Goal: Transaction & Acquisition: Purchase product/service

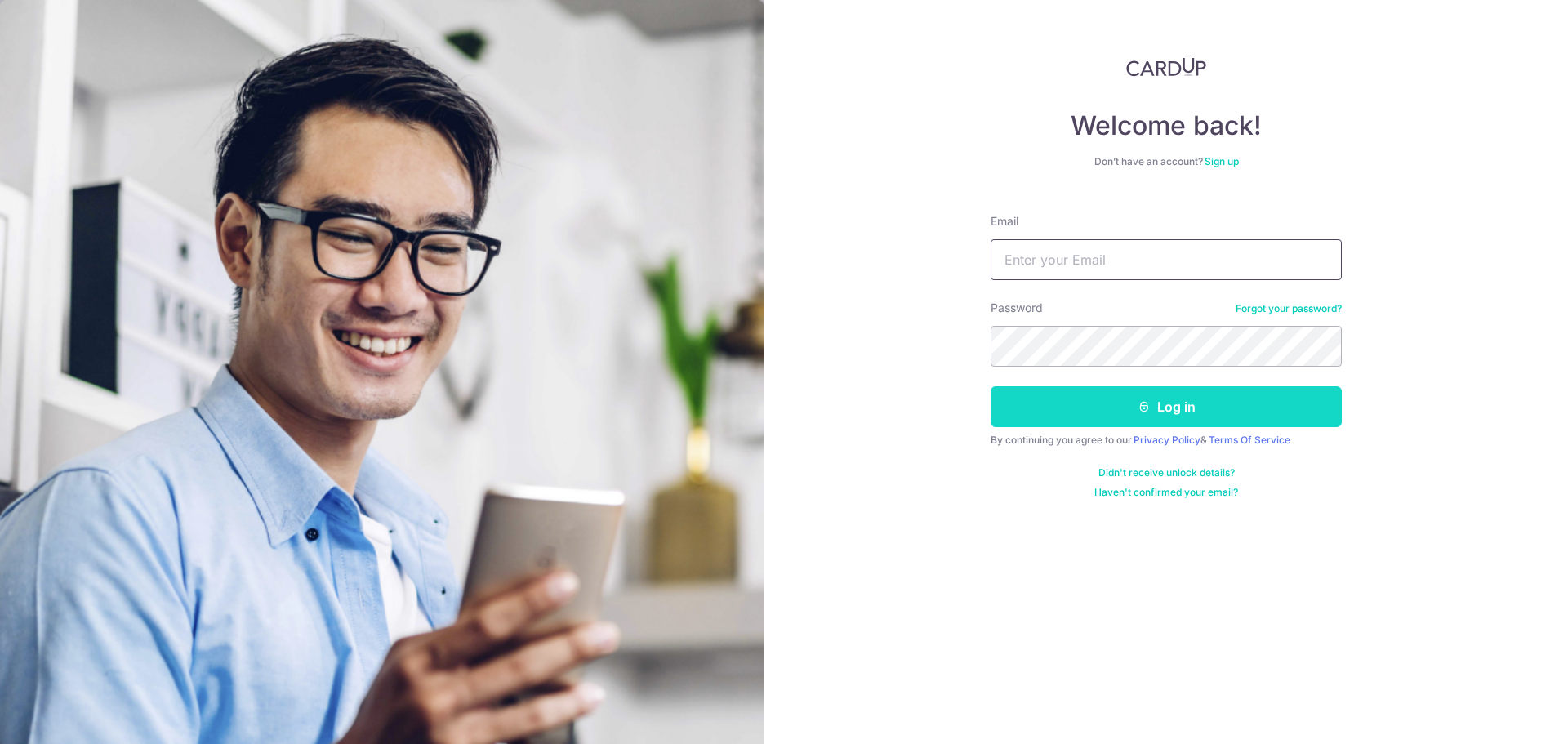
type input "[PERSON_NAME][EMAIL_ADDRESS][DOMAIN_NAME]"
click at [1055, 405] on button "Log in" at bounding box center [1167, 406] width 351 height 41
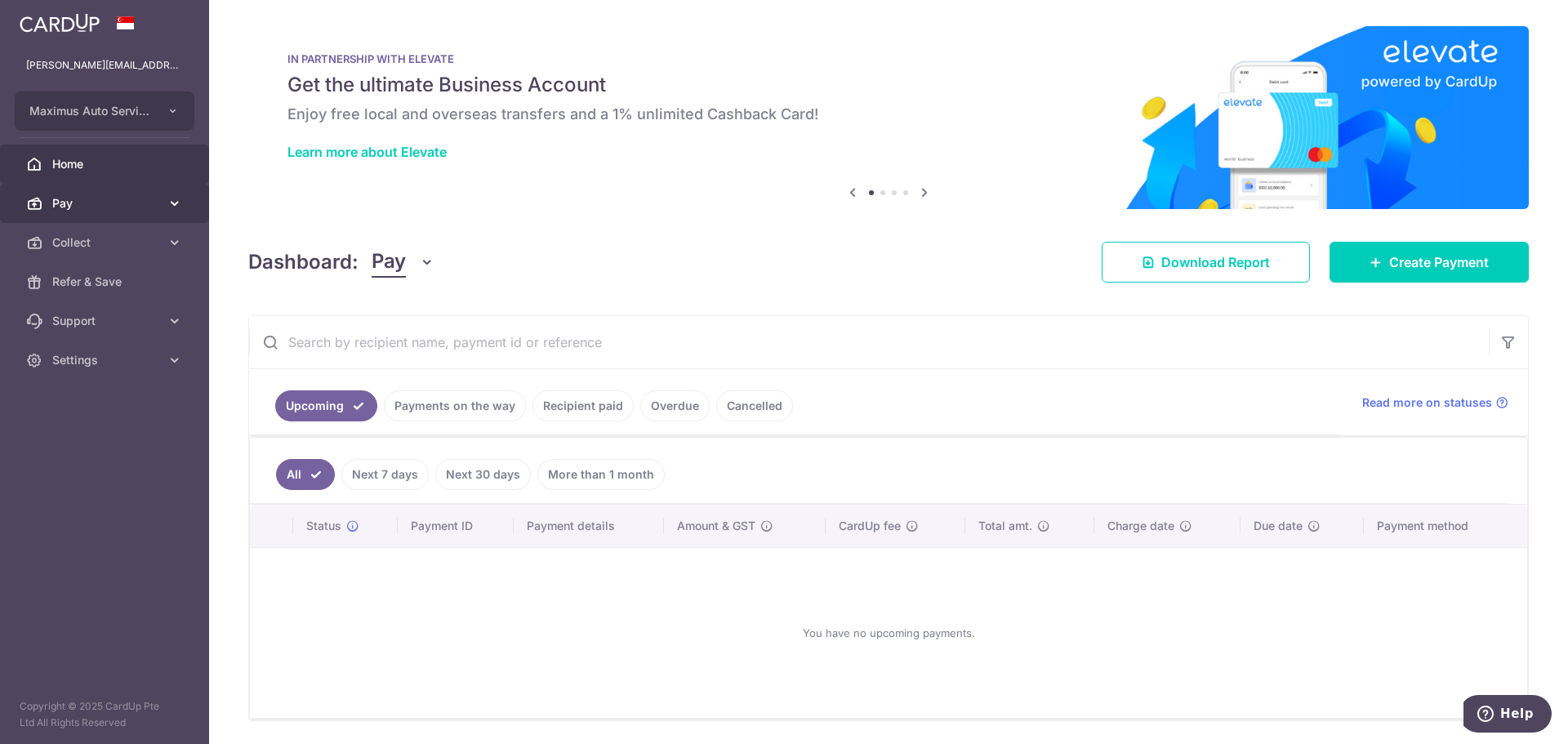
click at [114, 201] on span "Pay" at bounding box center [106, 203] width 108 height 16
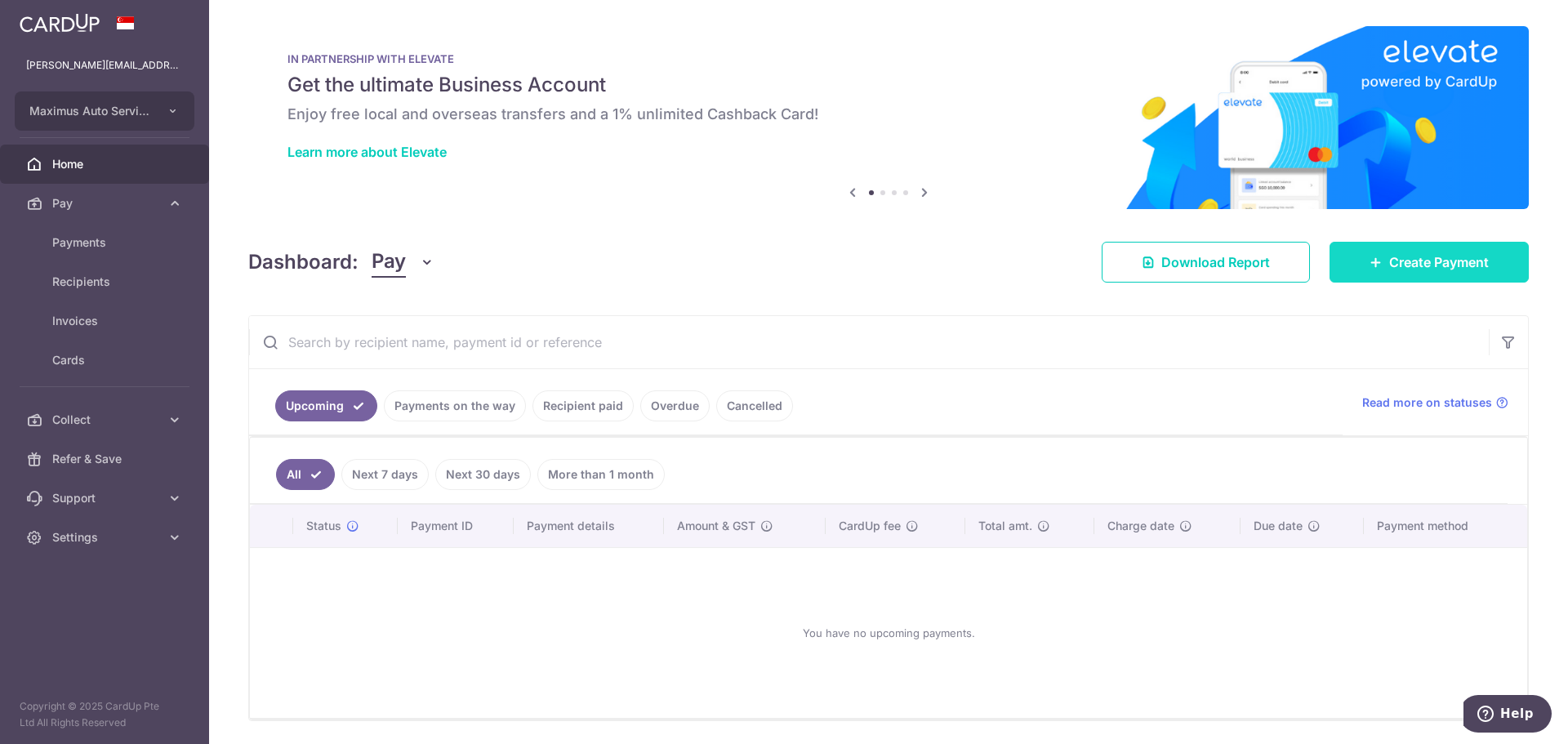
click at [1420, 279] on link "Create Payment" at bounding box center [1429, 262] width 199 height 41
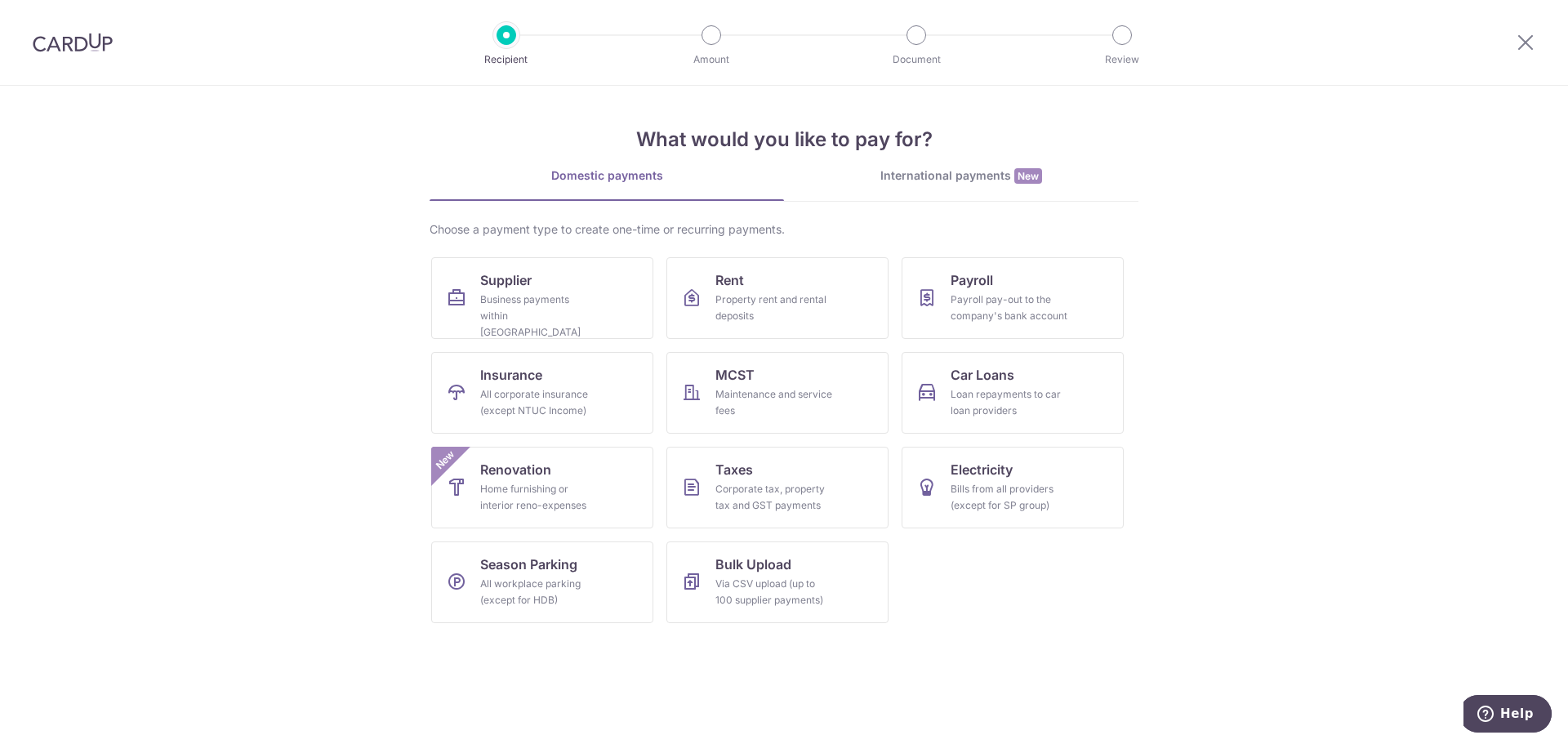
click at [944, 181] on div "International payments New" at bounding box center [961, 176] width 355 height 17
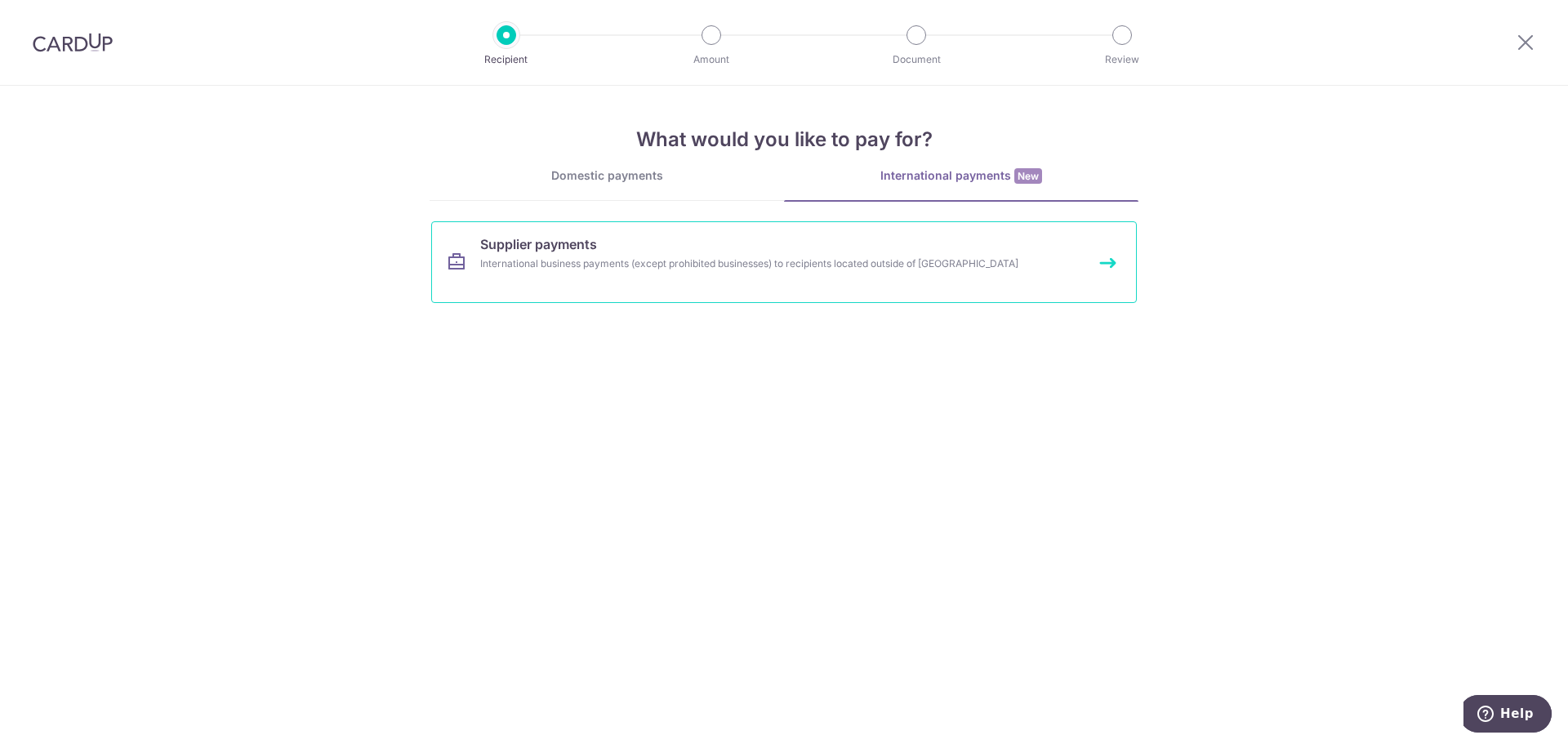
click at [575, 253] on span "Supplier payments" at bounding box center [539, 243] width 117 height 20
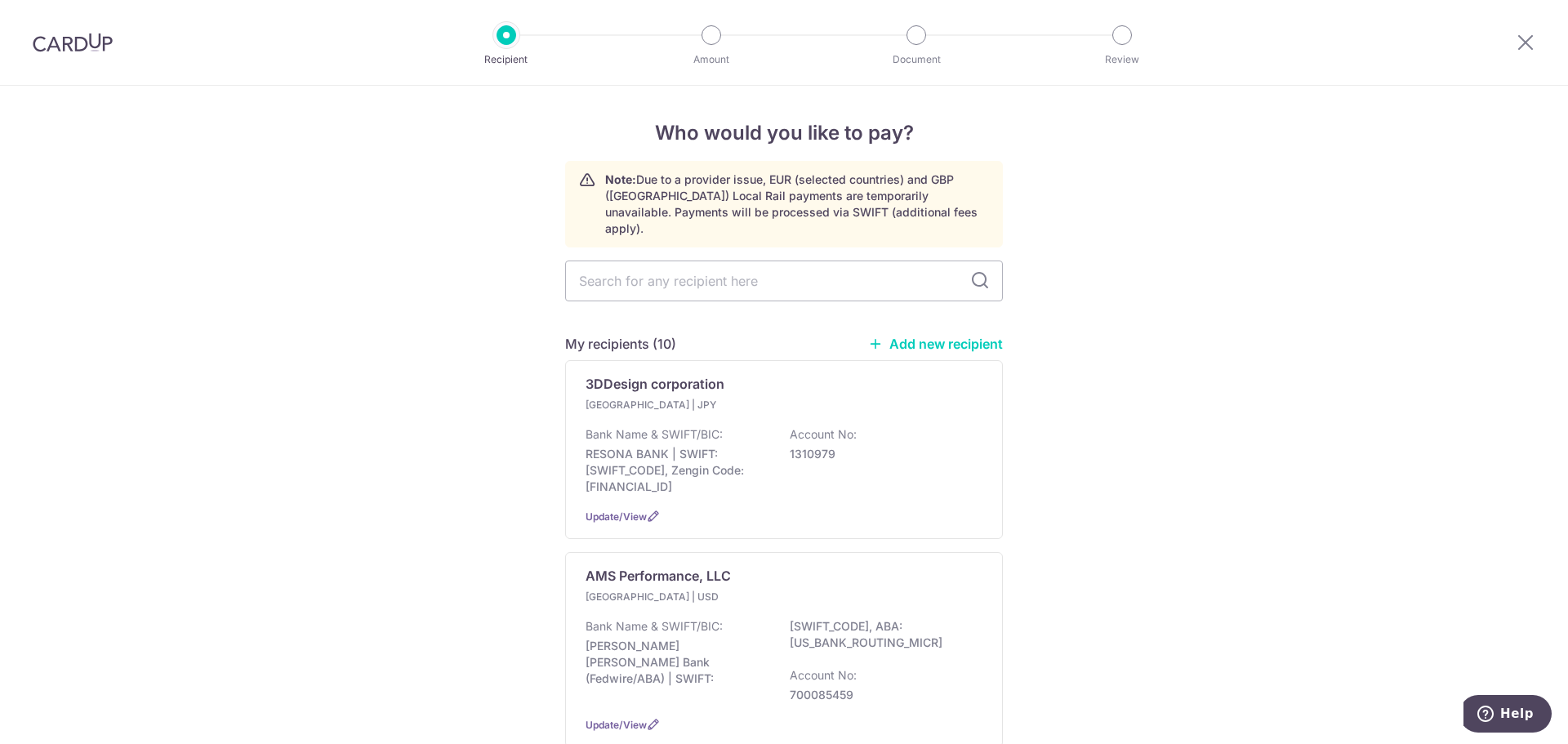
click at [910, 336] on link "Add new recipient" at bounding box center [935, 344] width 135 height 16
select select
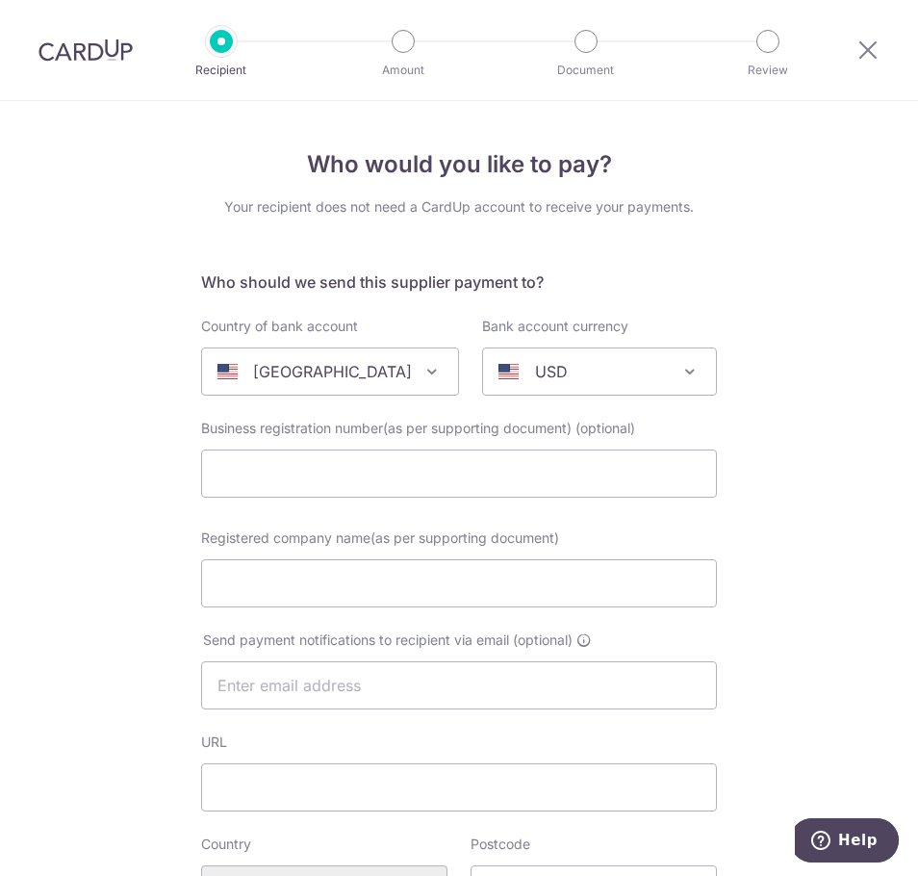
click at [349, 366] on div "United States" at bounding box center [315, 371] width 194 height 23
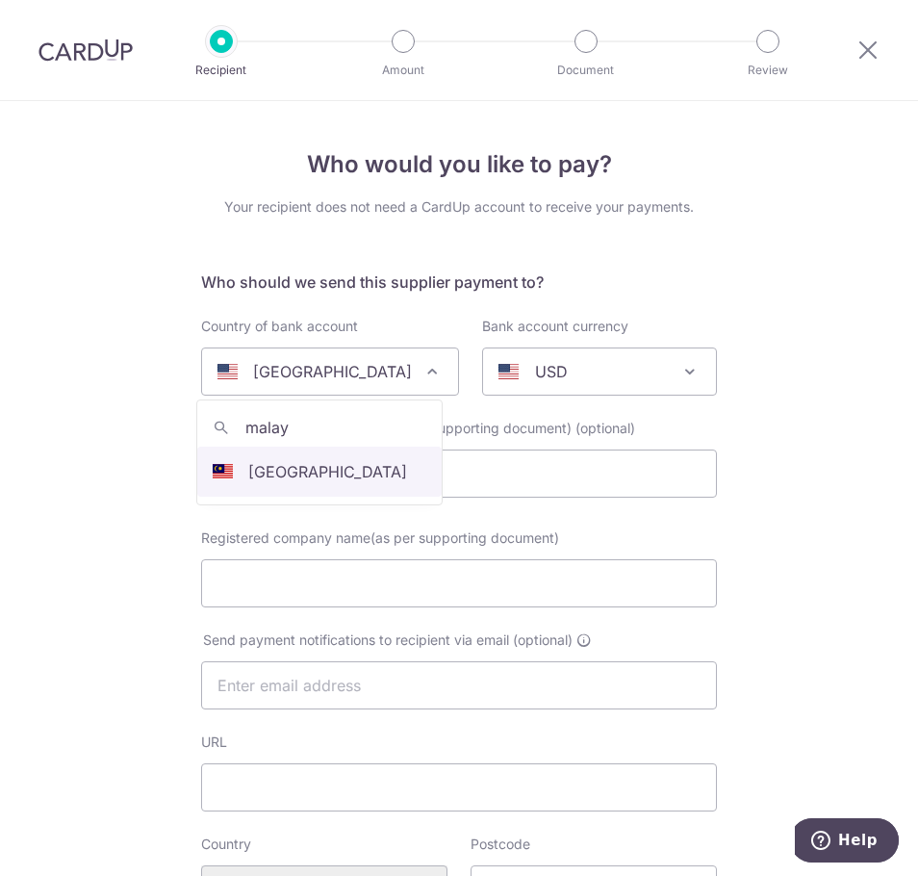
type input "malay"
select select "159"
select select "Malaysia"
select select
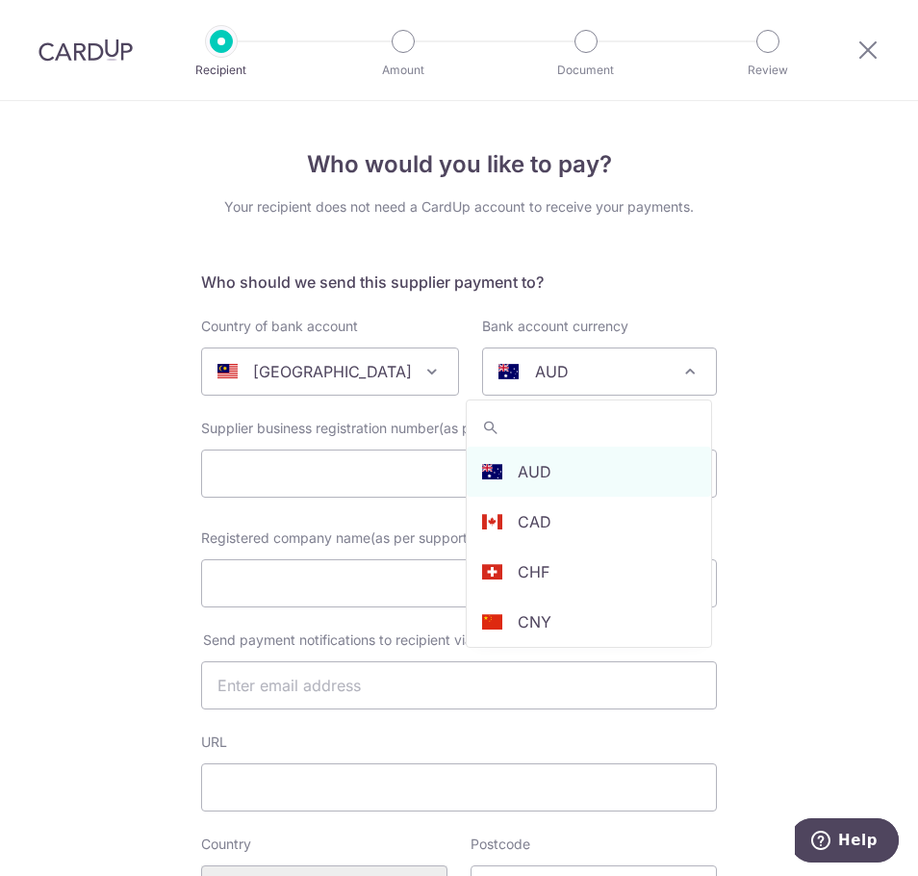
click at [549, 370] on p "AUD" at bounding box center [552, 371] width 34 height 23
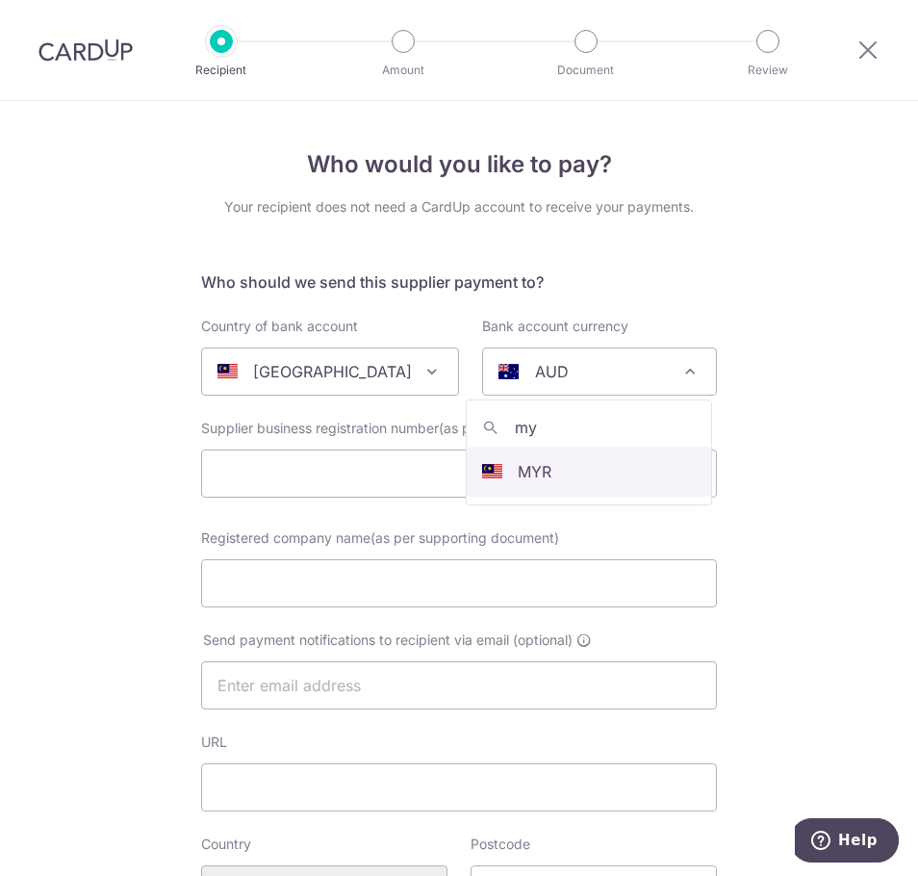
type input "my"
select select "4"
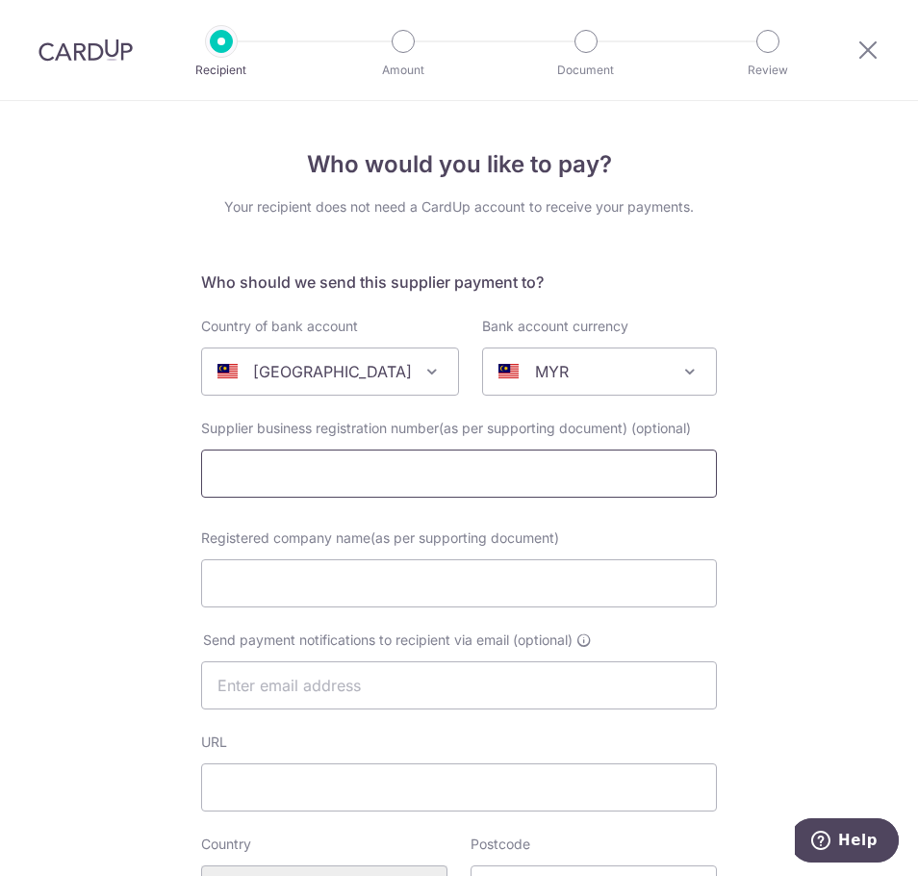
click at [432, 477] on input "text" at bounding box center [459, 474] width 516 height 48
click at [345, 471] on input "text" at bounding box center [459, 474] width 516 height 48
paste input "202403199840(LA-0070551-W)"
type input "202403199840(LA-0070551-W)"
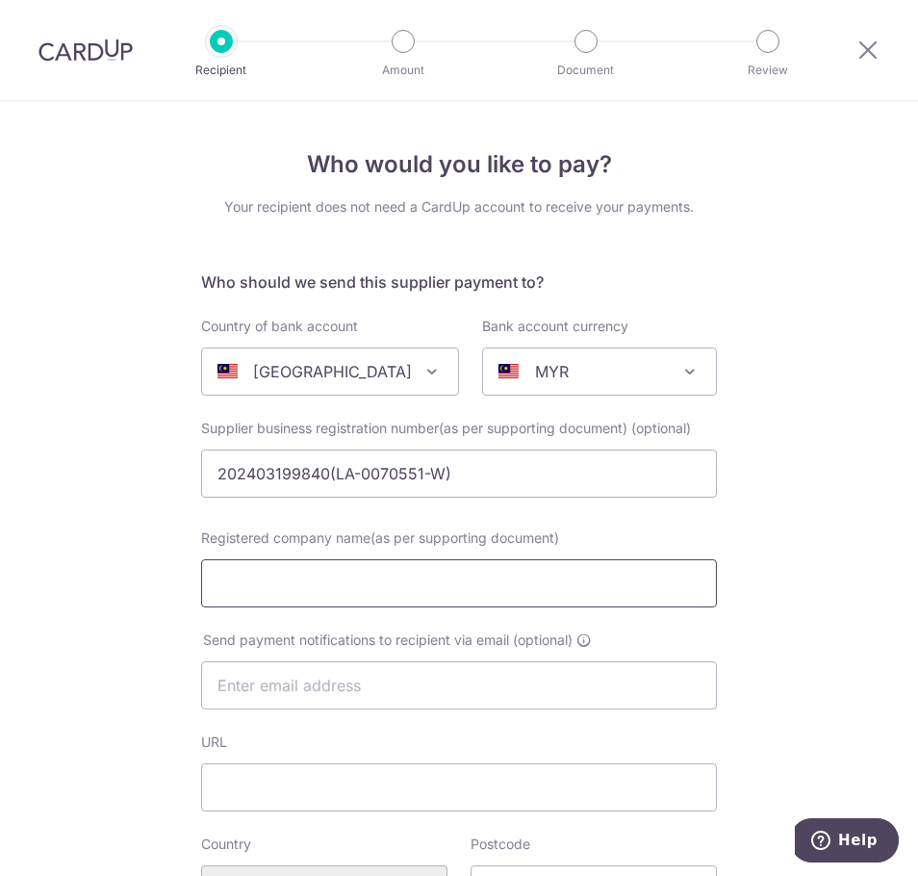
click at [253, 574] on input "Registered company name(as per supporting document)" at bounding box center [459, 583] width 516 height 48
paste input "VFE Products"
type input "VFE Products"
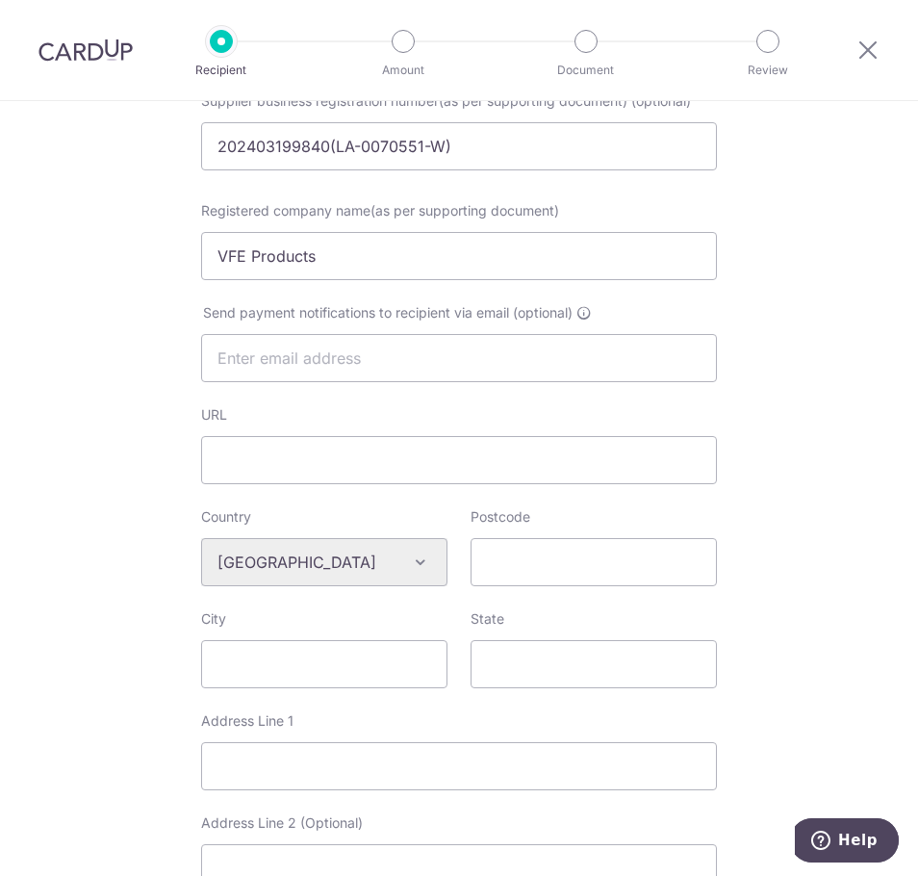
scroll to position [385, 0]
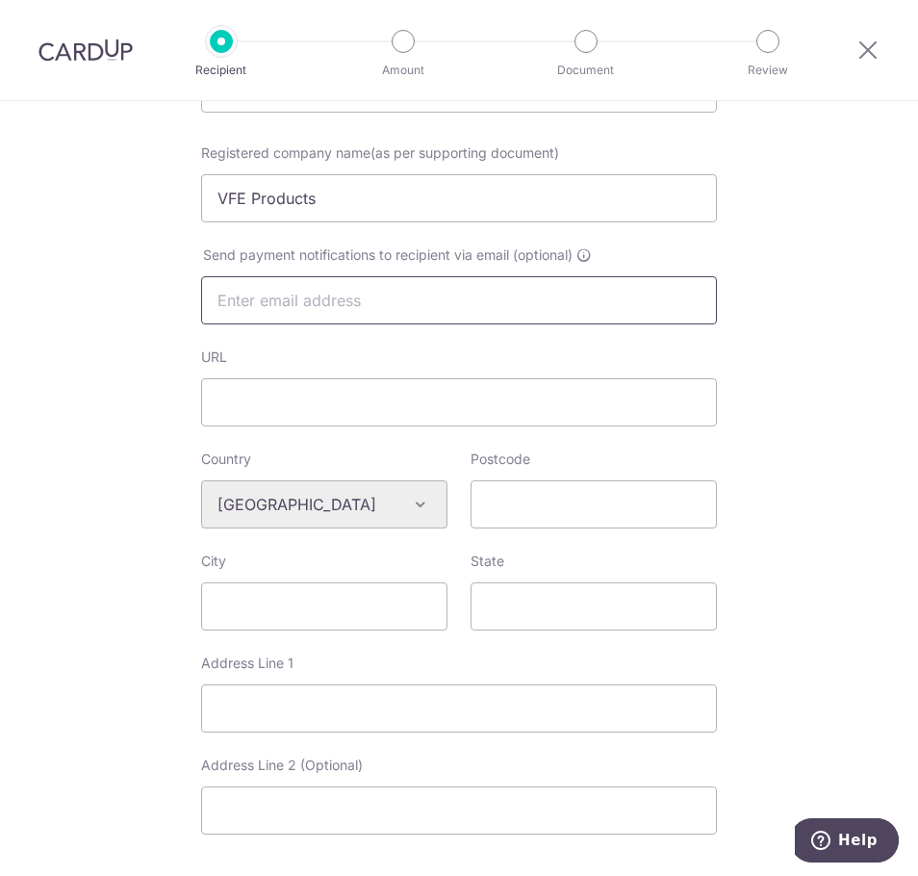
click at [271, 314] on input "text" at bounding box center [459, 300] width 516 height 48
paste input "VFE Products"
click at [271, 300] on input "VFE Products" at bounding box center [459, 300] width 516 height 48
click at [271, 299] on input "VFE Products" at bounding box center [459, 300] width 516 height 48
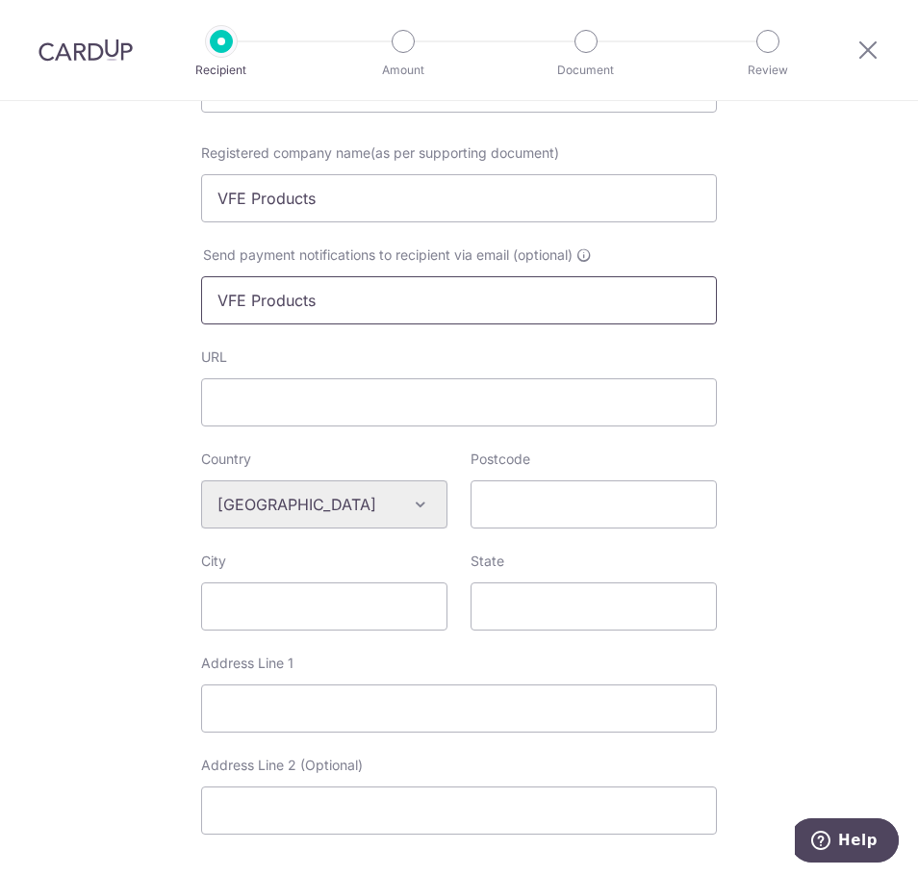
click at [271, 299] on input "VFE Products" at bounding box center [459, 300] width 516 height 48
paste input "[EMAIL_ADDRESS][DOMAIN_NAME]"
type input "[EMAIL_ADDRESS][DOMAIN_NAME]"
click at [786, 391] on div "Who would you like to pay? Your recipient does not need a CardUp account to rec…" at bounding box center [459, 537] width 918 height 1642
click at [838, 386] on div "Who would you like to pay? Your recipient does not need a CardUp account to rec…" at bounding box center [459, 537] width 918 height 1642
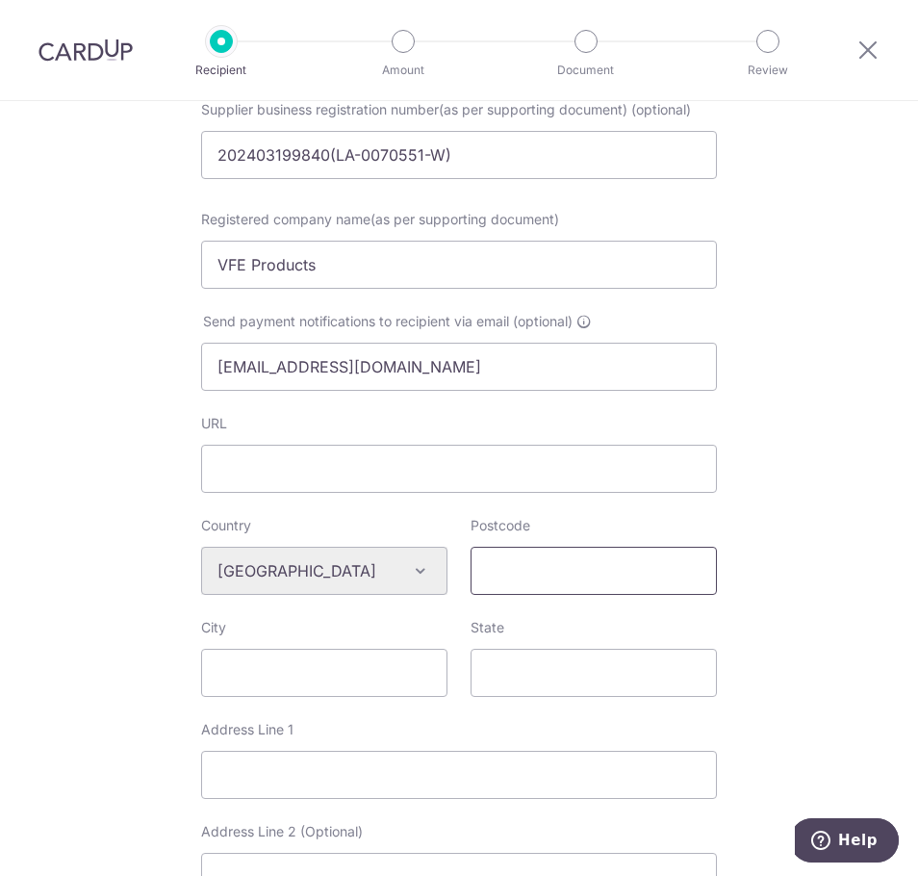
scroll to position [289, 0]
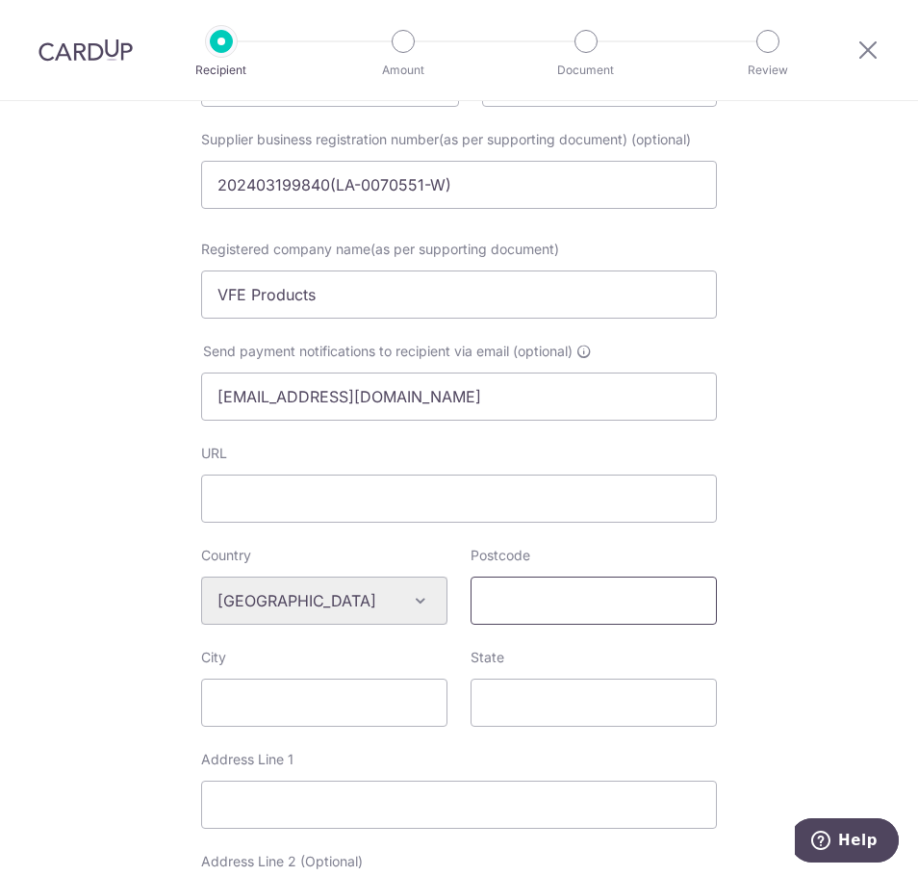
click at [541, 605] on input "Postcode" at bounding box center [594, 601] width 246 height 48
click at [799, 546] on div "Who would you like to pay? Your recipient does not need a CardUp account to rec…" at bounding box center [459, 633] width 918 height 1642
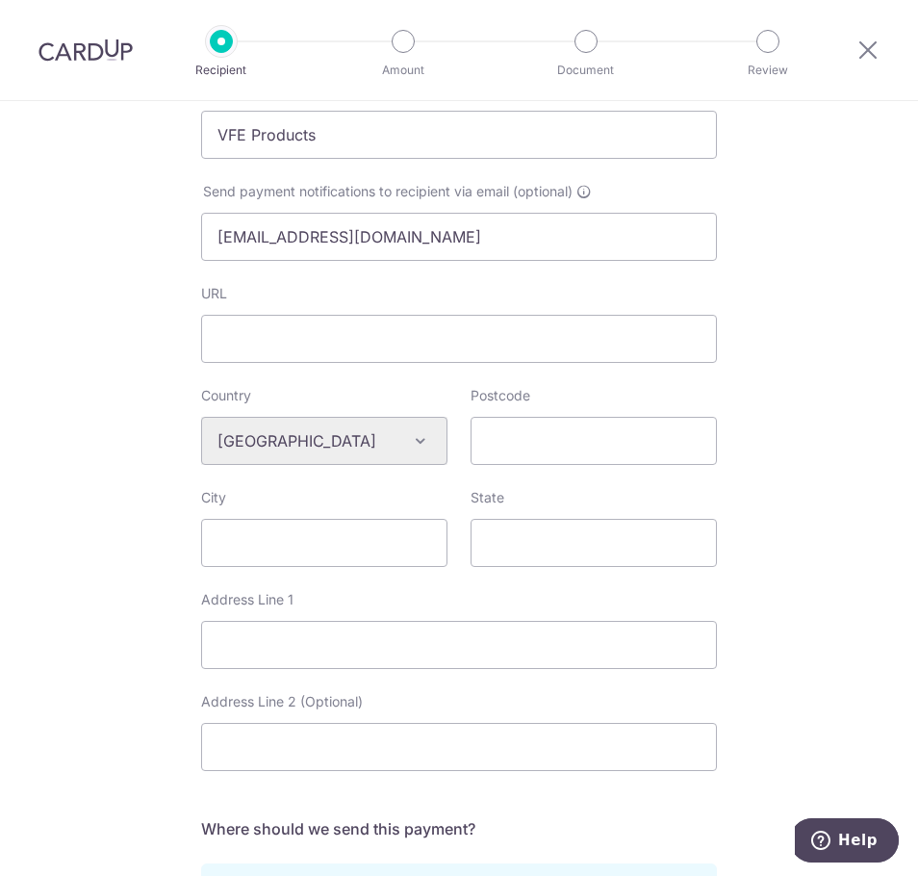
scroll to position [481, 0]
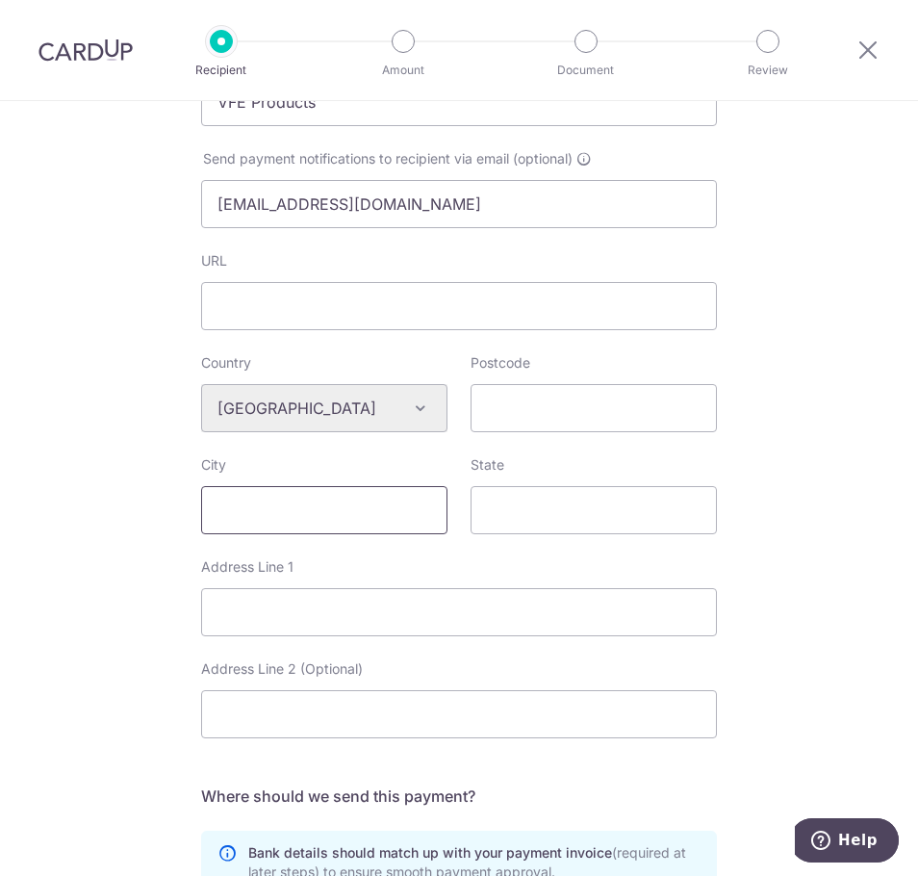
click at [375, 509] on input "City" at bounding box center [324, 510] width 246 height 48
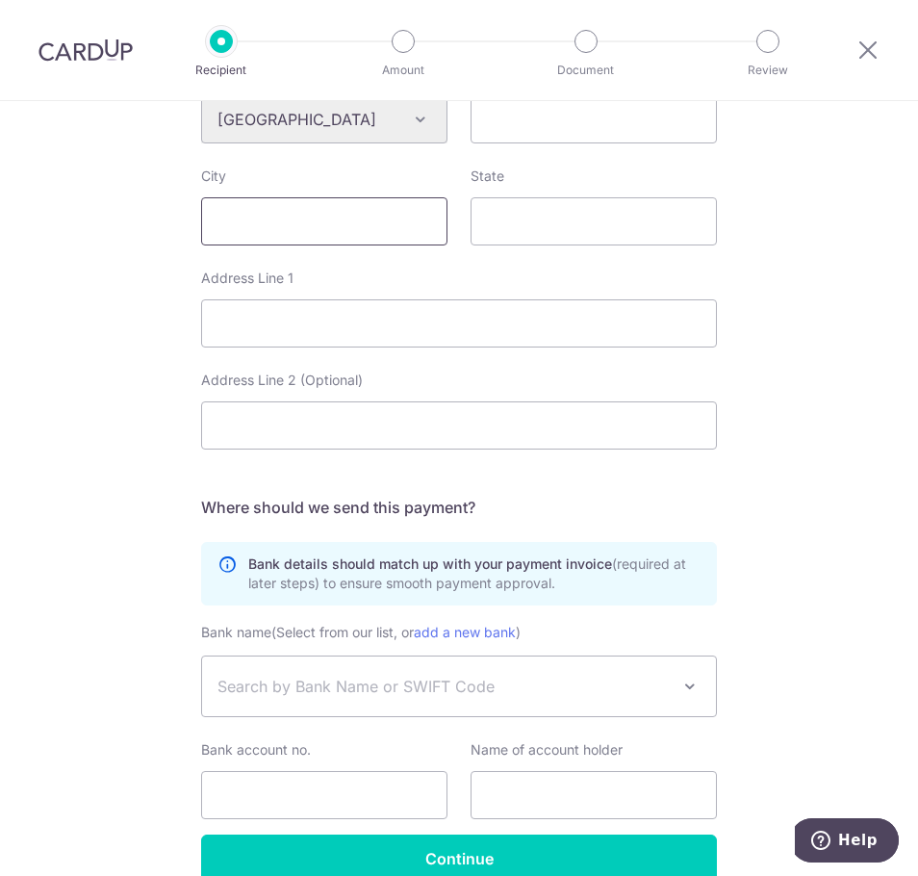
scroll to position [867, 0]
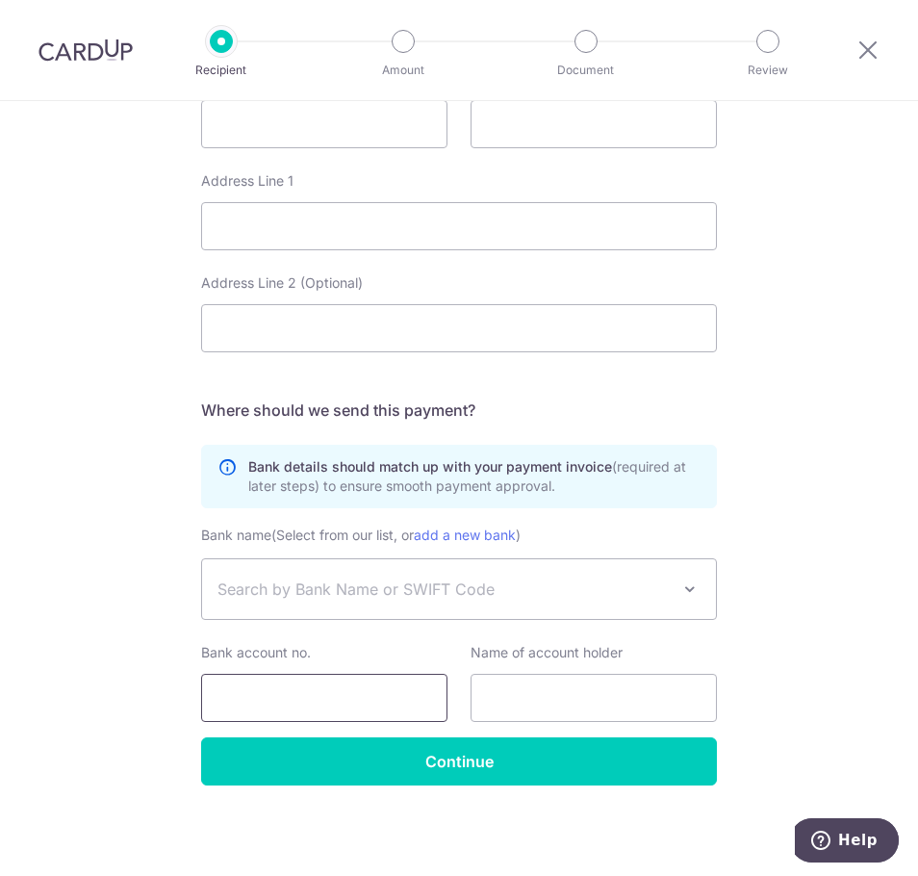
click at [322, 701] on input "Bank account no." at bounding box center [324, 698] width 246 height 48
paste input "5122 3206 8902"
type input "5122 3206 8902"
click at [539, 692] on input "text" at bounding box center [594, 698] width 246 height 48
click at [309, 598] on span "Search by Bank Name or SWIFT Code" at bounding box center [444, 589] width 452 height 23
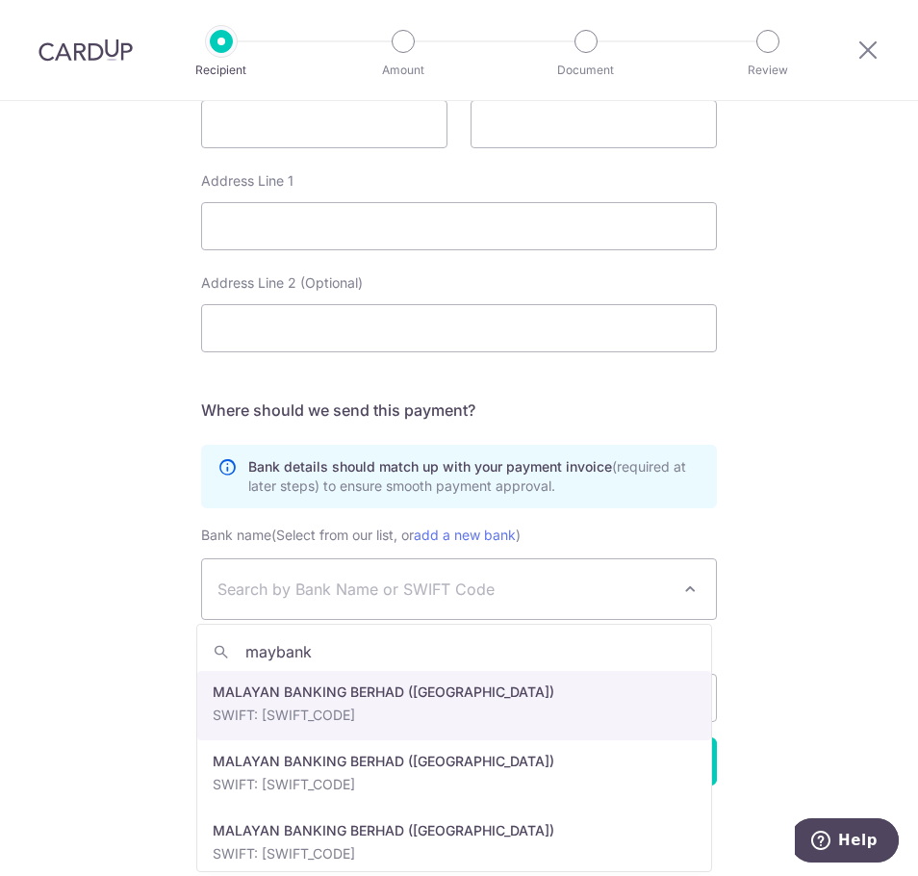
type input "maybank"
click at [871, 667] on div "Who would you like to pay? Your recipient does not need a CardUp account to rec…" at bounding box center [459, 55] width 918 height 1642
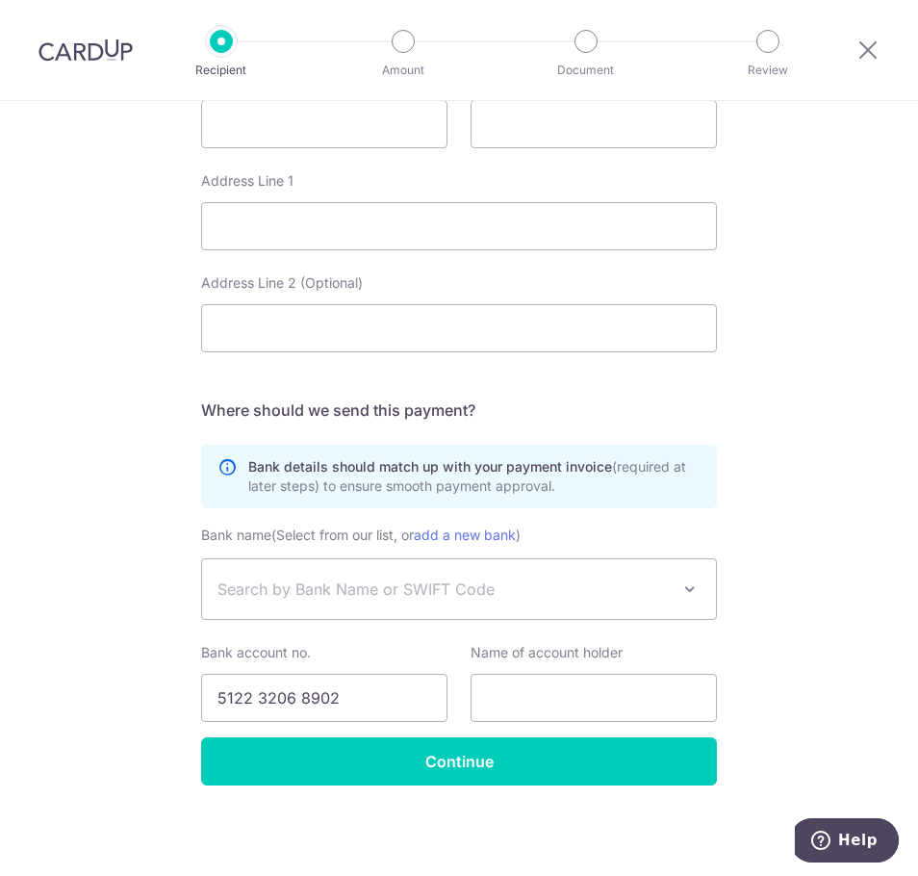
click at [498, 600] on span "Search by Bank Name or SWIFT Code" at bounding box center [444, 589] width 452 height 23
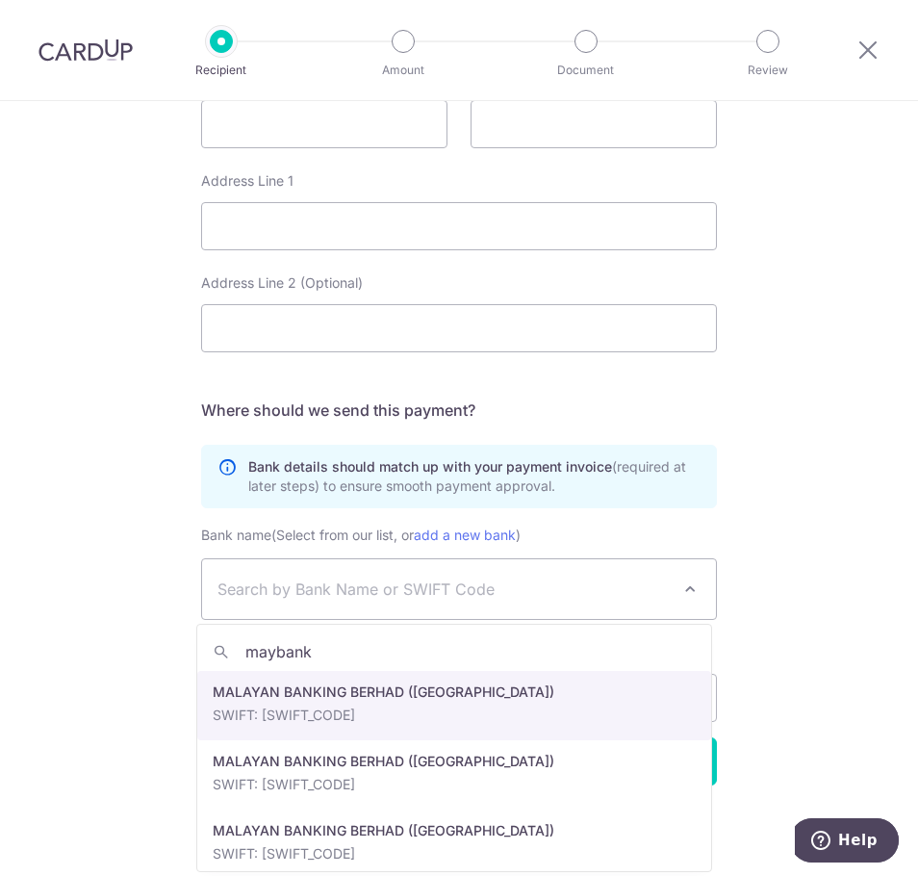
type input "maybank"
select select "6826"
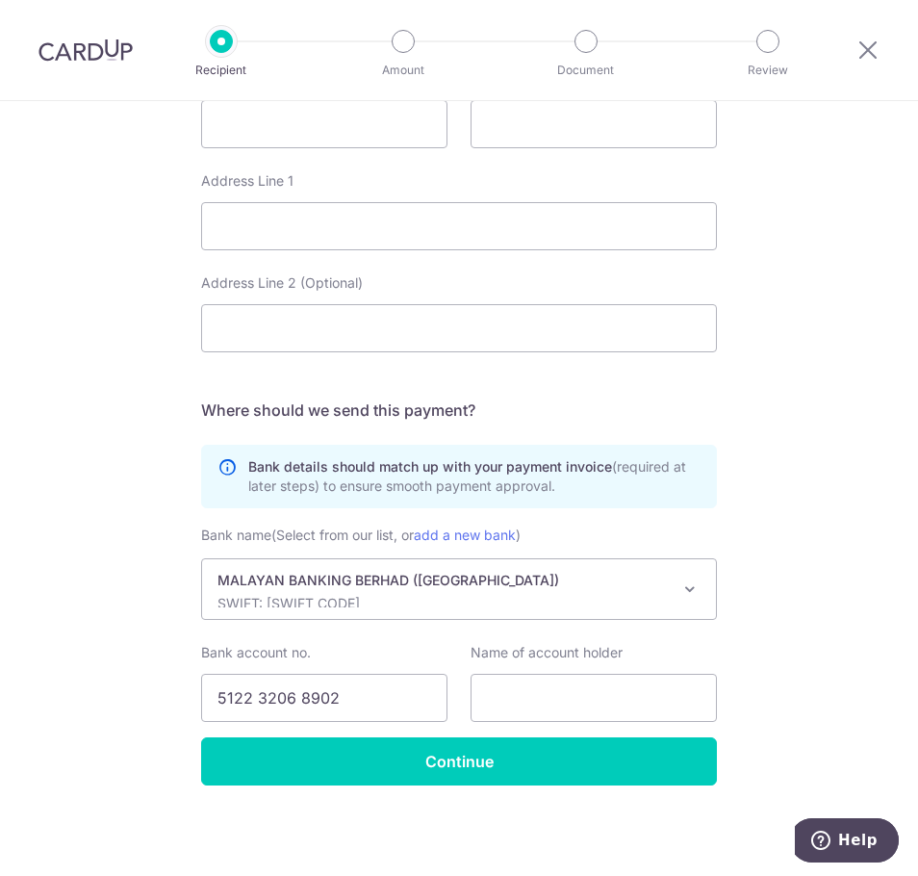
click at [811, 616] on div "Who would you like to pay? Your recipient does not need a CardUp account to rec…" at bounding box center [459, 55] width 918 height 1642
click at [811, 618] on div "Who would you like to pay? Your recipient does not need a CardUp account to rec…" at bounding box center [459, 55] width 918 height 1642
click at [761, 492] on div "Who would you like to pay? Your recipient does not need a CardUp account to rec…" at bounding box center [459, 55] width 918 height 1642
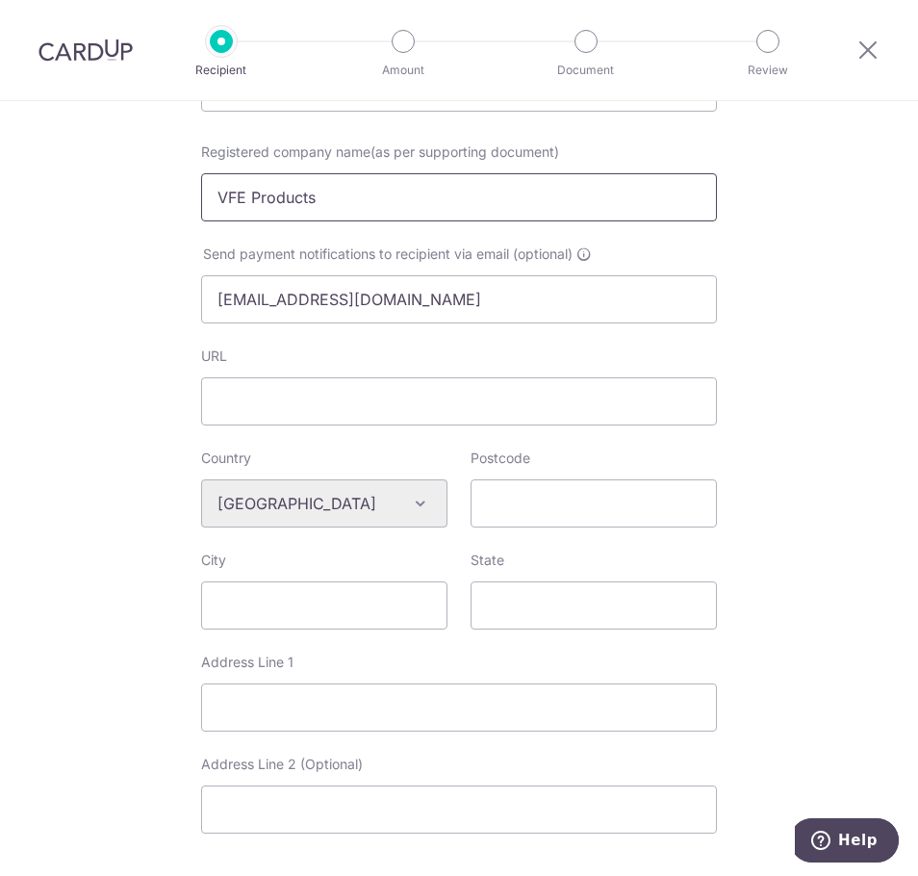
click at [261, 198] on input "VFE Products" at bounding box center [459, 197] width 516 height 48
click at [580, 359] on div "URL" at bounding box center [459, 386] width 516 height 79
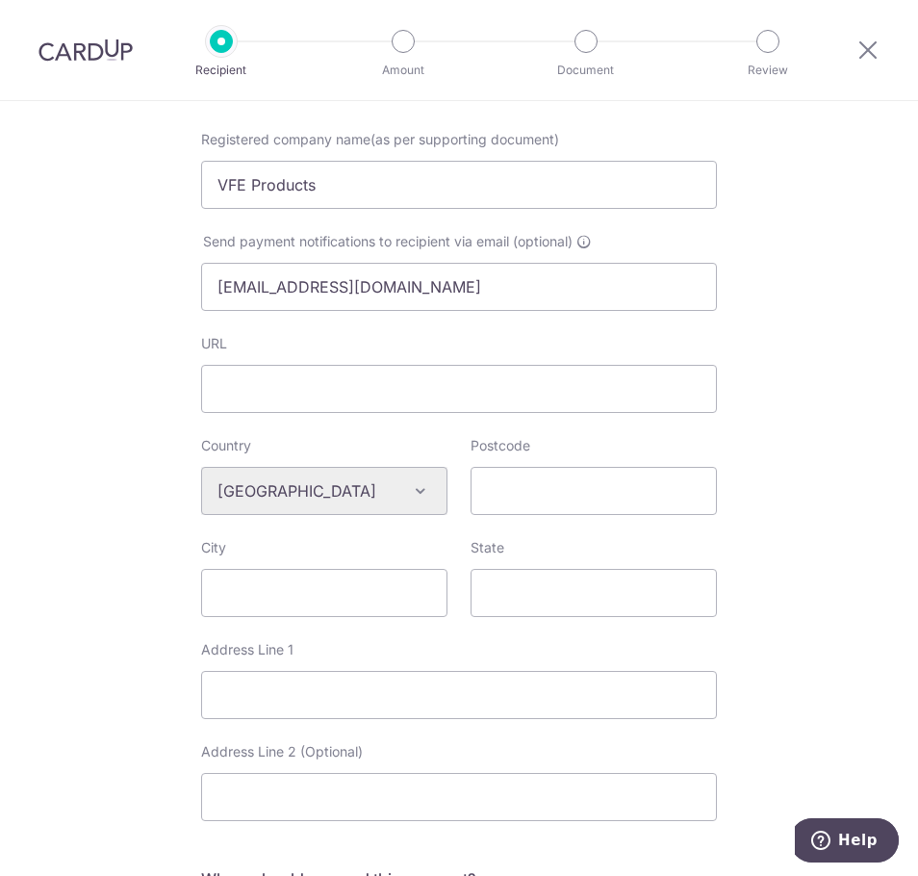
scroll to position [770, 0]
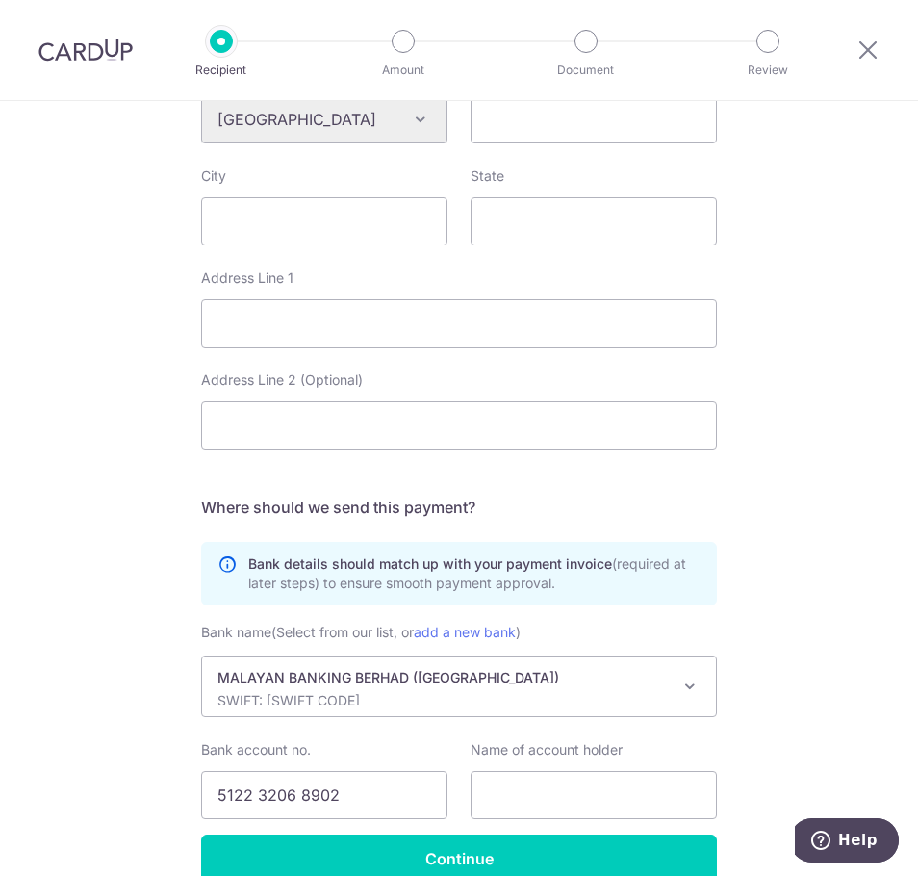
click at [384, 675] on p "MALAYAN BANKING BERHAD (MAYBANK)" at bounding box center [444, 677] width 452 height 19
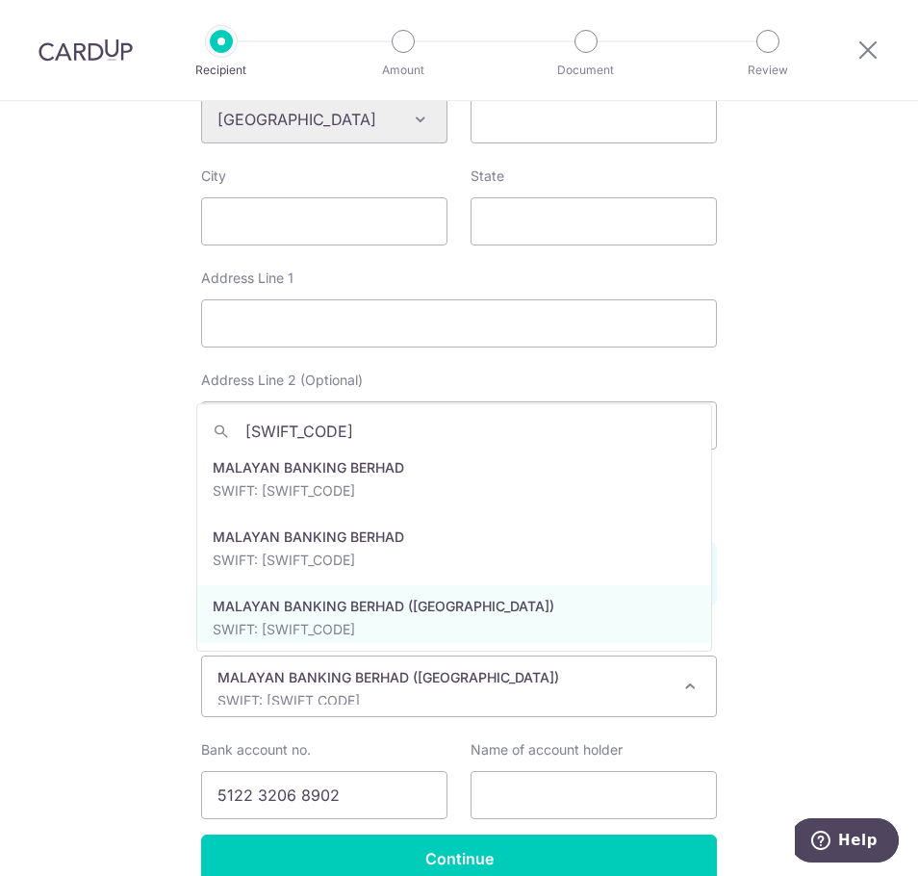
scroll to position [0, 0]
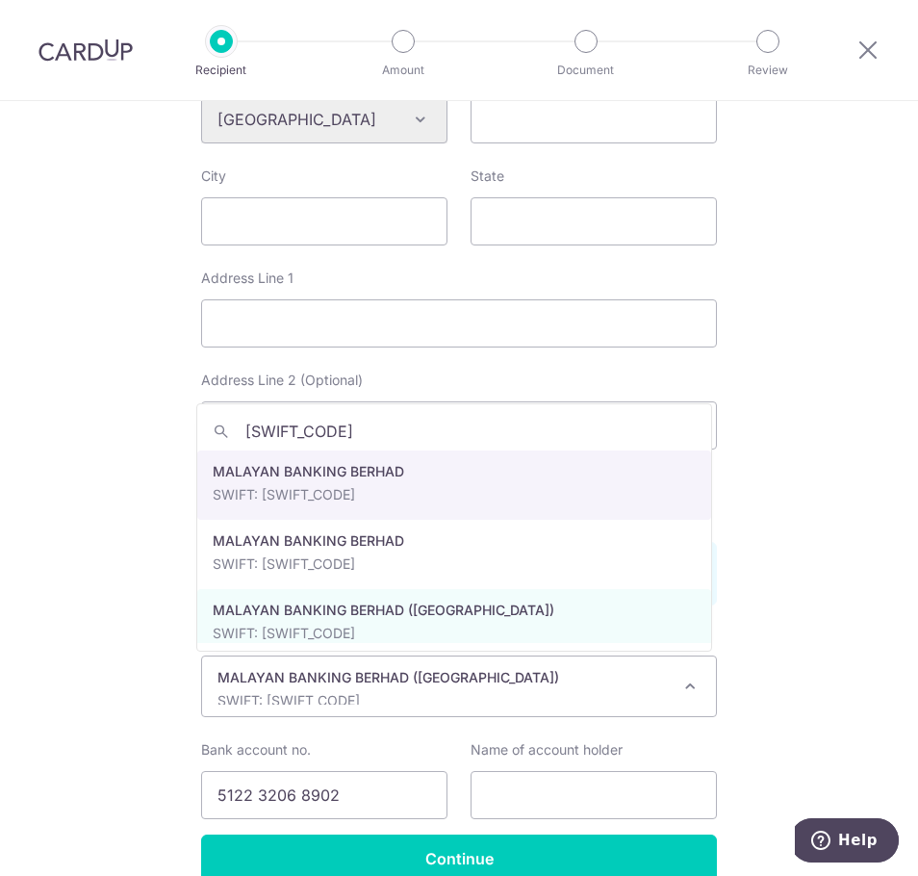
type input "MBBEMYKL"
click at [868, 473] on div "Who would you like to pay? Your recipient does not need a CardUp account to rec…" at bounding box center [459, 152] width 918 height 1642
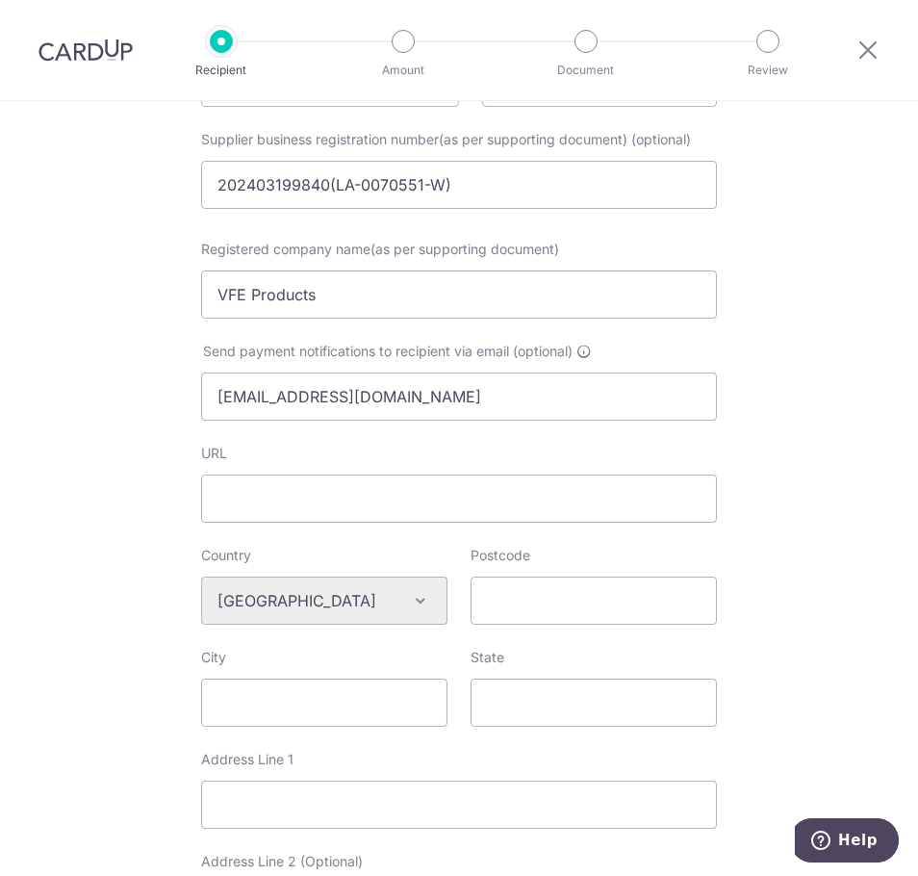
scroll to position [481, 0]
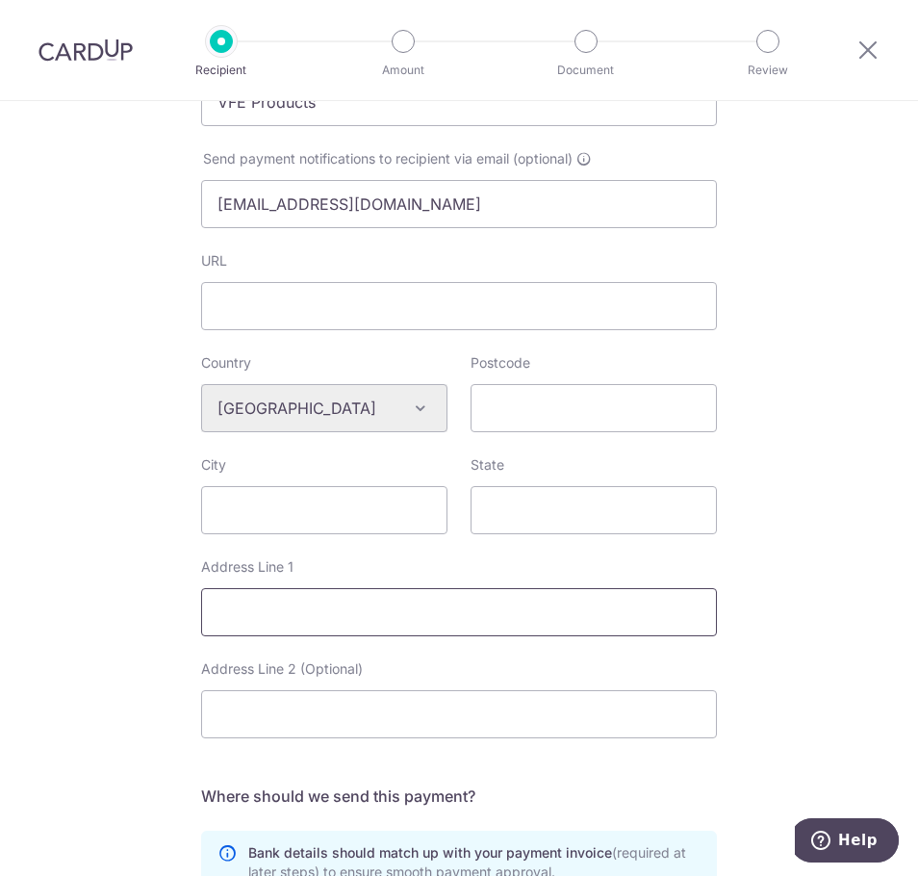
click at [239, 614] on input "Address Line 1" at bounding box center [459, 612] width 516 height 48
paste input "Lot 3159, Batu 10 1/4 Jalan Damansara,"
type input "Lot 3159, Batu 10 1/4 Jalan Damansara,"
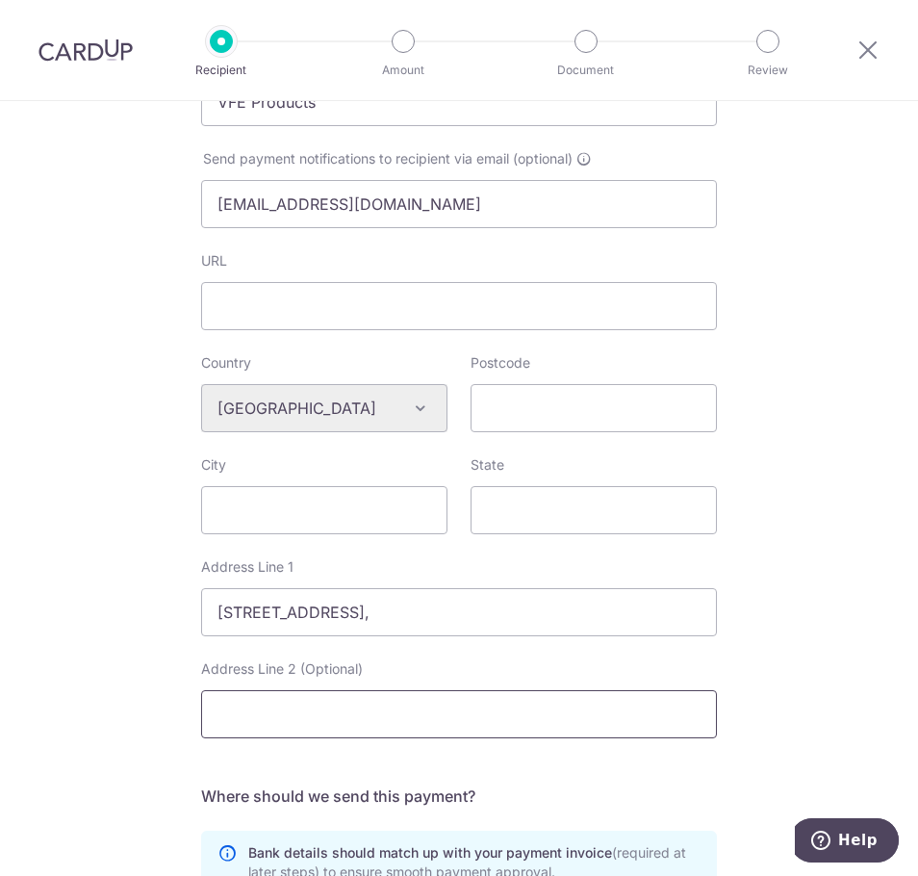
click at [242, 714] on input "Address Line 2 (Optional)" at bounding box center [459, 714] width 516 height 48
paste input "Kampung Bukit Lanjan"
type input "Kampung Bukit Lanjan"
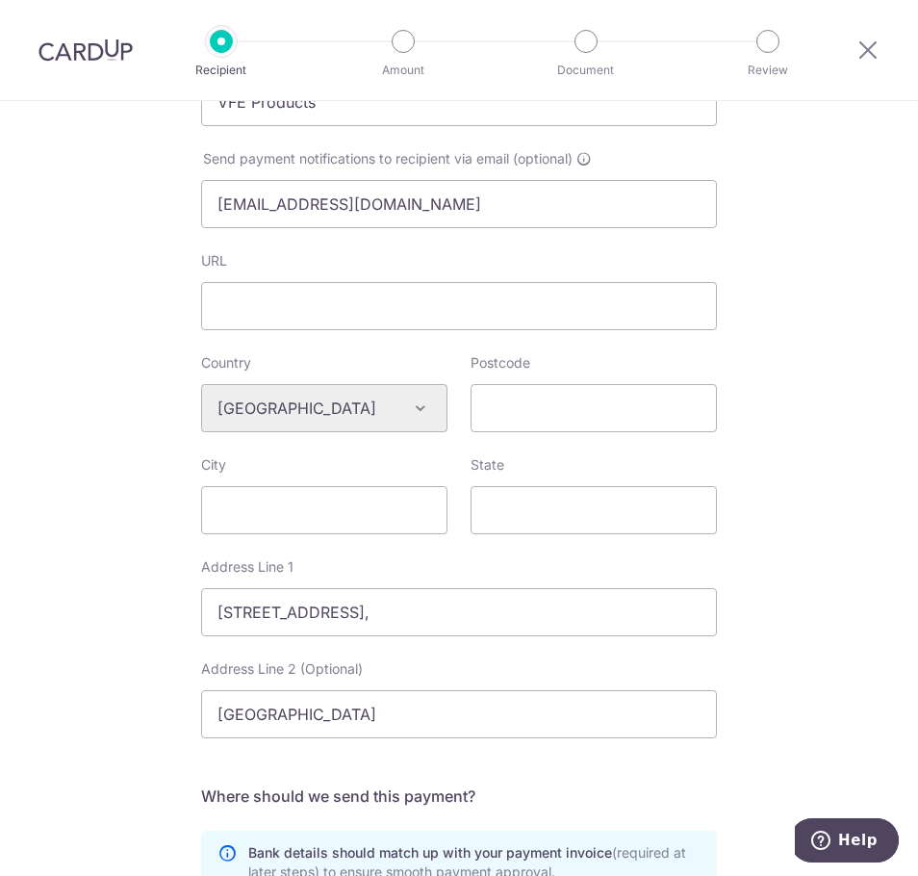
click at [807, 531] on div "Who would you like to pay? Your recipient does not need a CardUp account to rec…" at bounding box center [459, 441] width 918 height 1642
click at [538, 419] on input "Postcode" at bounding box center [594, 408] width 246 height 48
type input "6000"
click at [289, 518] on input "City" at bounding box center [324, 510] width 246 height 48
click at [232, 506] on input "J=Kuala Lumpur" at bounding box center [324, 510] width 246 height 48
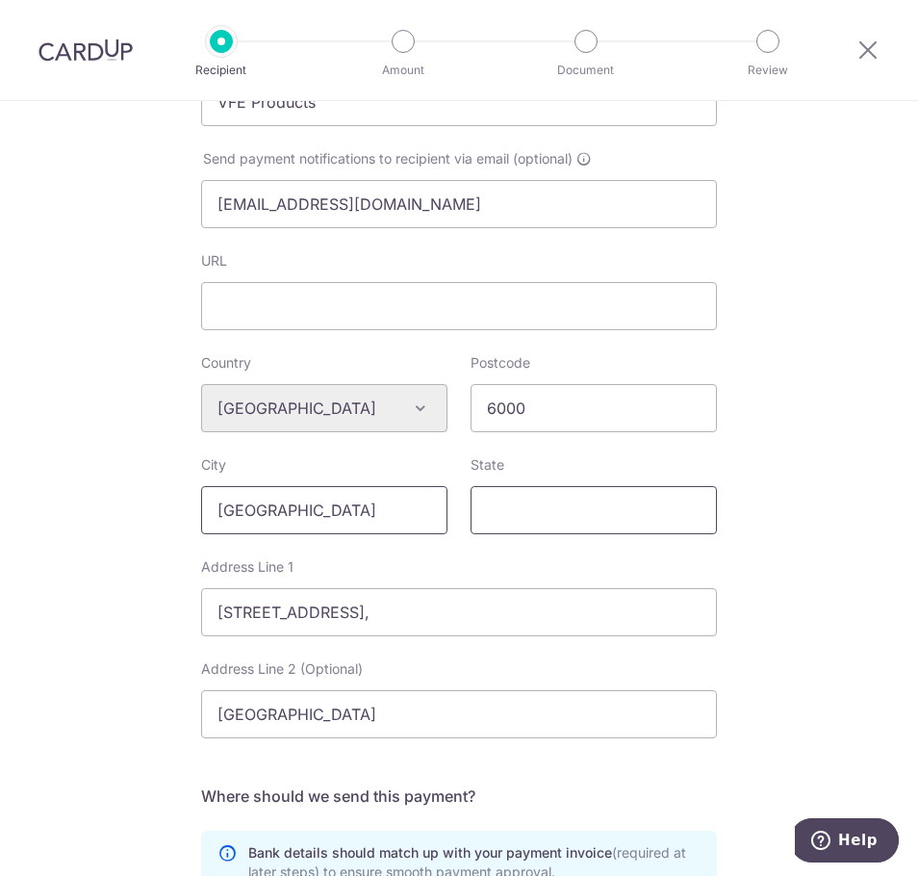
type input "Kuala Lumpur"
click at [576, 505] on input "State" at bounding box center [594, 510] width 246 height 48
click at [284, 507] on input "Kuala Lumpur" at bounding box center [324, 510] width 246 height 48
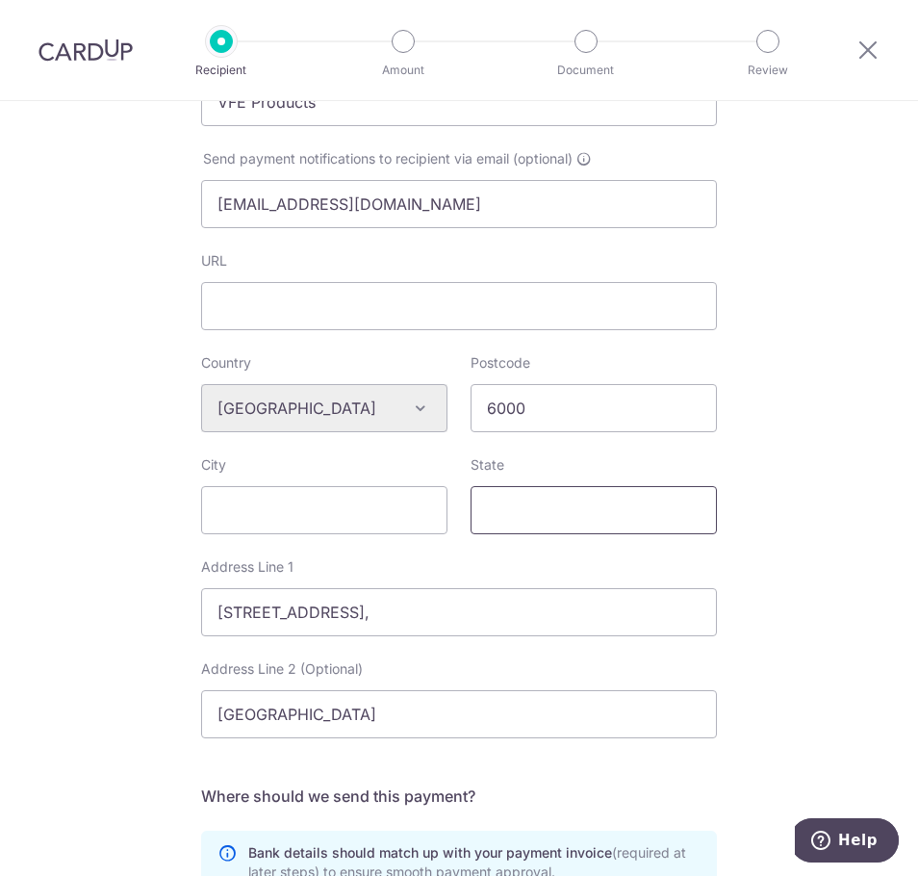
click at [503, 504] on input "State" at bounding box center [594, 510] width 246 height 48
paste input "Kuala Lumpur"
type input "Kuala Lumpur"
click at [222, 512] on input "City" at bounding box center [324, 510] width 246 height 48
paste input "Kuala Lumpur"
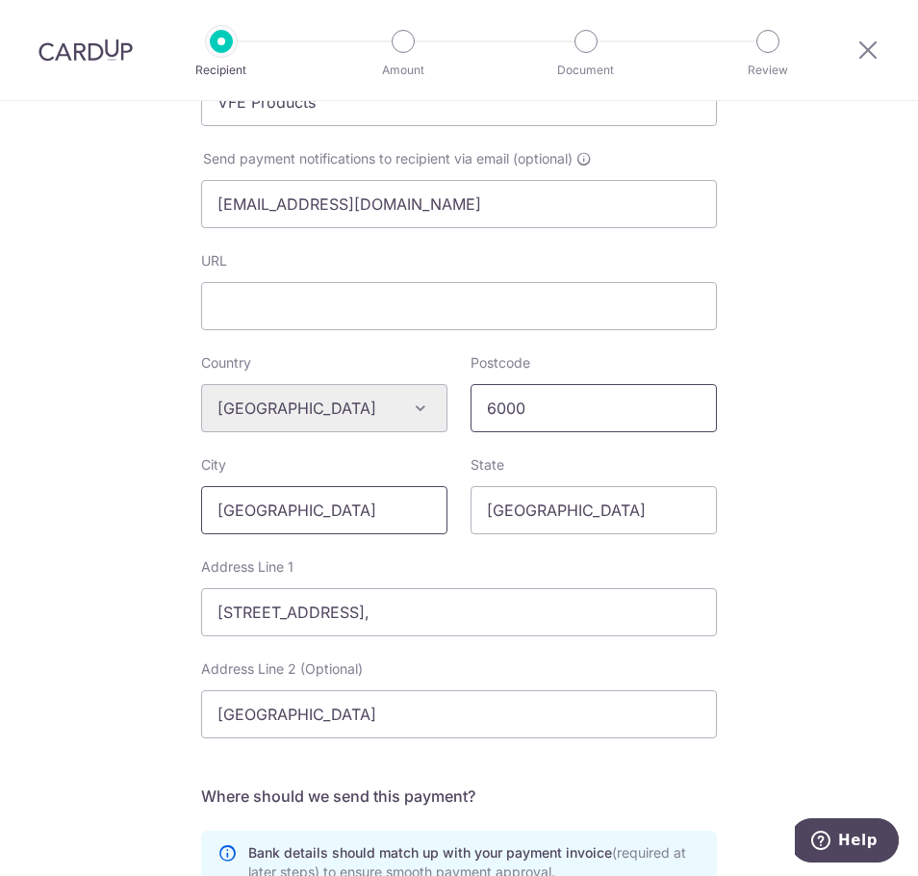
type input "Kuala Lumpur"
click at [555, 410] on input "6000" at bounding box center [594, 408] width 246 height 48
type input "60000"
click at [802, 476] on div "Who would you like to pay? Your recipient does not need a CardUp account to rec…" at bounding box center [459, 441] width 918 height 1642
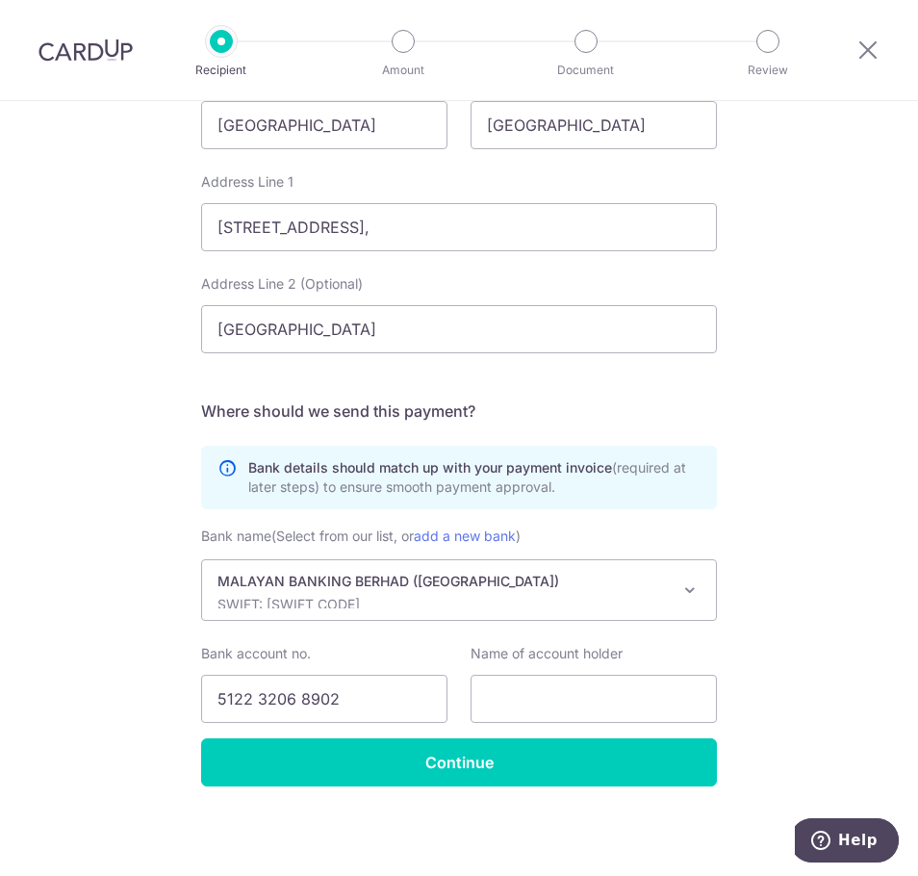
scroll to position [867, 0]
click at [540, 692] on input "text" at bounding box center [594, 698] width 246 height 48
paste input "VFE Products"
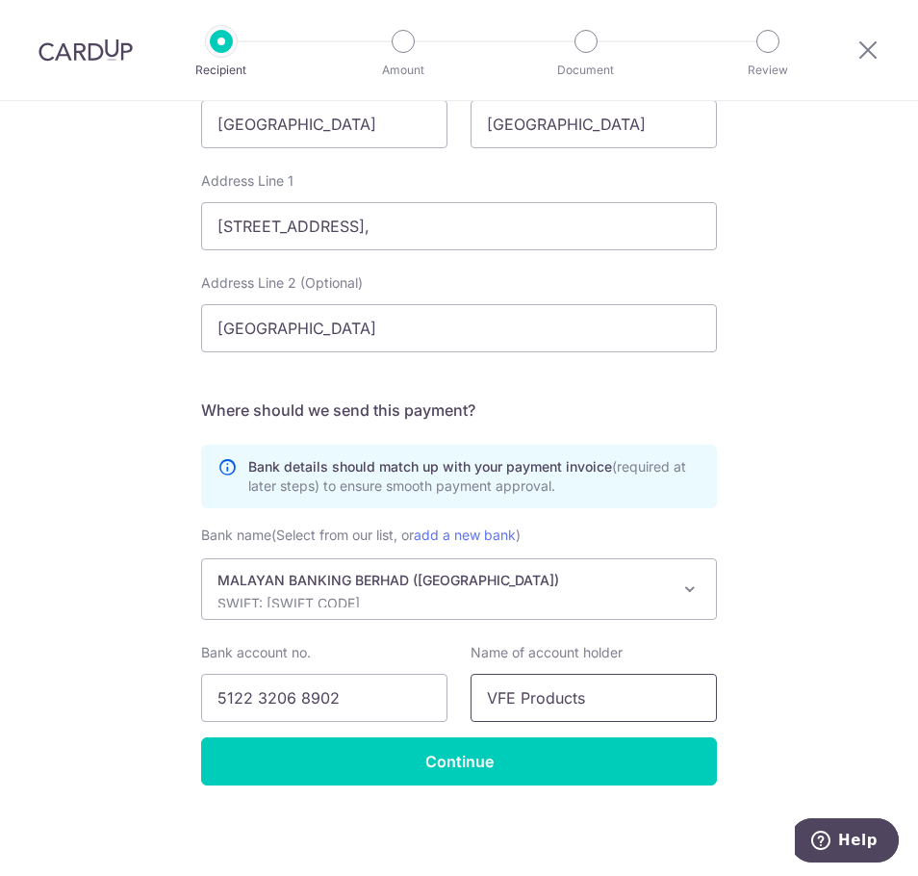
type input "VFE Products"
click at [762, 609] on div "Who would you like to pay? Your recipient does not need a CardUp account to rec…" at bounding box center [459, 55] width 918 height 1642
click at [764, 610] on div "Who would you like to pay? Your recipient does not need a CardUp account to rec…" at bounding box center [459, 55] width 918 height 1642
click at [869, 36] on div at bounding box center [868, 50] width 100 height 100
click at [869, 42] on icon at bounding box center [868, 50] width 23 height 24
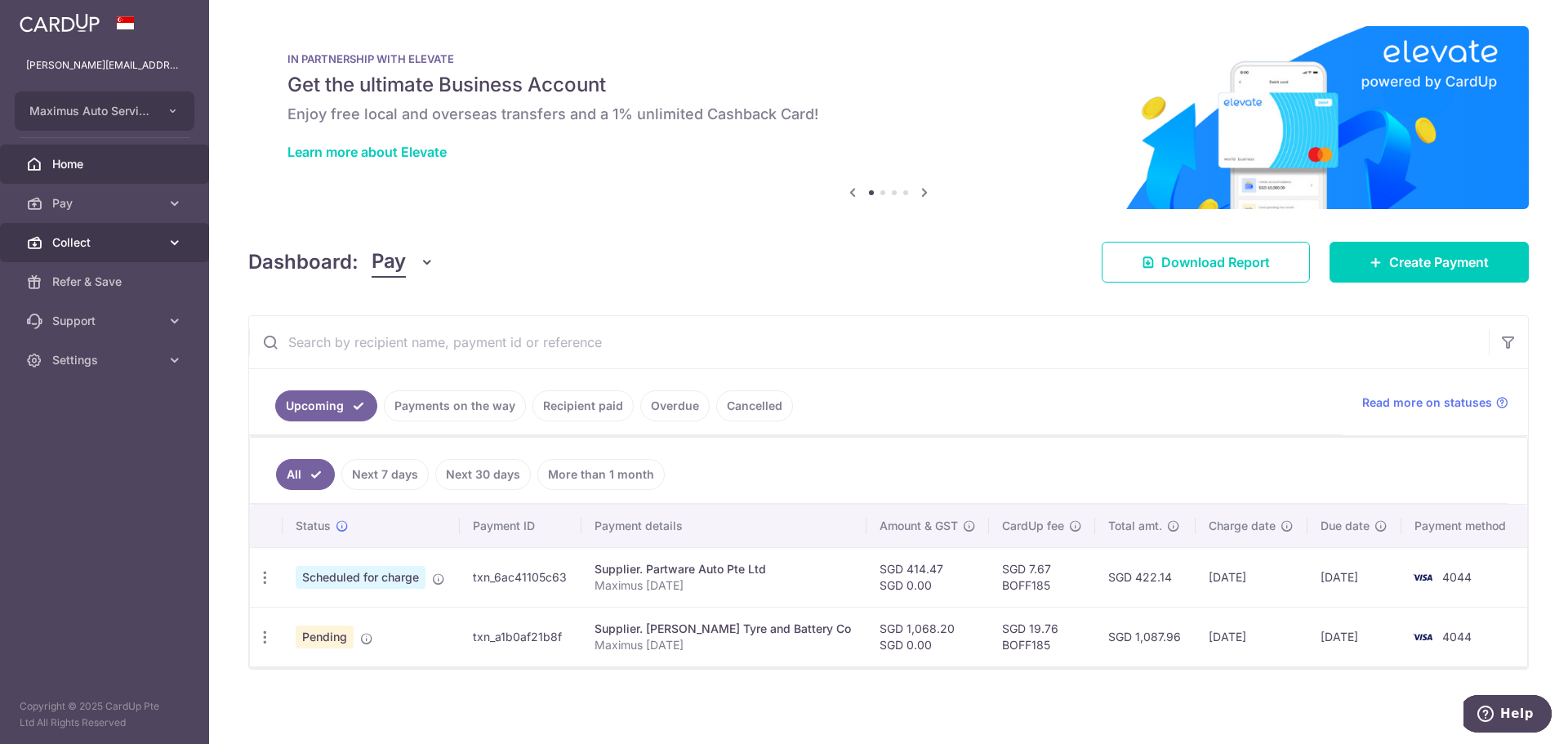
click at [84, 242] on span "Collect" at bounding box center [106, 242] width 108 height 16
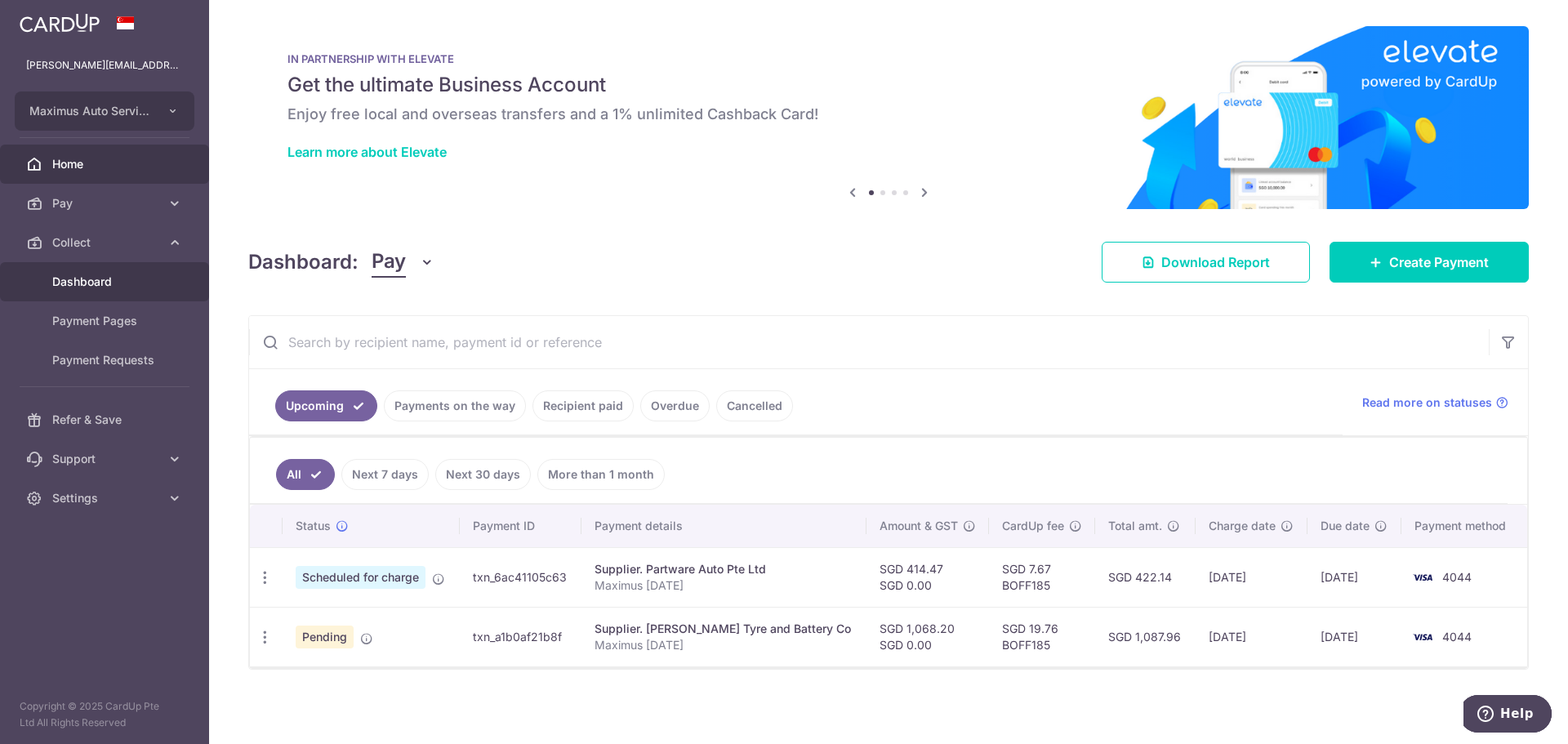
click at [89, 281] on span "Dashboard" at bounding box center [106, 281] width 108 height 16
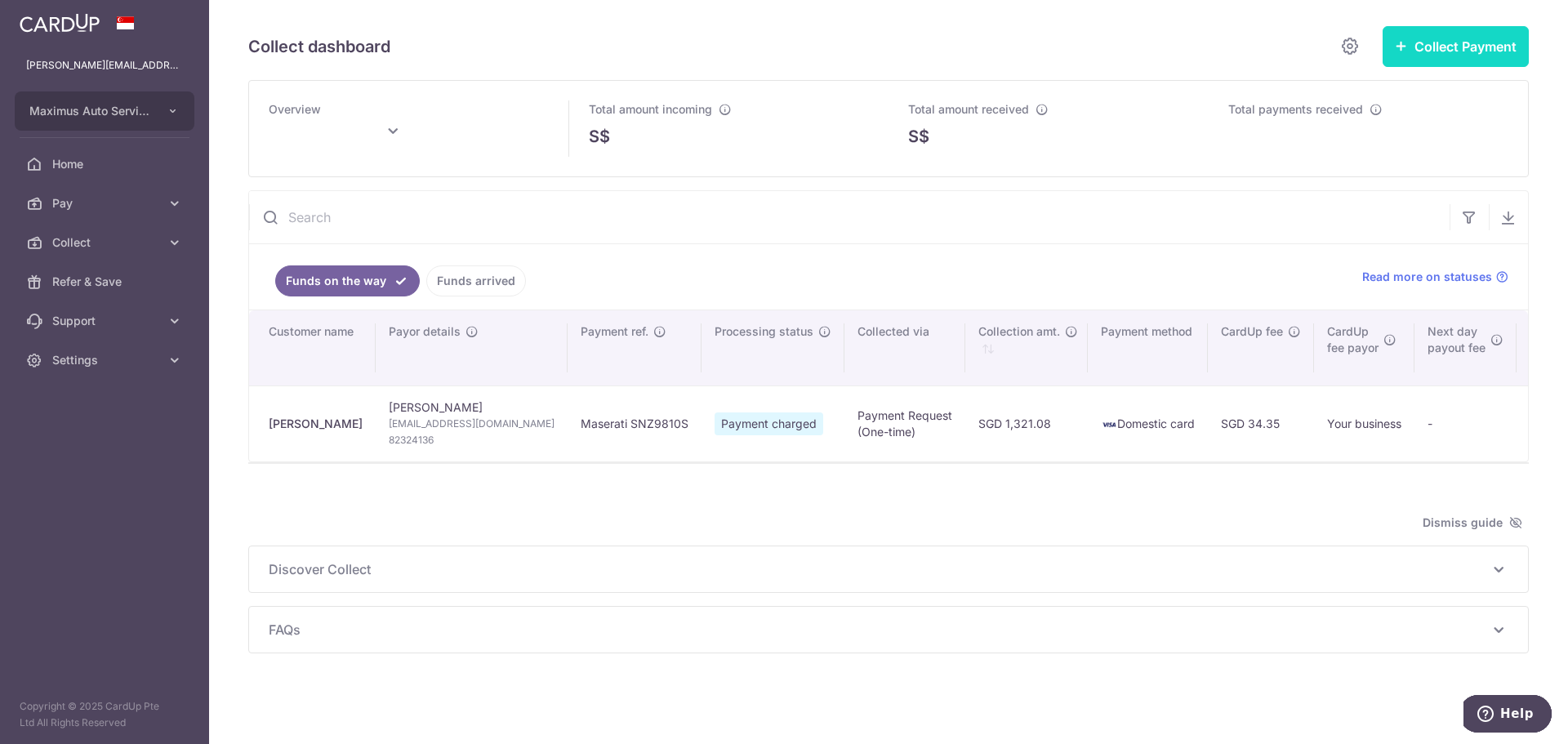
click at [1472, 48] on button "Collect Payment" at bounding box center [1456, 47] width 146 height 41
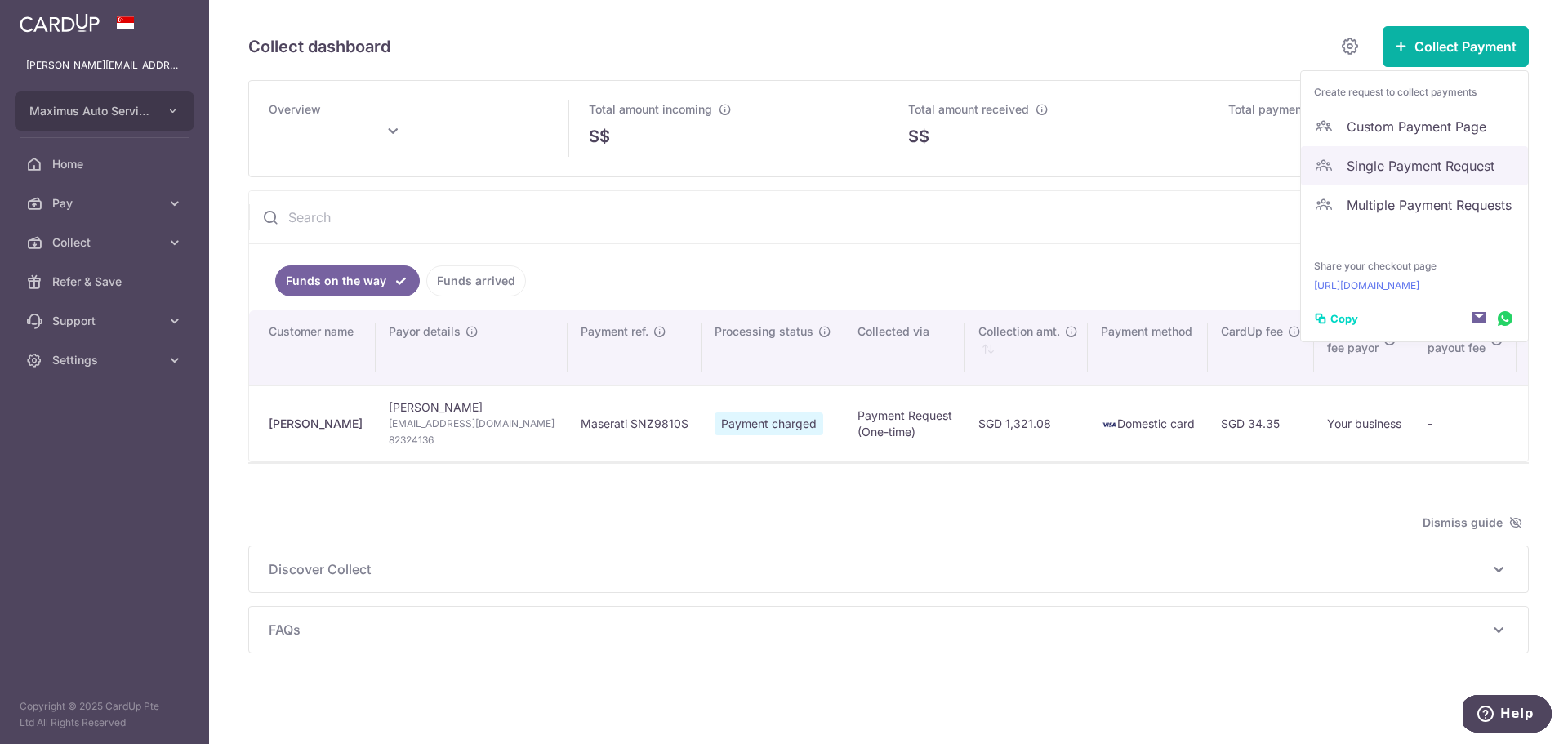
click at [1392, 161] on span "Single Payment Request" at bounding box center [1431, 165] width 168 height 20
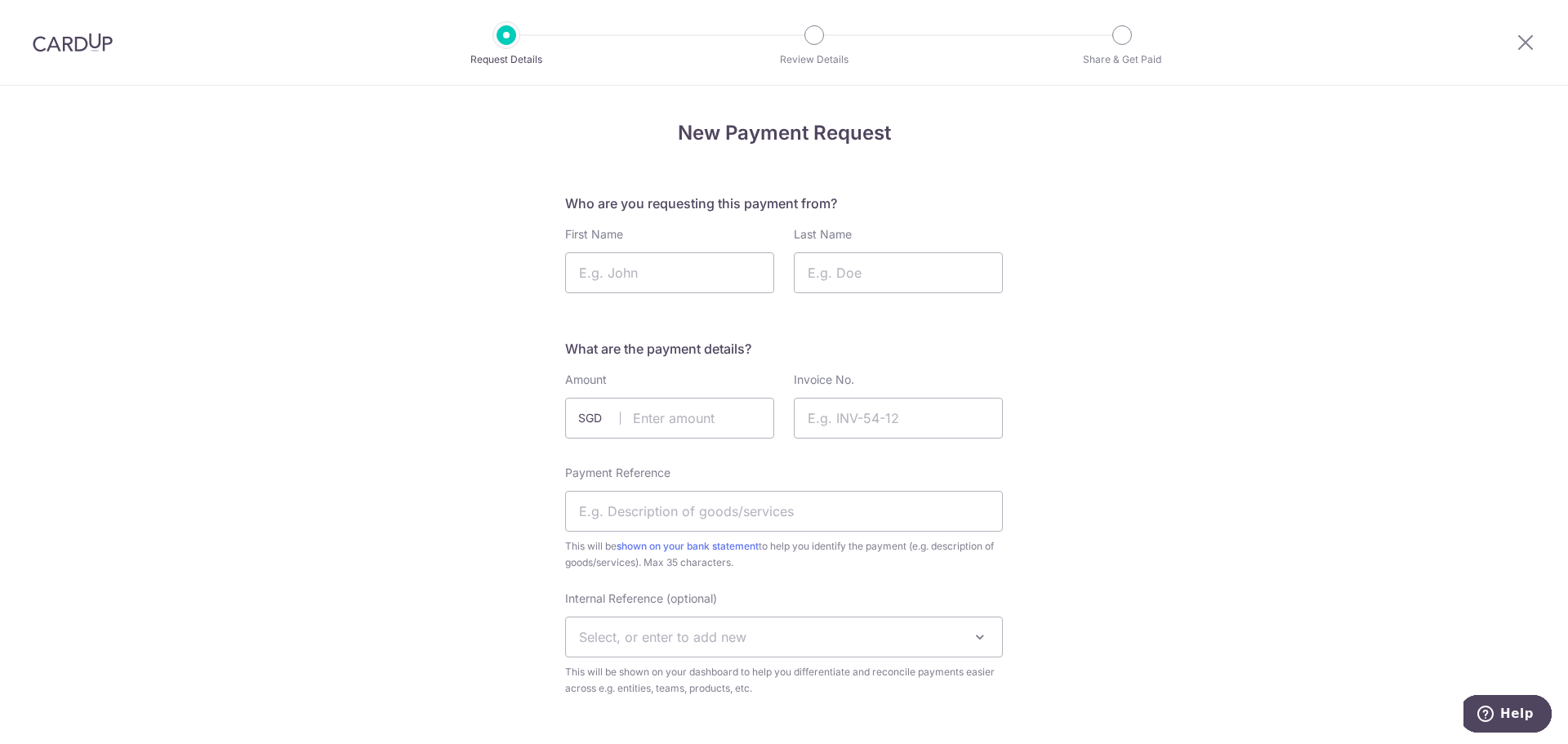
drag, startPoint x: 1282, startPoint y: 283, endPoint x: 820, endPoint y: 271, distance: 462.2
click at [633, 275] on input "First Name" at bounding box center [669, 272] width 209 height 41
type input "Justin"
type input "Yeo"
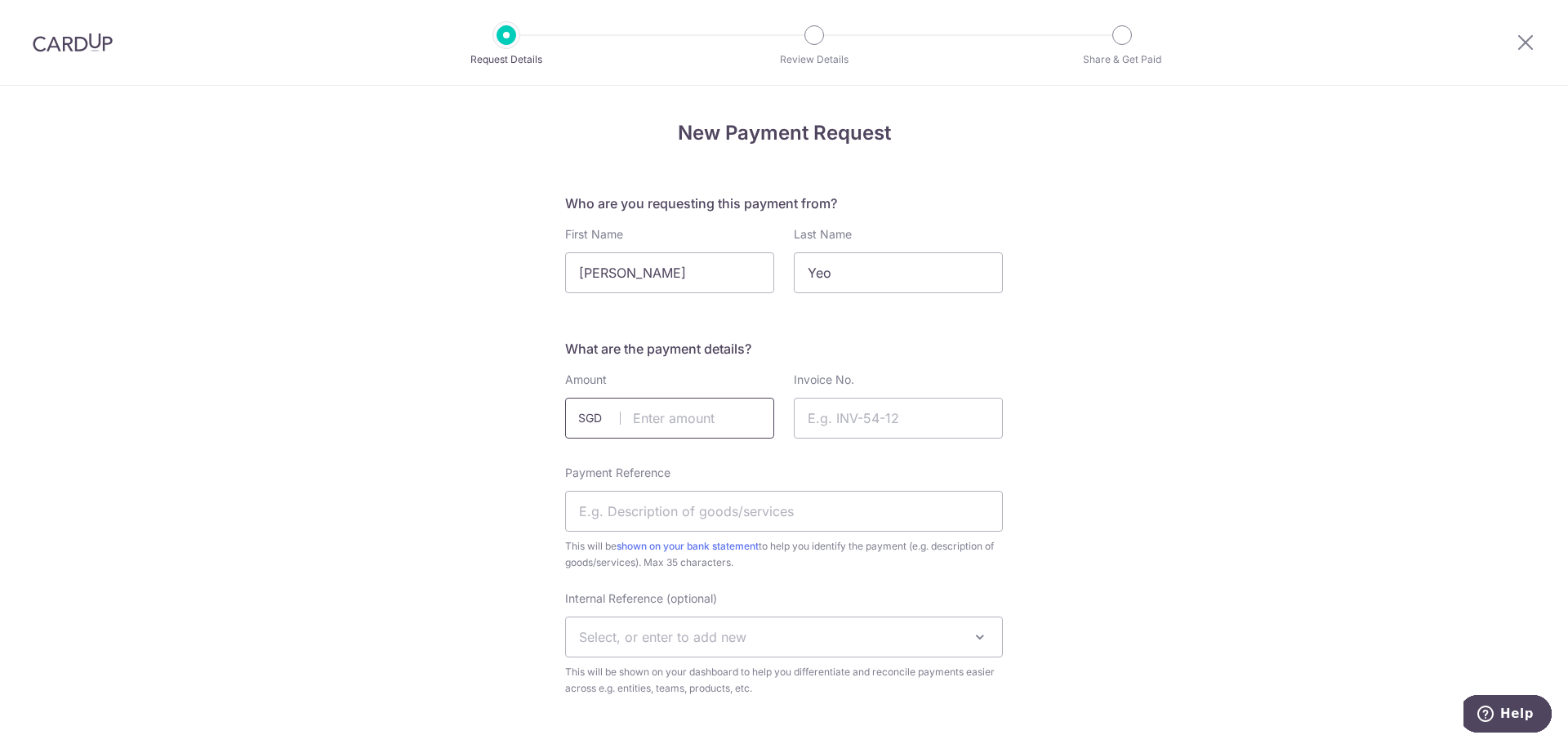
click at [666, 417] on input "text" at bounding box center [669, 418] width 209 height 41
click button "Confirm and Update" at bounding box center [0, 0] width 0 height 0
type input "2000.00"
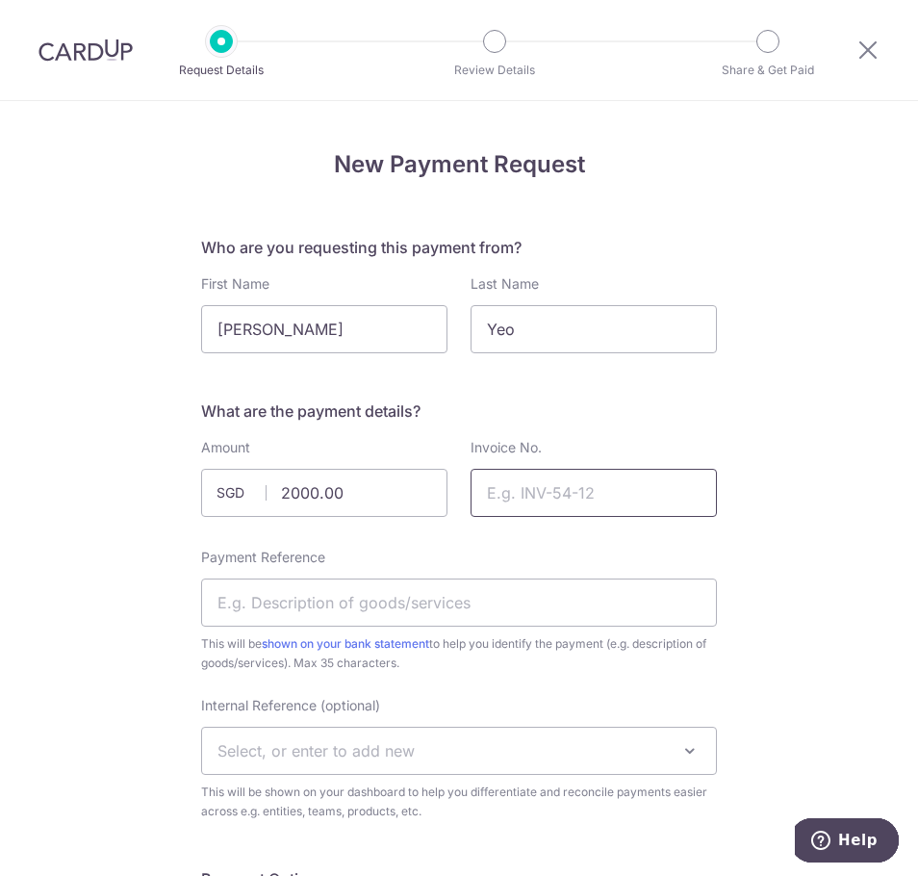
click at [592, 499] on input "Invoice No." at bounding box center [594, 493] width 246 height 48
type input "PQ-25-2503"
click at [336, 605] on input "Payment Reference" at bounding box center [459, 603] width 516 height 48
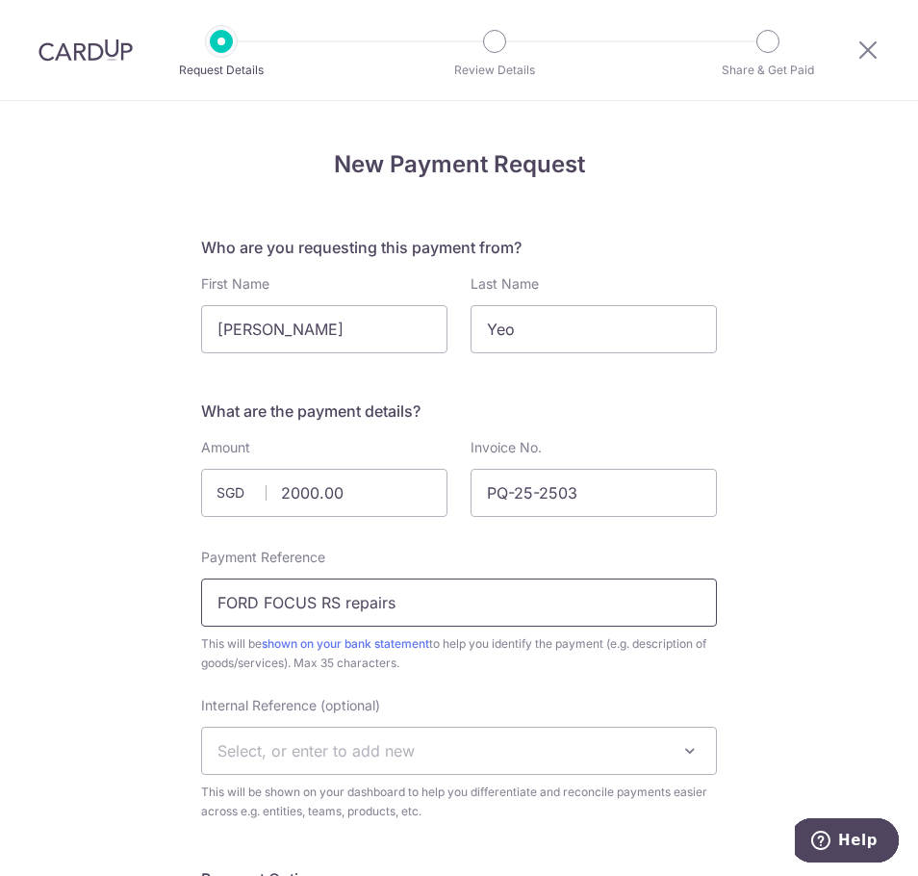
type input "FORD FOCUS RS repairs"
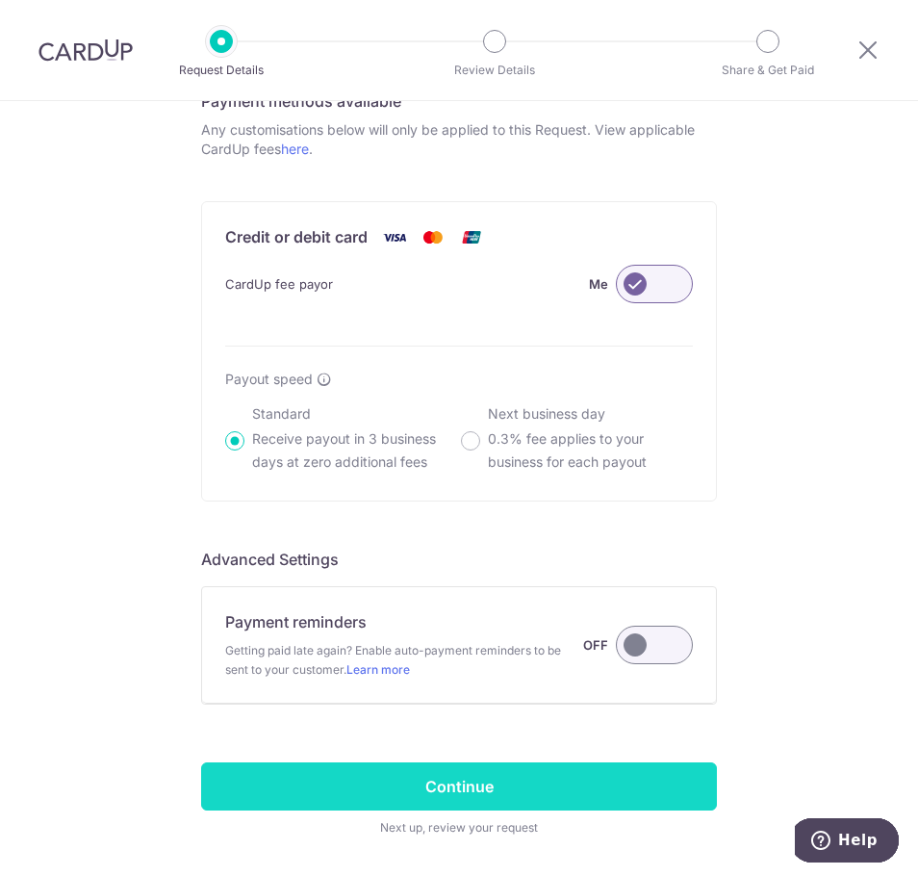
scroll to position [1121, 0]
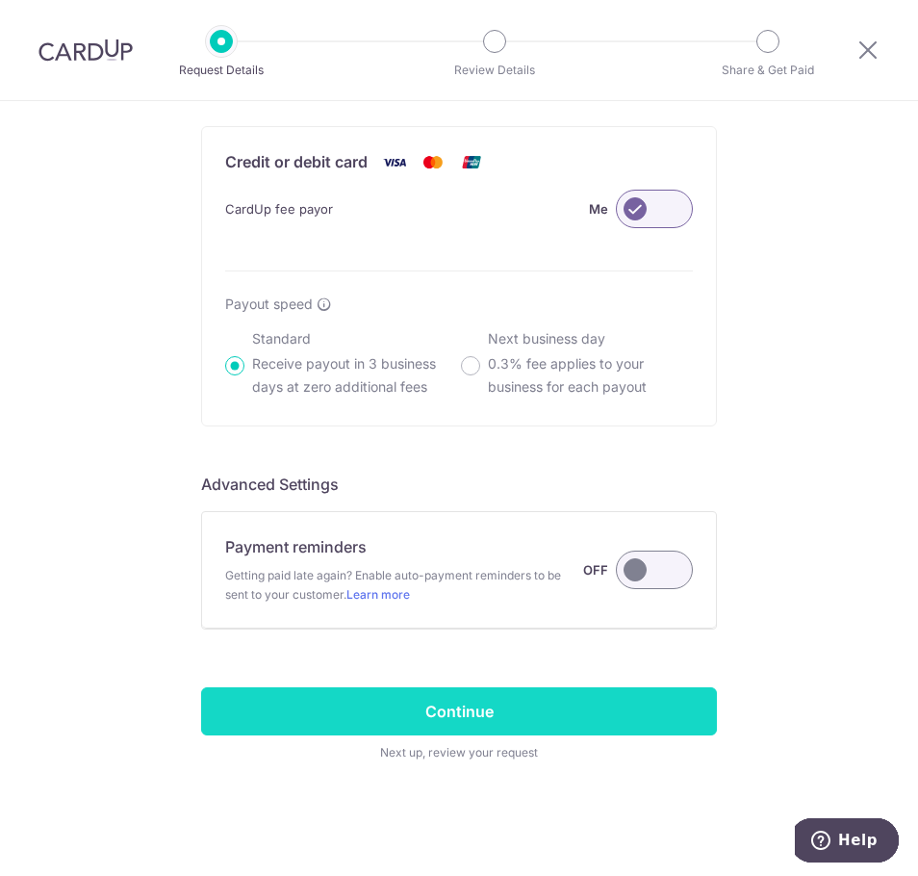
click at [454, 708] on input "Continue" at bounding box center [459, 711] width 516 height 48
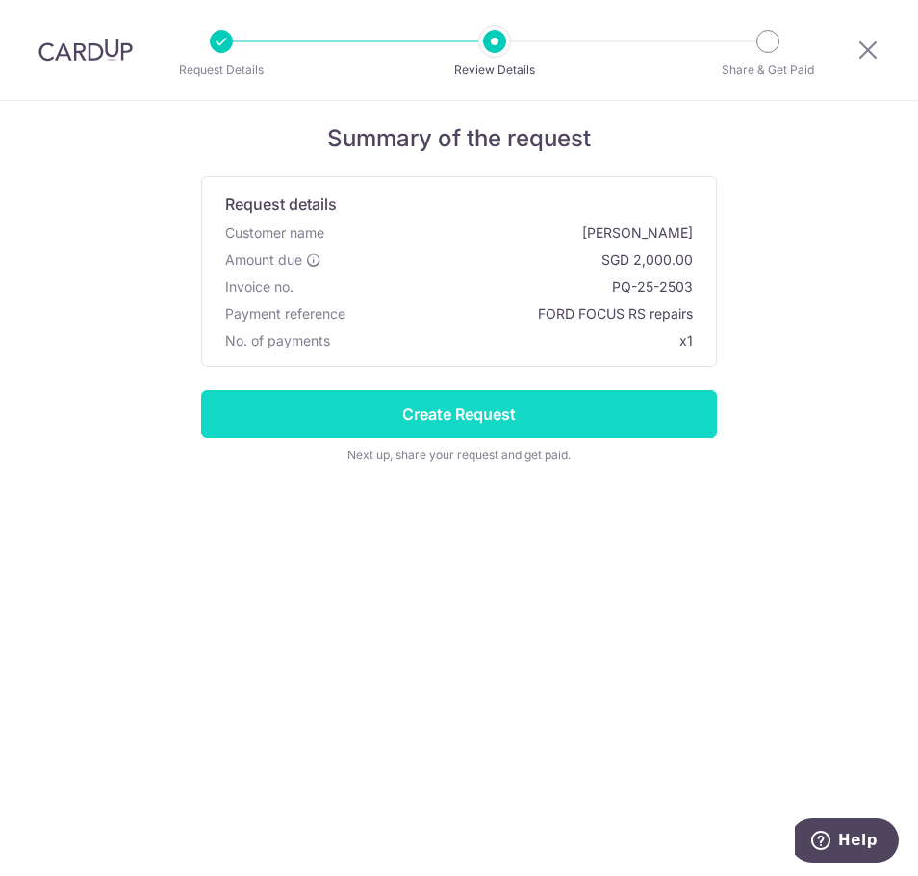
click at [551, 415] on input "Create Request" at bounding box center [459, 414] width 516 height 48
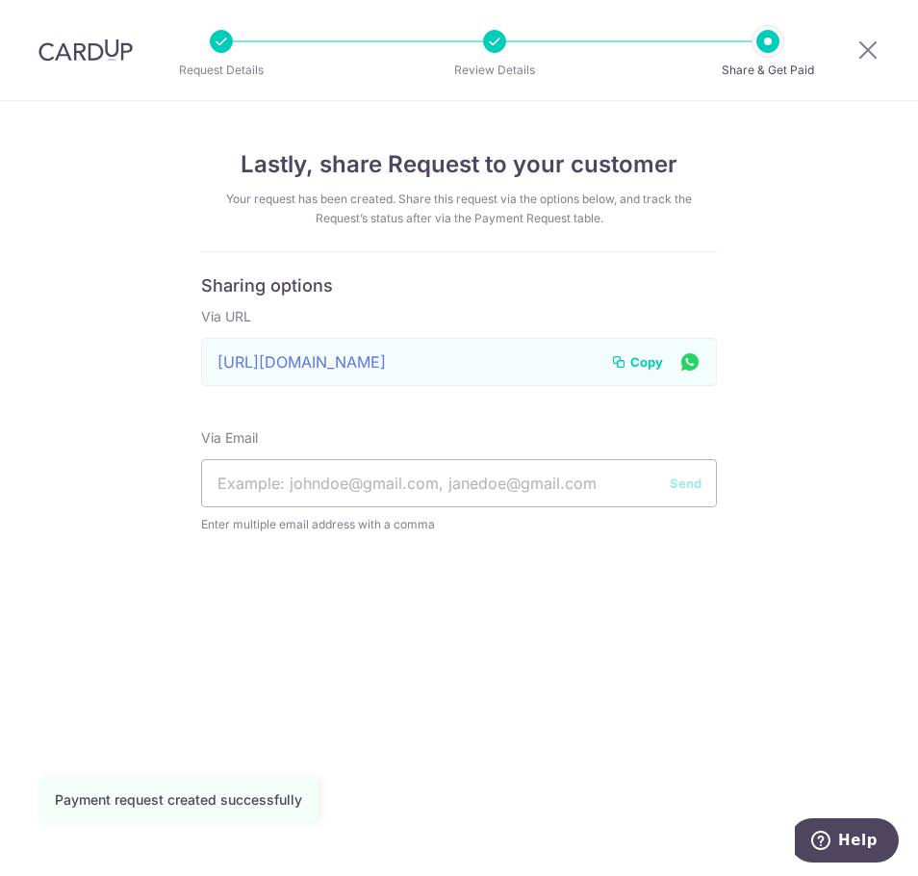
click at [630, 352] on button "Copy" at bounding box center [637, 361] width 52 height 19
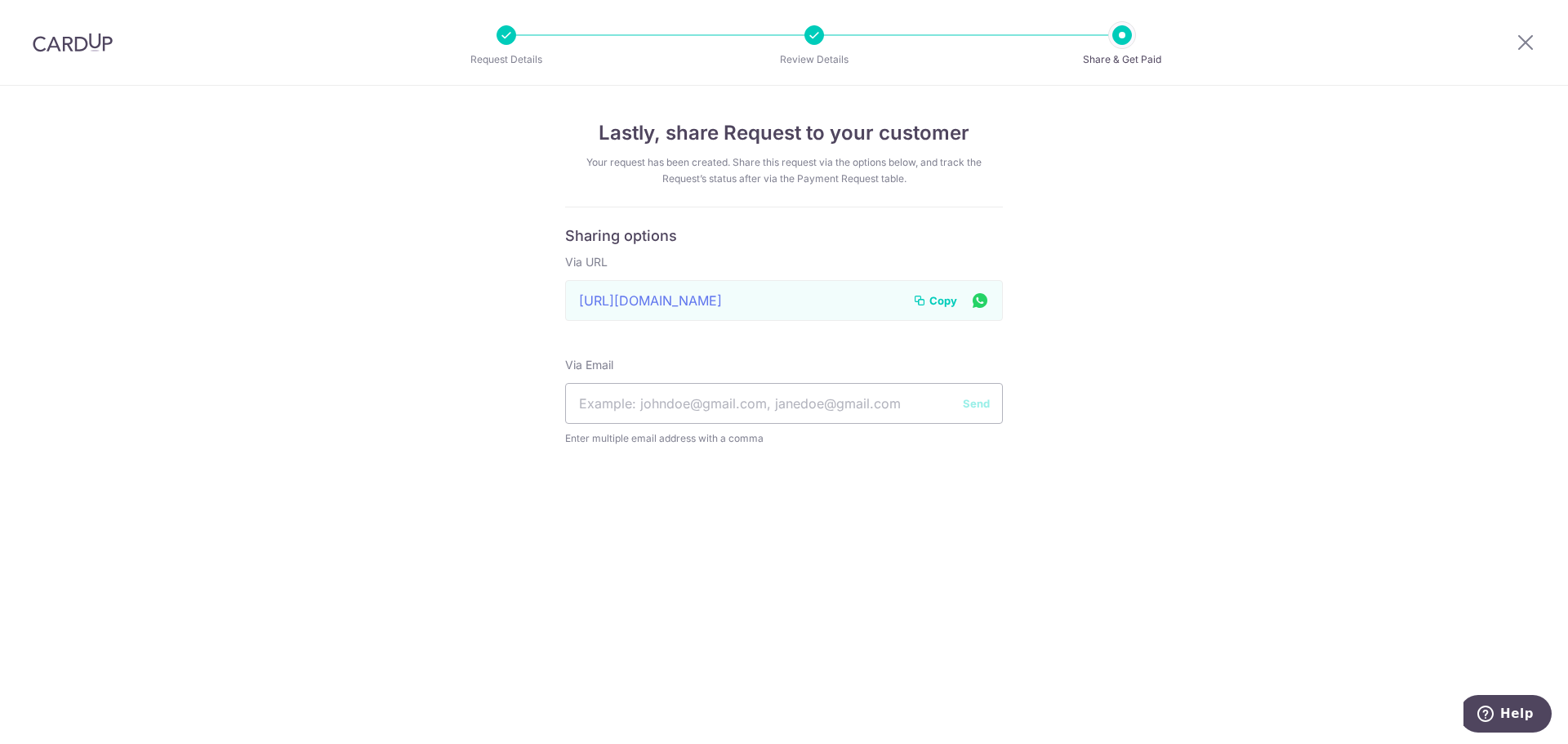
click at [778, 254] on div "Lastly, share Request to your customer Your request has been created. Share thi…" at bounding box center [784, 415] width 1568 height 658
click at [778, 42] on icon at bounding box center [1526, 42] width 20 height 20
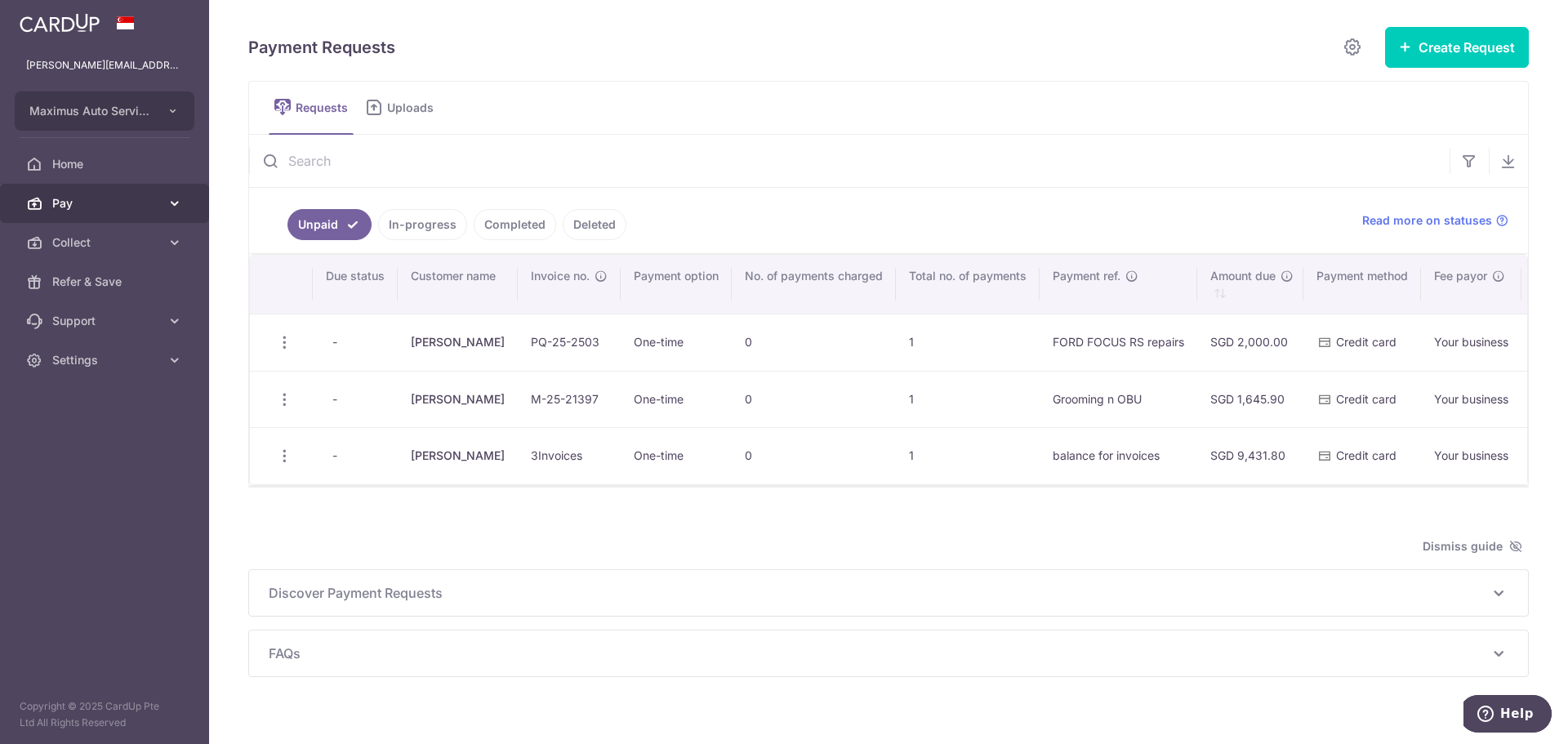
click at [82, 205] on span "Pay" at bounding box center [106, 203] width 108 height 16
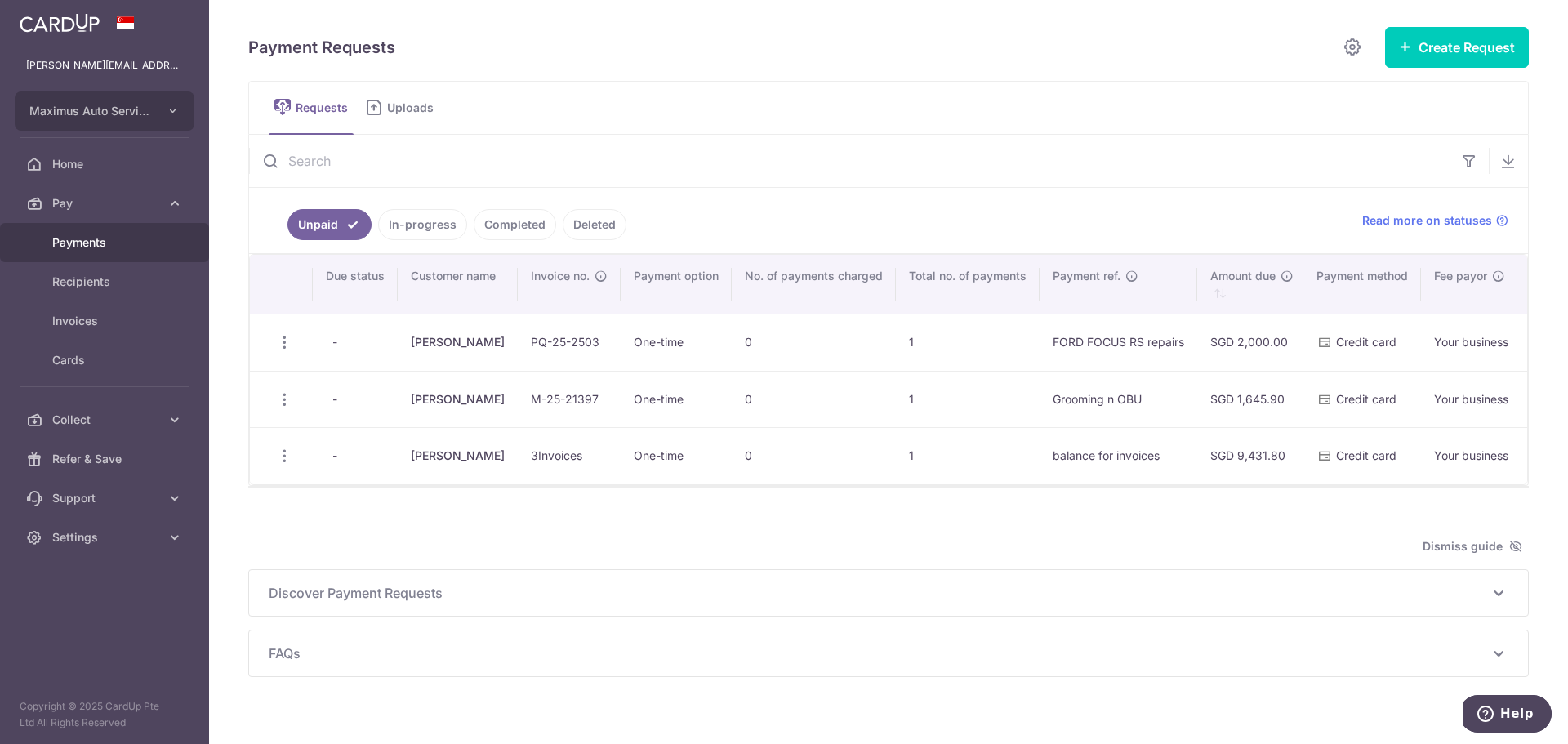
click at [59, 238] on span "Payments" at bounding box center [106, 242] width 108 height 16
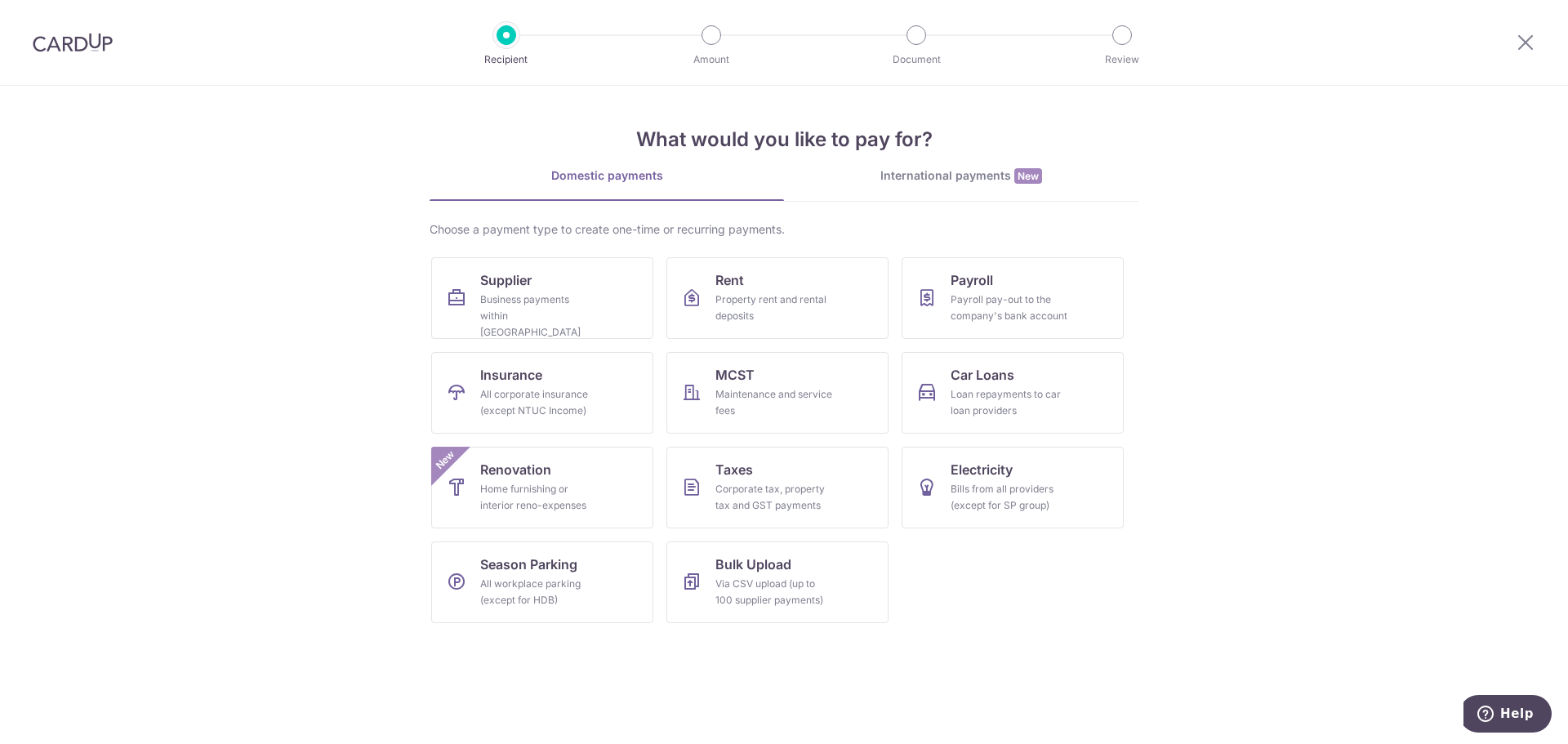
click at [955, 185] on link "International payments New" at bounding box center [961, 183] width 355 height 33
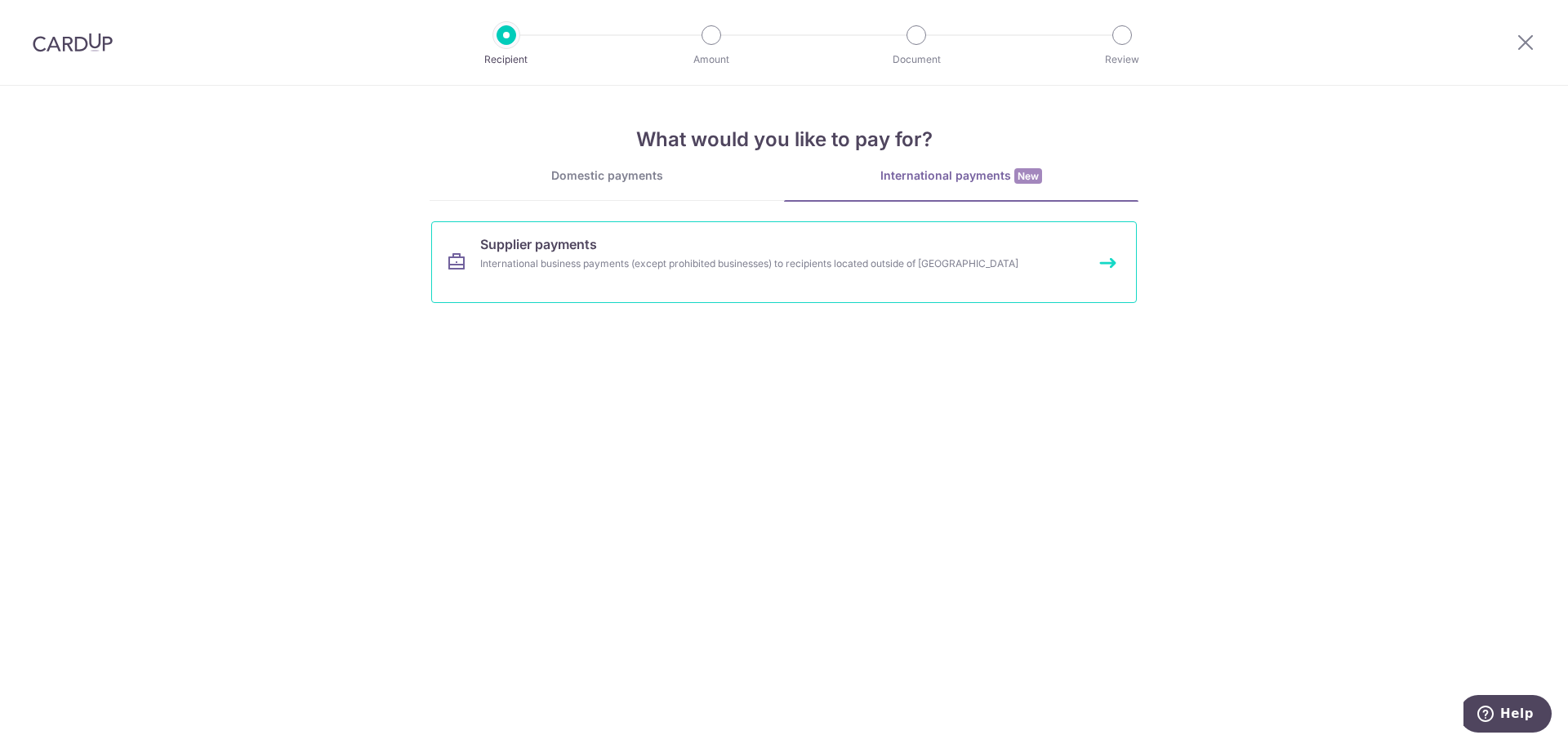
click at [617, 277] on link "Supplier payments International business payments (except prohibited businesses…" at bounding box center [784, 262] width 706 height 81
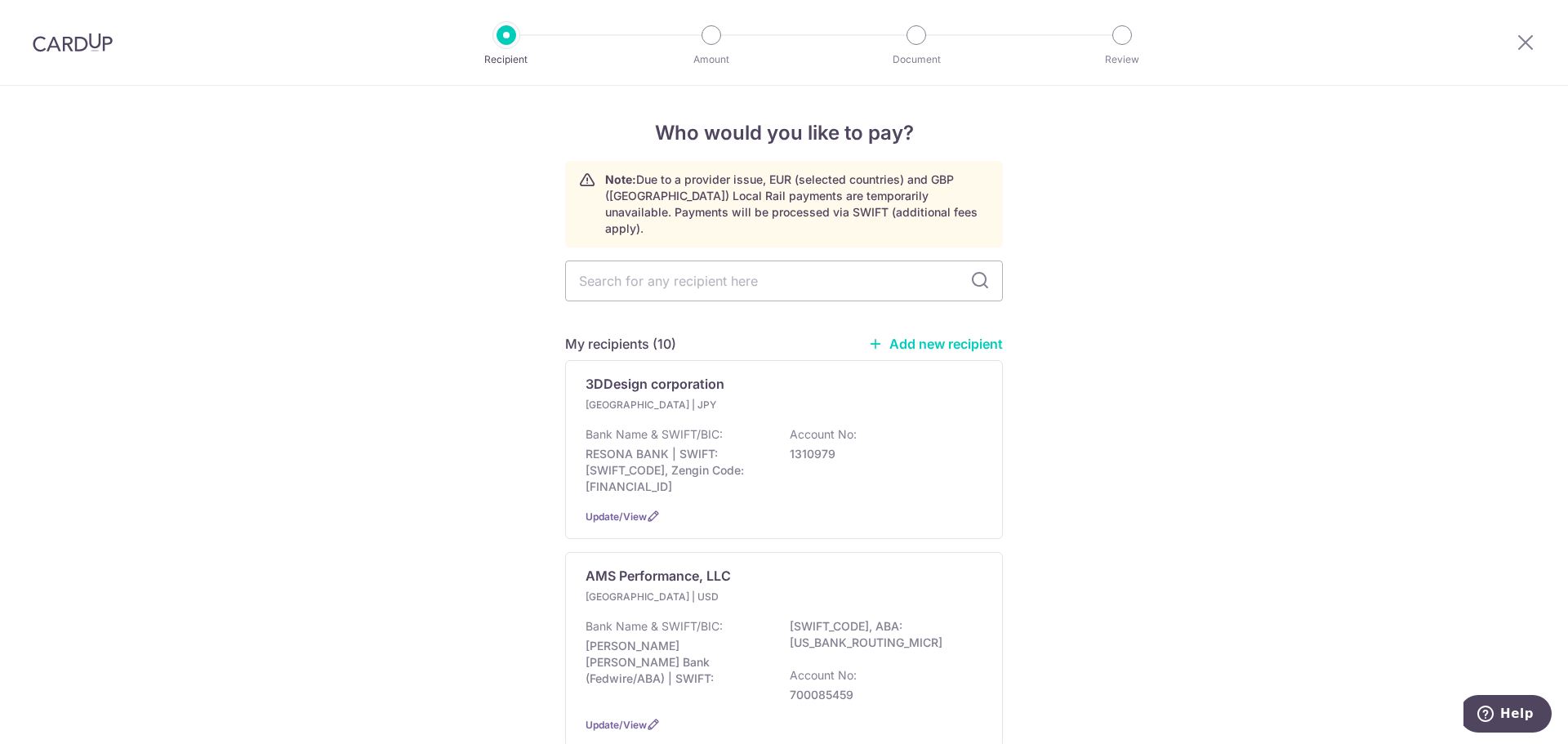
click at [908, 336] on link "Add new recipient" at bounding box center [935, 344] width 135 height 16
select select
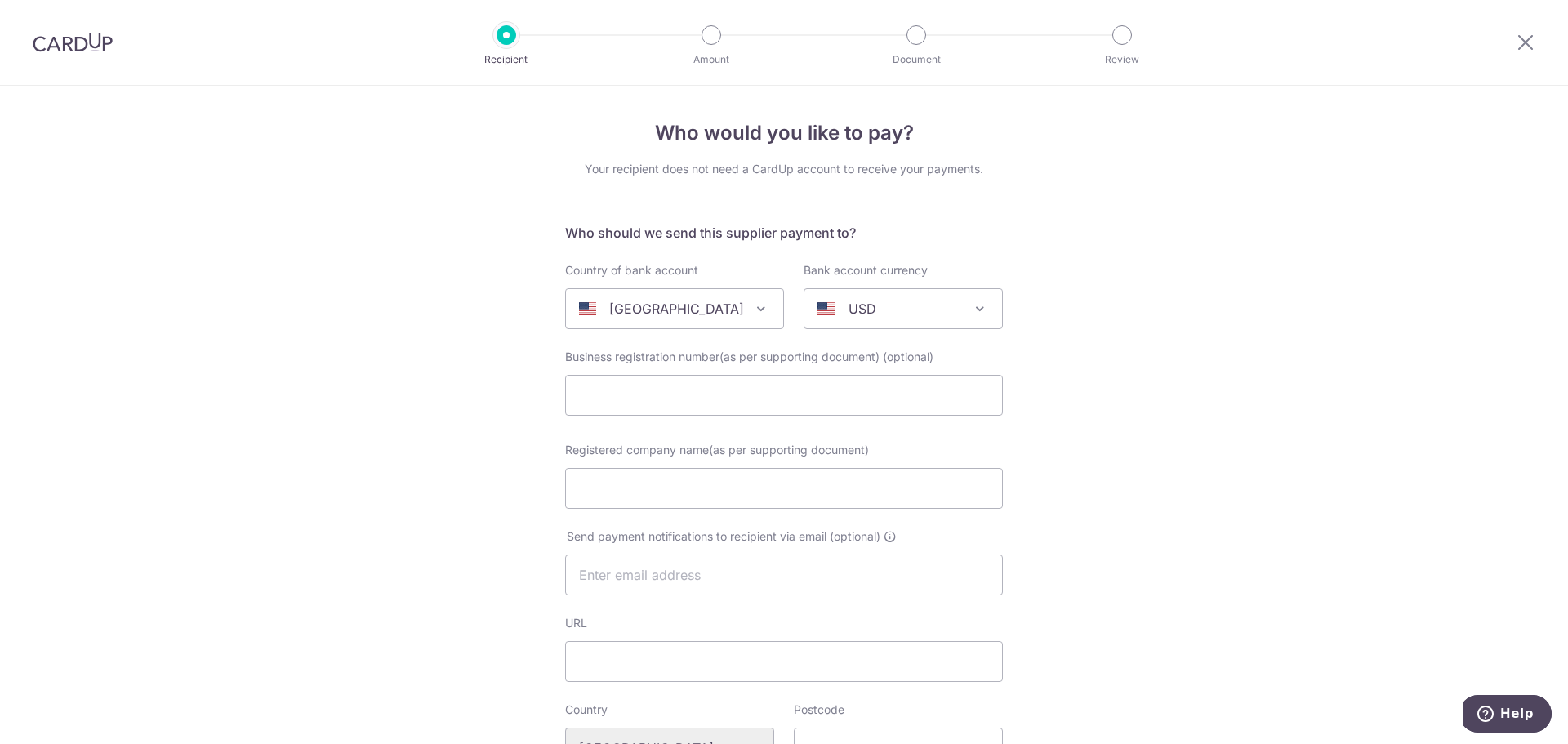
click at [697, 311] on div "United States" at bounding box center [662, 308] width 165 height 20
type input "malay"
select select "159"
select select "Malaysia"
select select
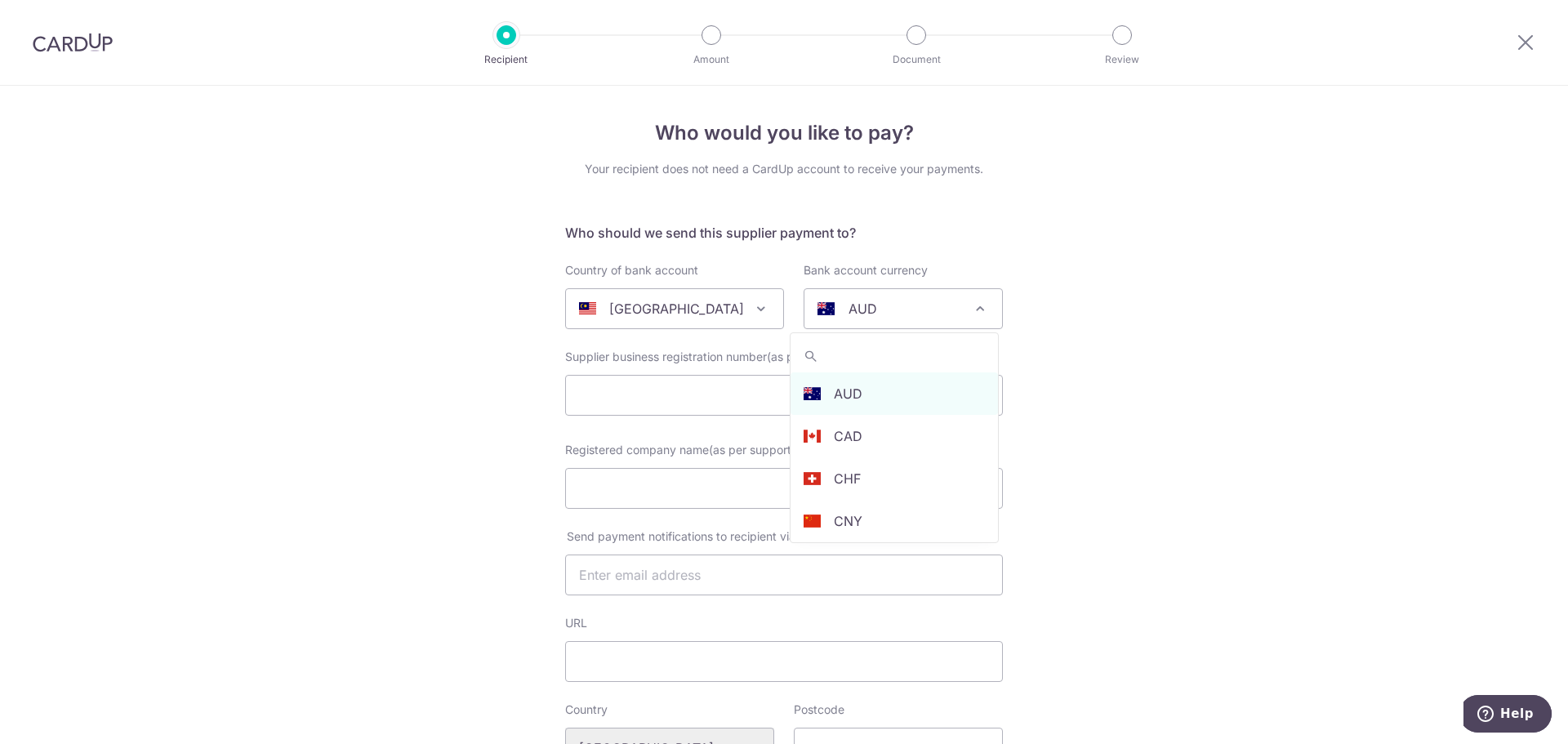
click at [899, 310] on div "AUD" at bounding box center [890, 308] width 145 height 20
type input "myr"
select select "4"
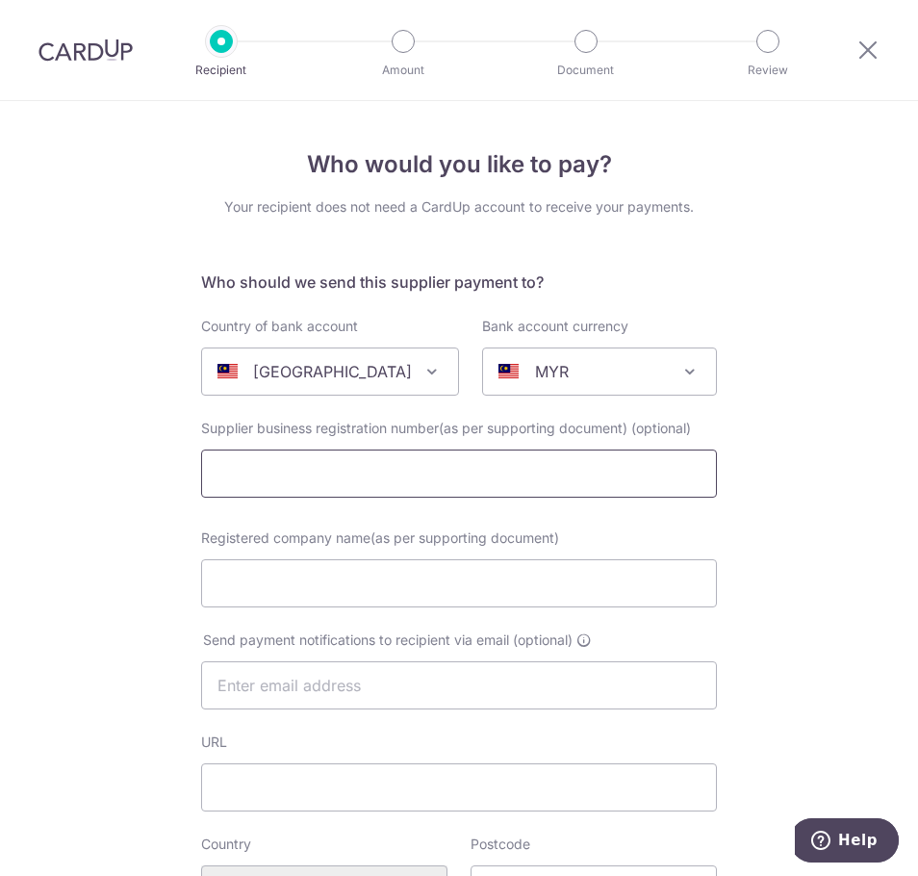
click at [305, 473] on input "text" at bounding box center [459, 474] width 516 height 48
paste input "202403199840(LA-0070551-W)"
type input "202403199840(LA-0070551-W)"
click at [405, 286] on h5 "Who should we send this supplier payment to?" at bounding box center [459, 282] width 516 height 23
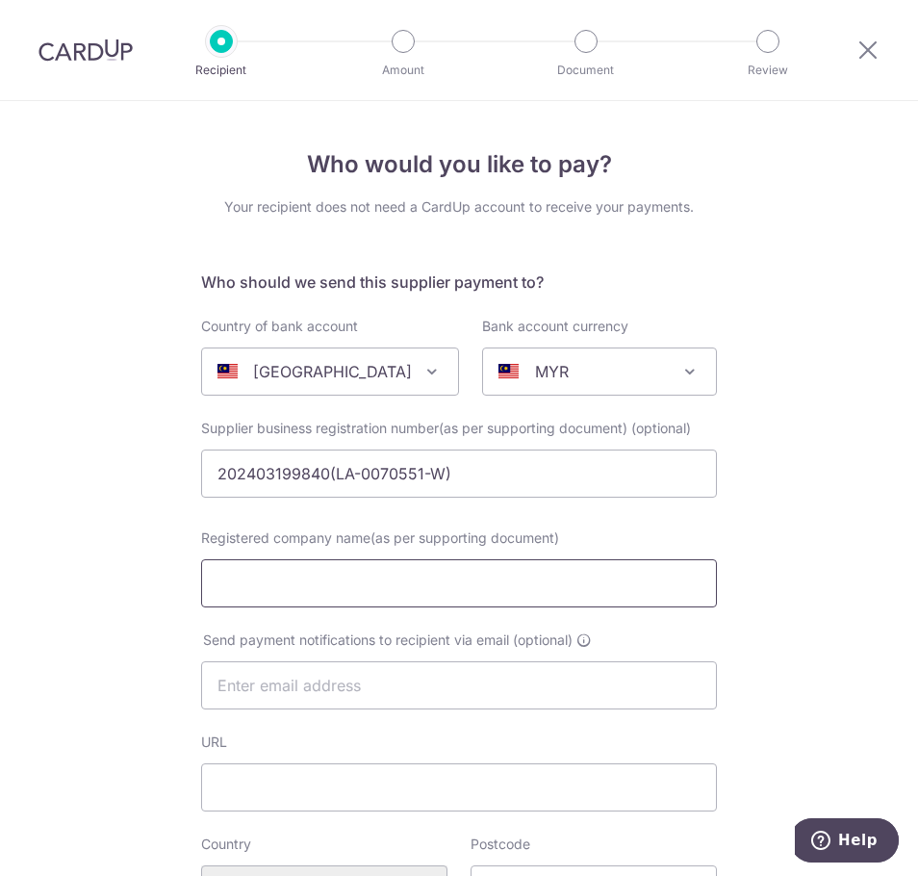
click at [343, 582] on input "Registered company name(as per supporting document)" at bounding box center [459, 583] width 516 height 48
click at [335, 585] on input "Registered company name(as per supporting document)" at bounding box center [459, 583] width 516 height 48
paste input "VFE Products"
type input "VFE Products"
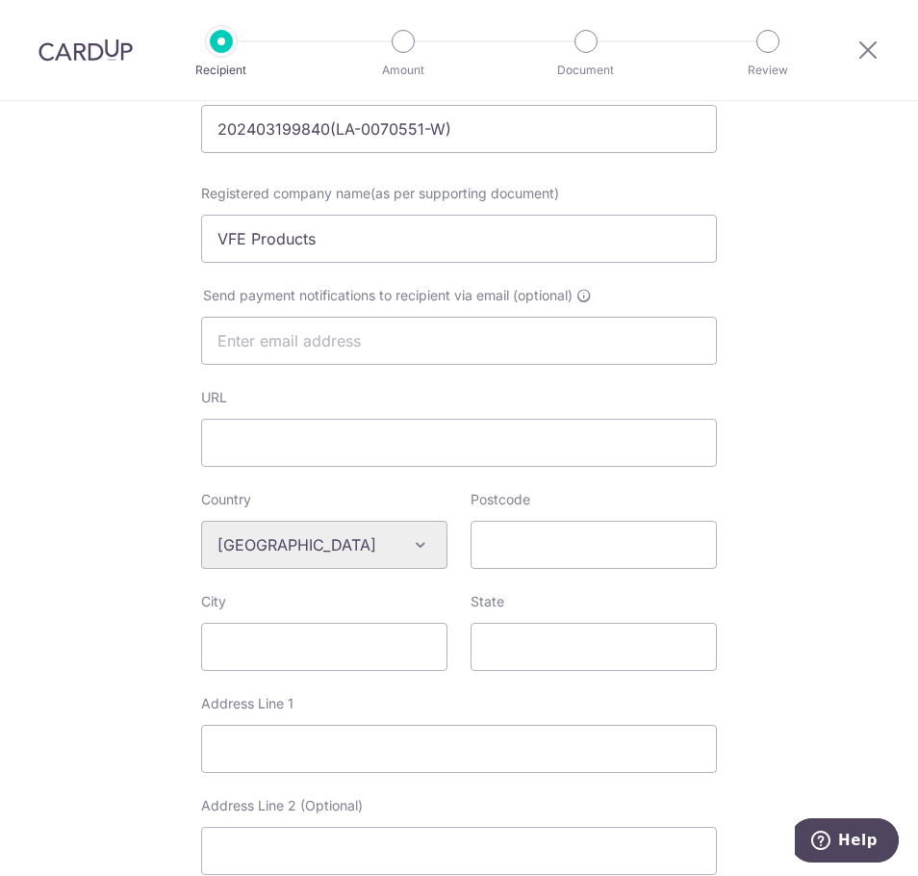
scroll to position [385, 0]
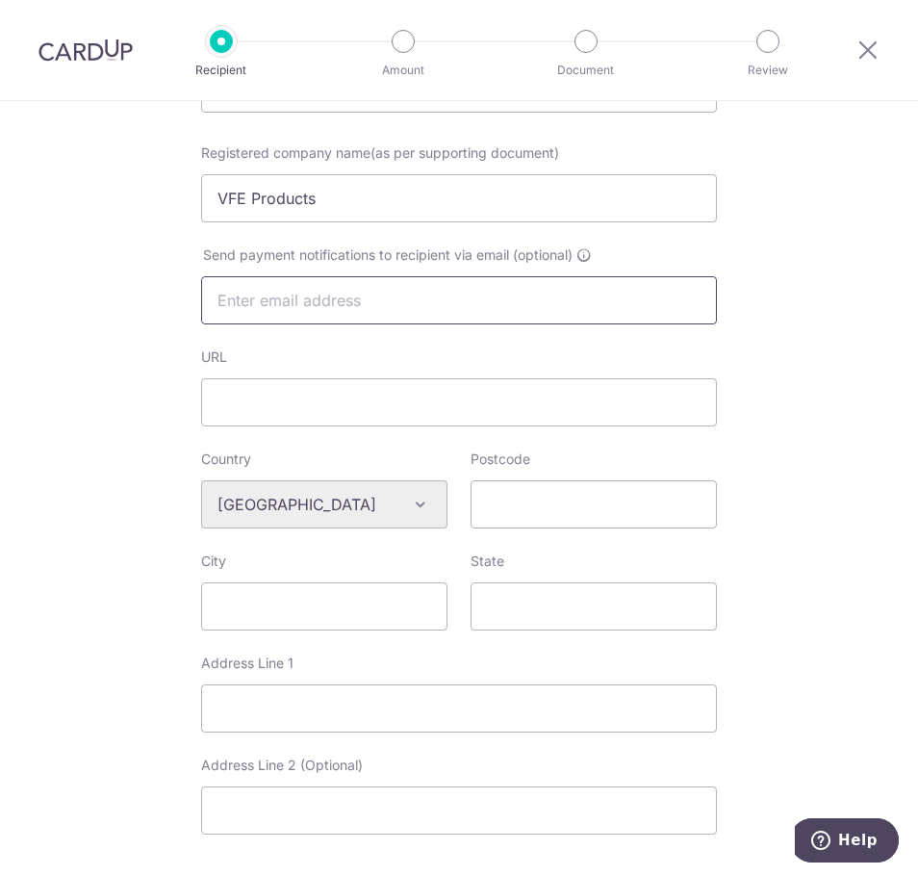
drag, startPoint x: 401, startPoint y: 313, endPoint x: 561, endPoint y: 314, distance: 159.8
click at [401, 313] on input "text" at bounding box center [459, 300] width 516 height 48
click at [359, 410] on input "URL" at bounding box center [459, 402] width 516 height 48
click at [353, 312] on input "text" at bounding box center [459, 300] width 516 height 48
paste input "law.hh2000@outlook.com"
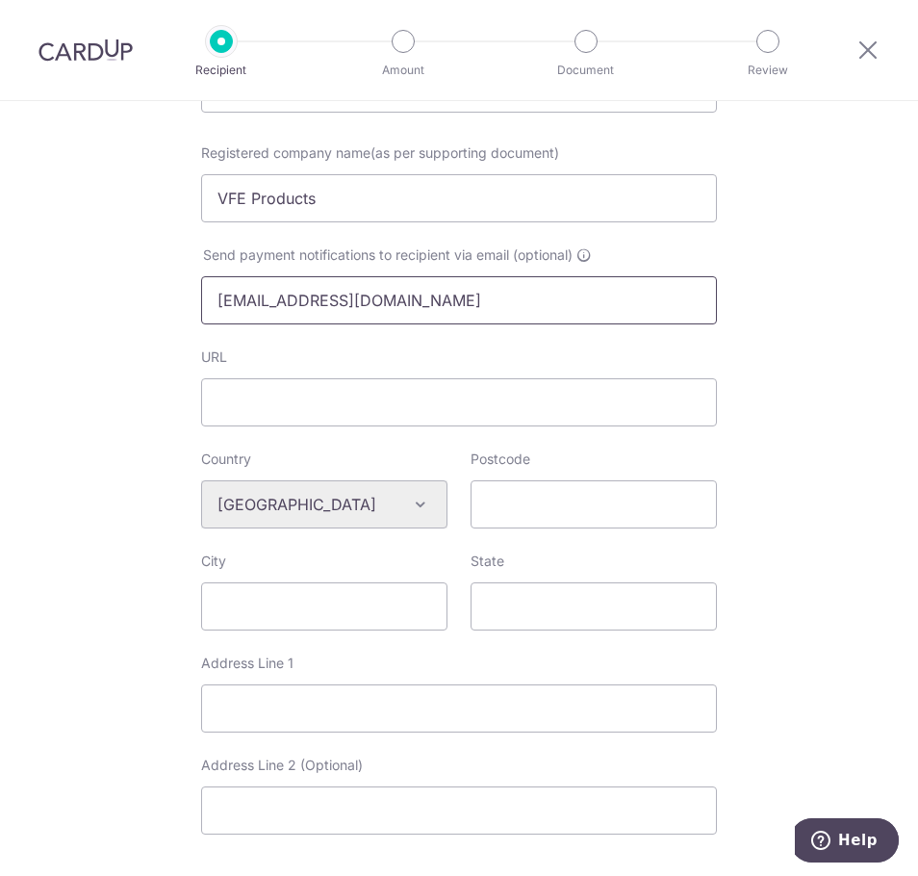
type input "law.hh2000@outlook.com"
click at [136, 496] on div "Who would you like to pay? Your recipient does not need a CardUp account to rec…" at bounding box center [459, 537] width 918 height 1642
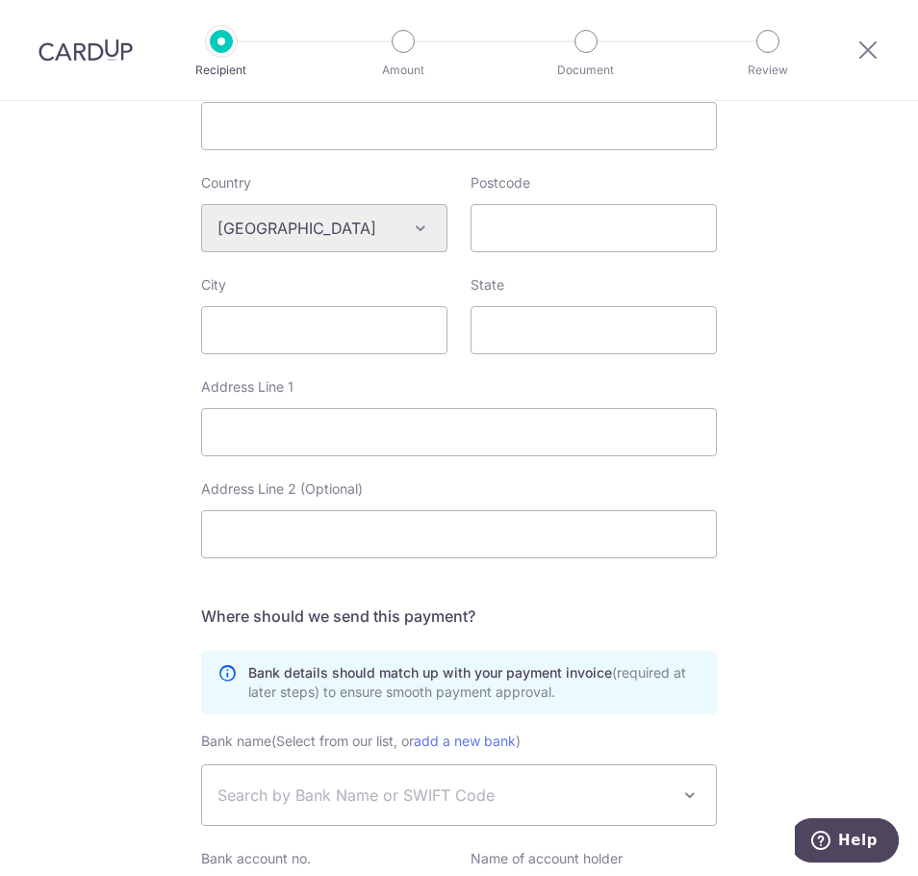
scroll to position [674, 0]
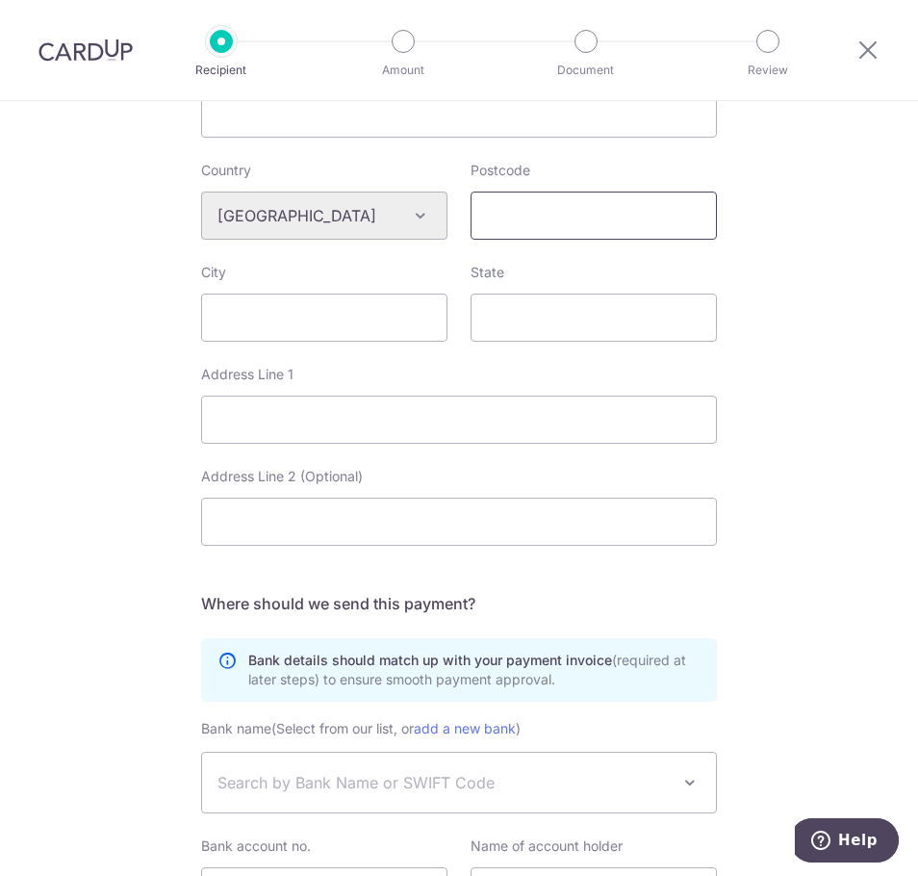
click at [558, 222] on input "Postcode" at bounding box center [594, 216] width 246 height 48
type input "60000"
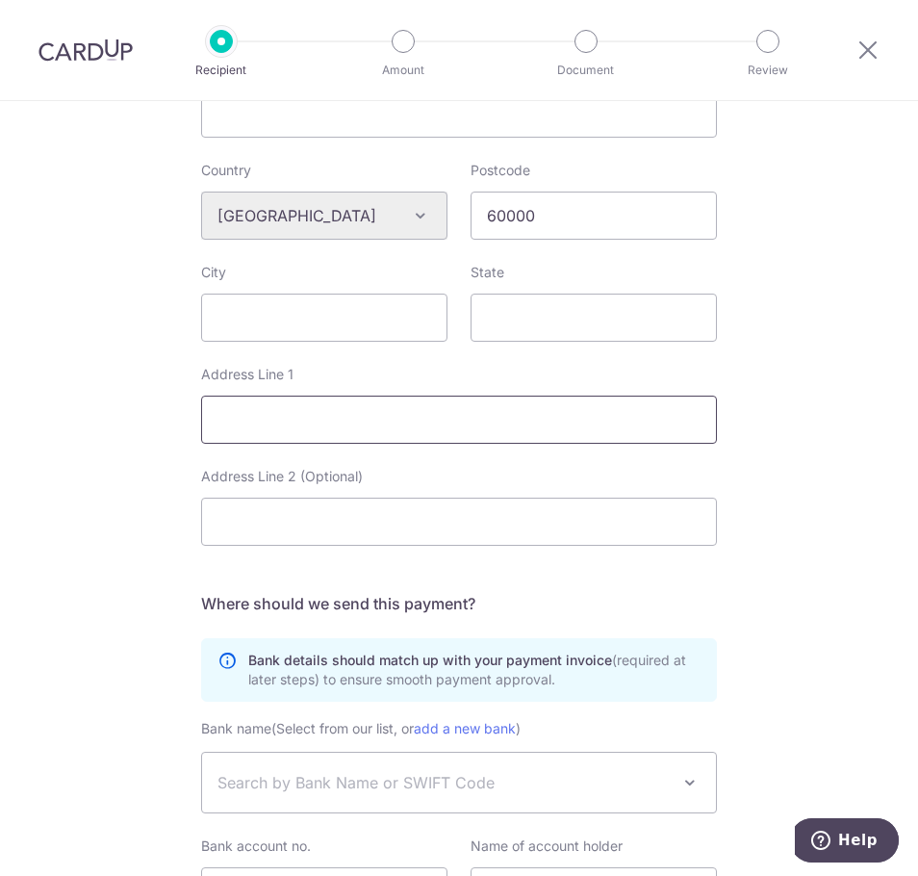
drag, startPoint x: 315, startPoint y: 433, endPoint x: 302, endPoint y: 426, distance: 14.2
click at [315, 433] on input "Address Line 1" at bounding box center [459, 420] width 516 height 48
paste input "Lot 3159, Batu 10 1/4 Jalan Damansara, Kampung Bukit Lanjan"
type input "Lot 3159, Batu 10 1/4 Jalan Damansara, Kampung Bukit Lanjan"
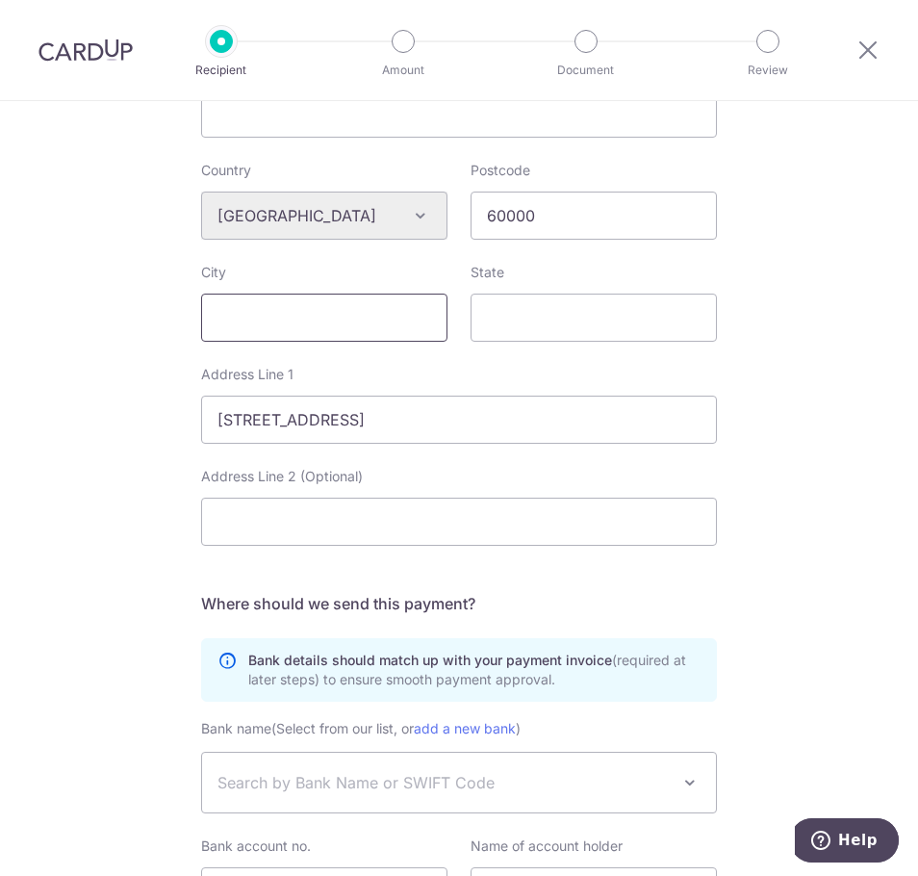
click at [250, 317] on input "City" at bounding box center [324, 318] width 246 height 48
type input "Kuala Lumpur"
click at [524, 317] on input "State" at bounding box center [594, 318] width 246 height 48
type input "Kuala Lumpur"
click at [820, 348] on div "Who would you like to pay? Your recipient does not need a CardUp account to rec…" at bounding box center [459, 248] width 918 height 1642
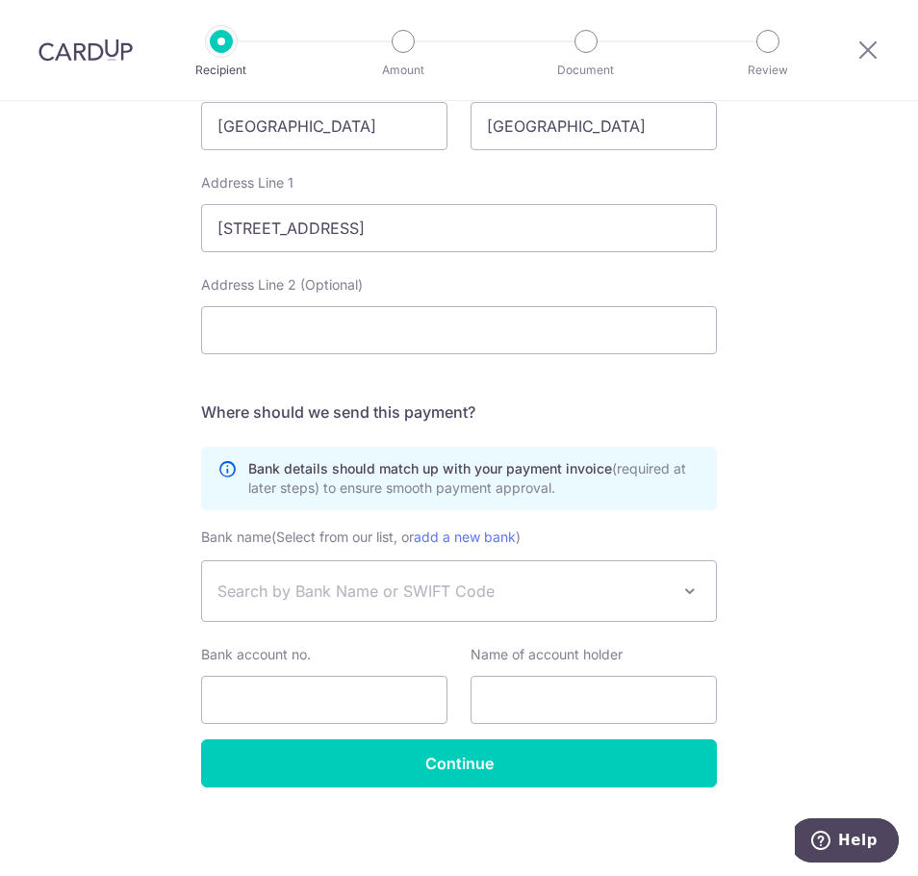
scroll to position [867, 0]
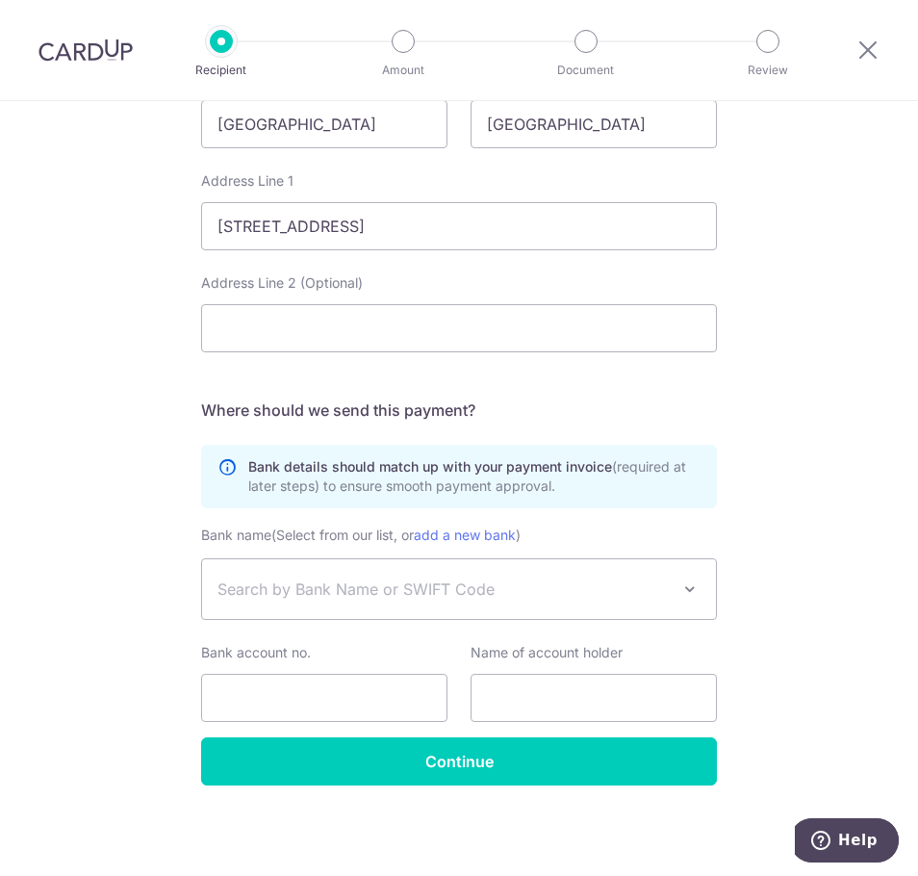
drag, startPoint x: 278, startPoint y: 585, endPoint x: 268, endPoint y: 588, distance: 11.0
click at [278, 585] on span "Search by Bank Name or SWIFT Code" at bounding box center [444, 589] width 452 height 23
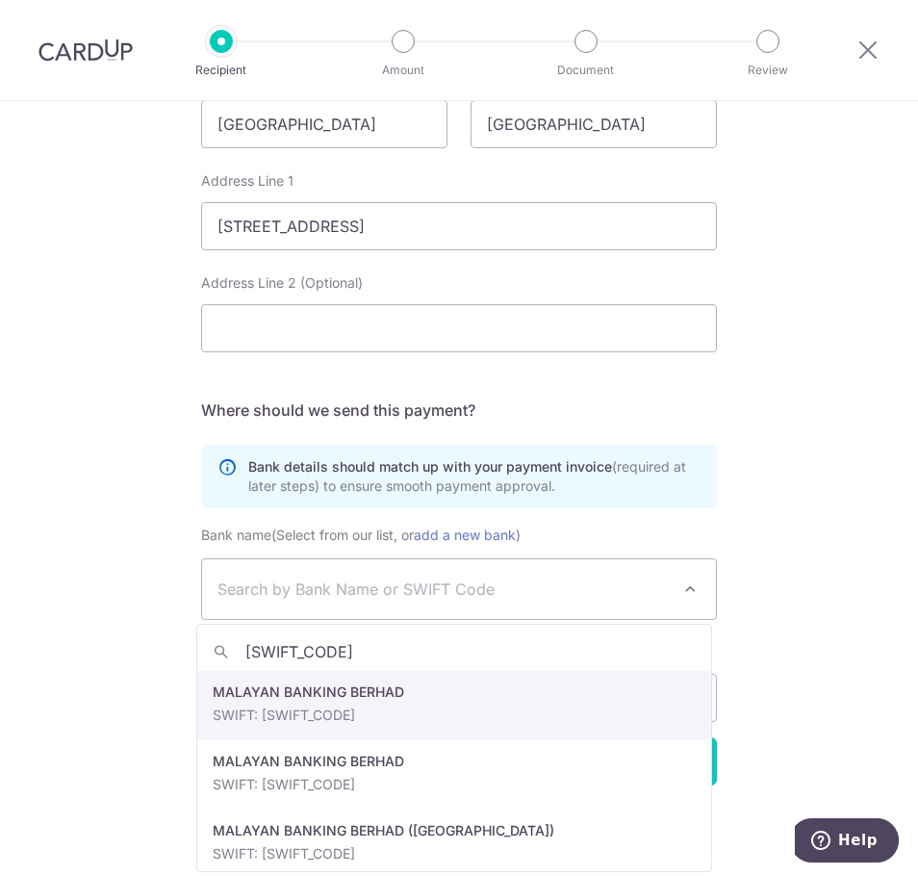
type input "MBBEMYKL"
select select "22953"
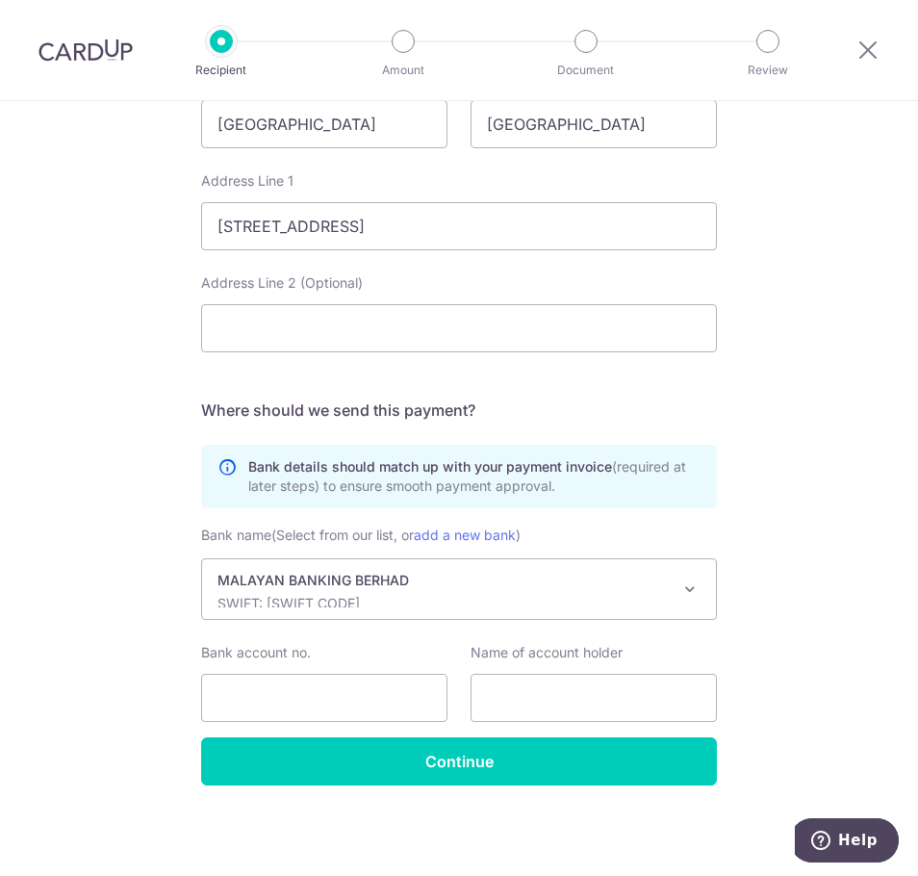
click at [810, 625] on div "Who would you like to pay? Your recipient does not need a CardUp account to rec…" at bounding box center [459, 55] width 918 height 1642
click at [272, 701] on input "Bank account no." at bounding box center [324, 698] width 246 height 48
paste input "5122 3206 8902"
type input "5122 3206 8902"
click at [503, 702] on input "text" at bounding box center [594, 698] width 246 height 48
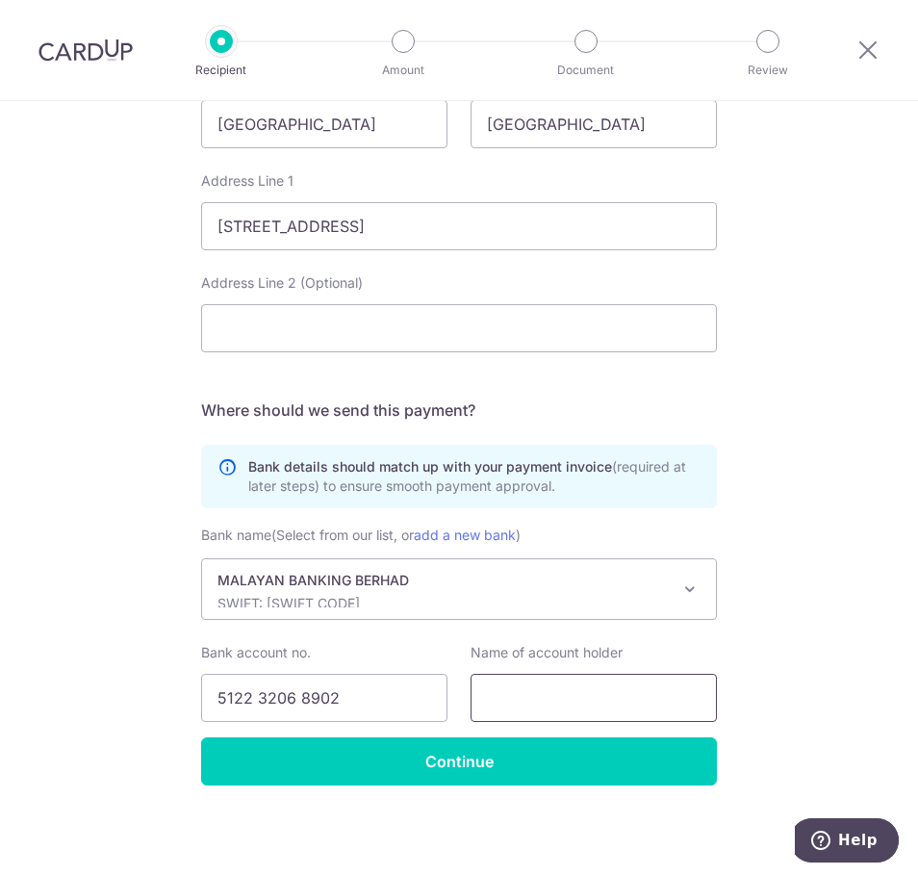
click at [543, 702] on input "text" at bounding box center [594, 698] width 246 height 48
paste input "VFE Products"
type input "VFE Products"
click at [823, 657] on div "Who would you like to pay? Your recipient does not need a CardUp account to rec…" at bounding box center [459, 55] width 918 height 1642
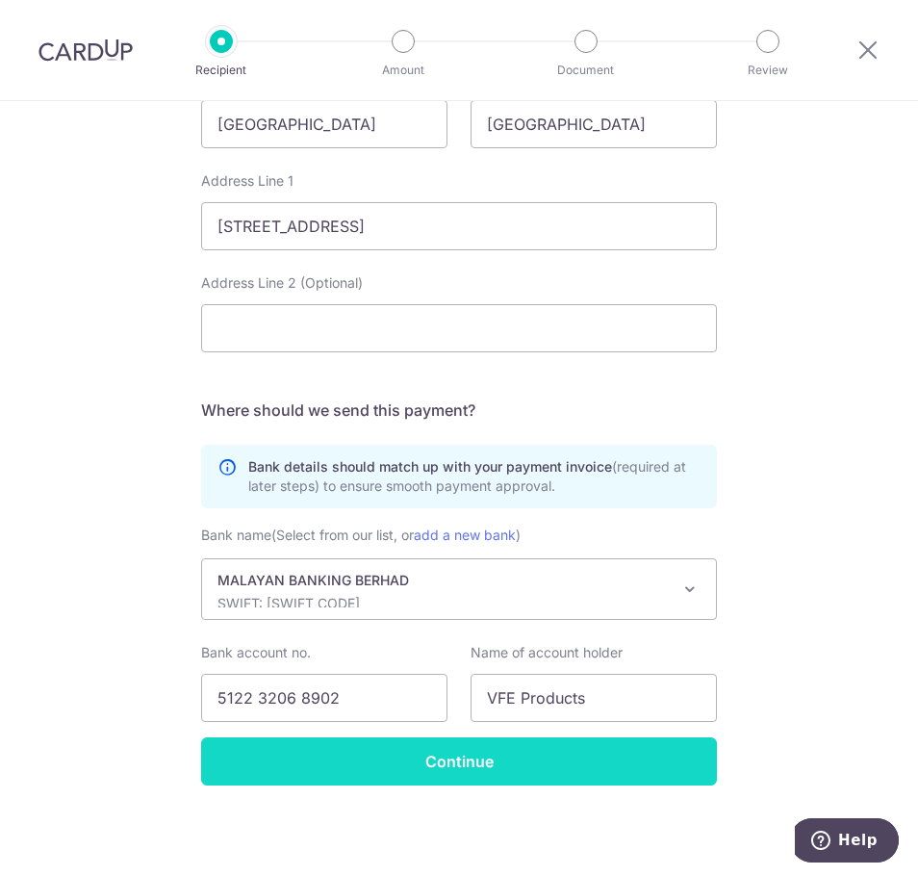
click at [540, 764] on input "Continue" at bounding box center [459, 761] width 516 height 48
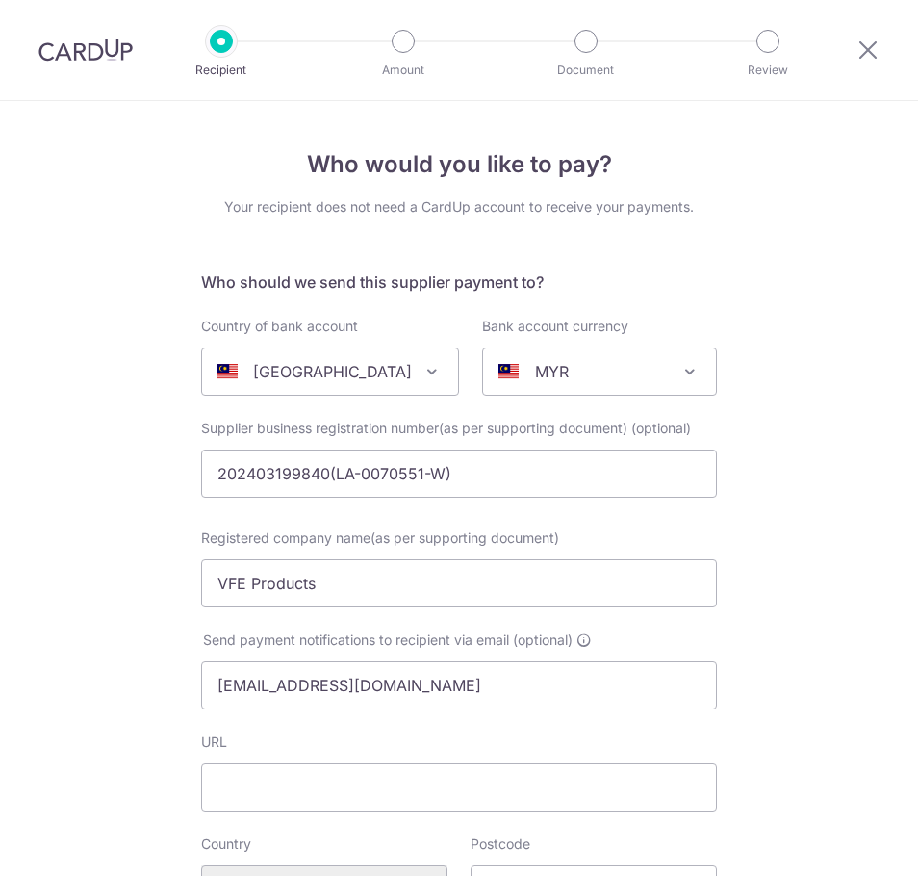
select select "22953"
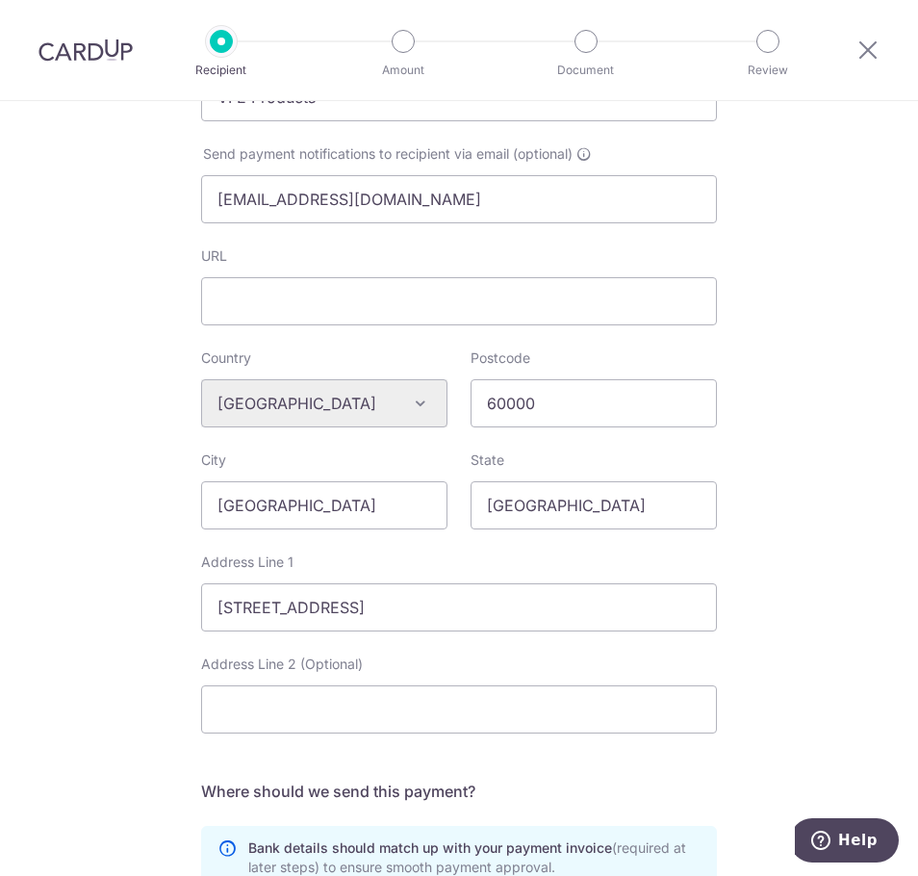
click at [824, 469] on div "Who would you like to pay? Your recipient does not need a CardUp account to rec…" at bounding box center [459, 449] width 918 height 1669
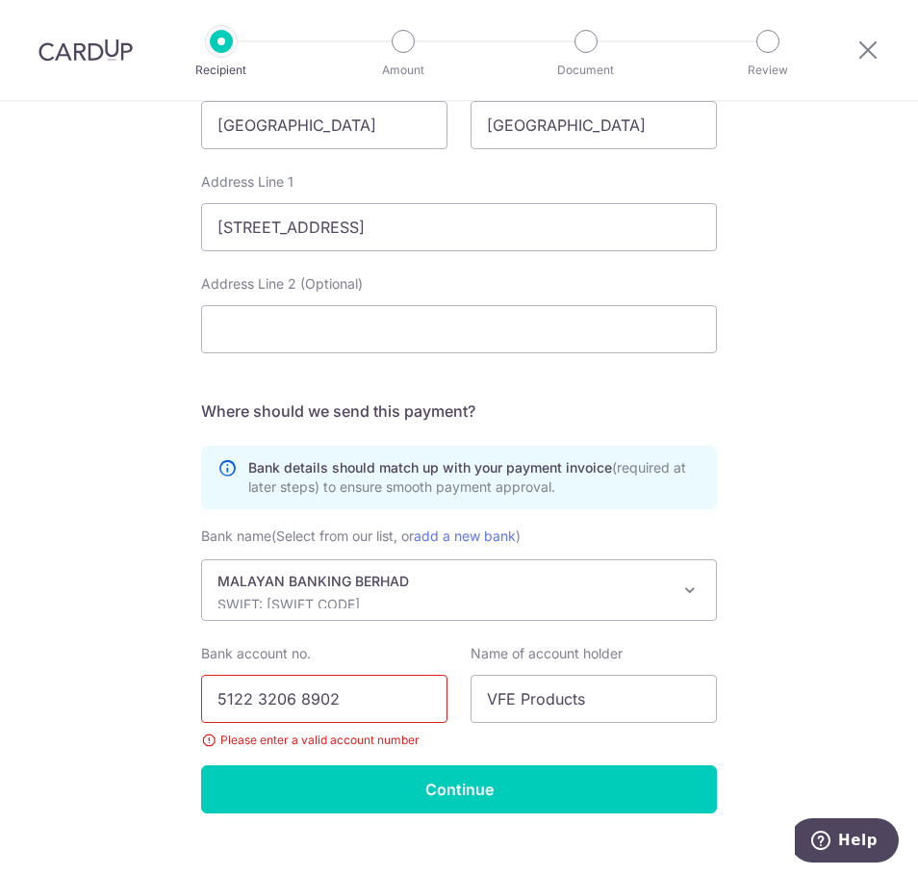
scroll to position [894, 0]
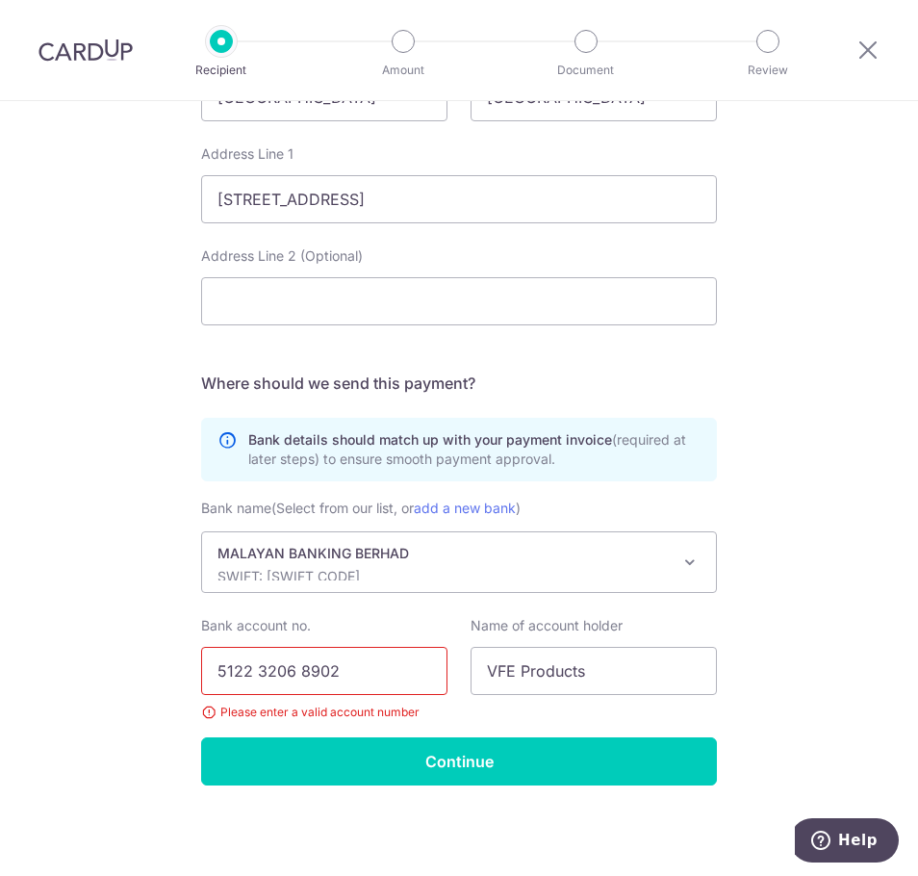
click at [258, 674] on input "5122 3206 8902" at bounding box center [324, 671] width 246 height 48
type input "512232068902"
click at [807, 643] on div "Who would you like to pay? Your recipient does not need a CardUp account to rec…" at bounding box center [459, 41] width 918 height 1669
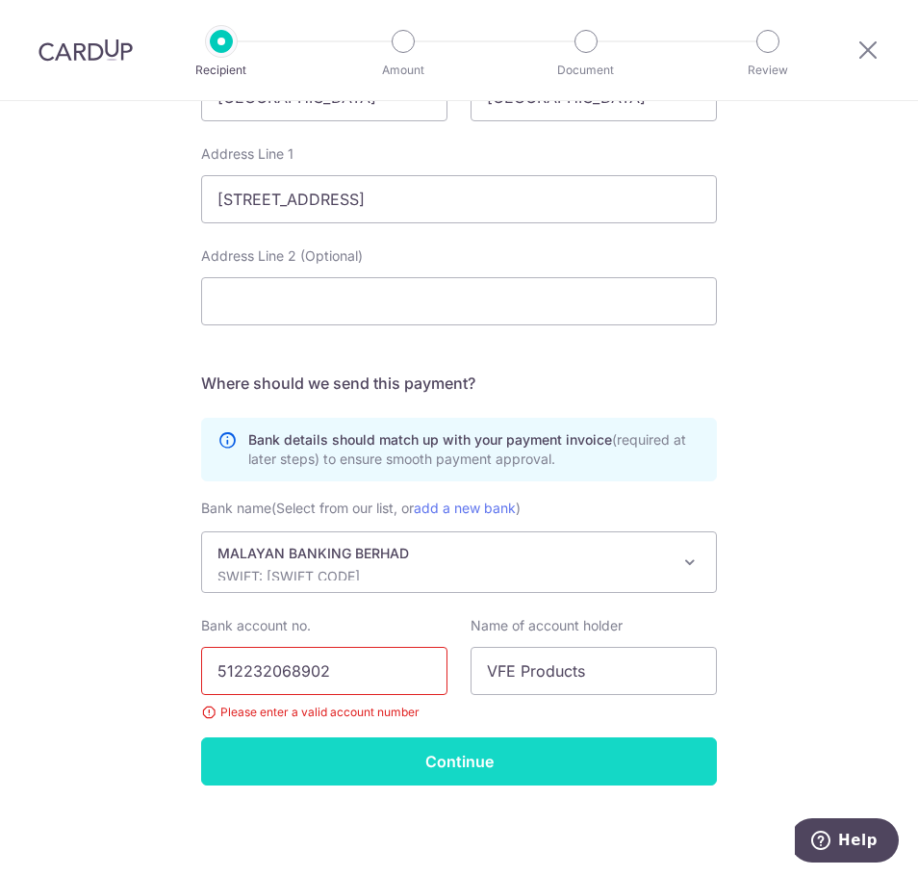
click at [526, 774] on input "Continue" at bounding box center [459, 761] width 516 height 48
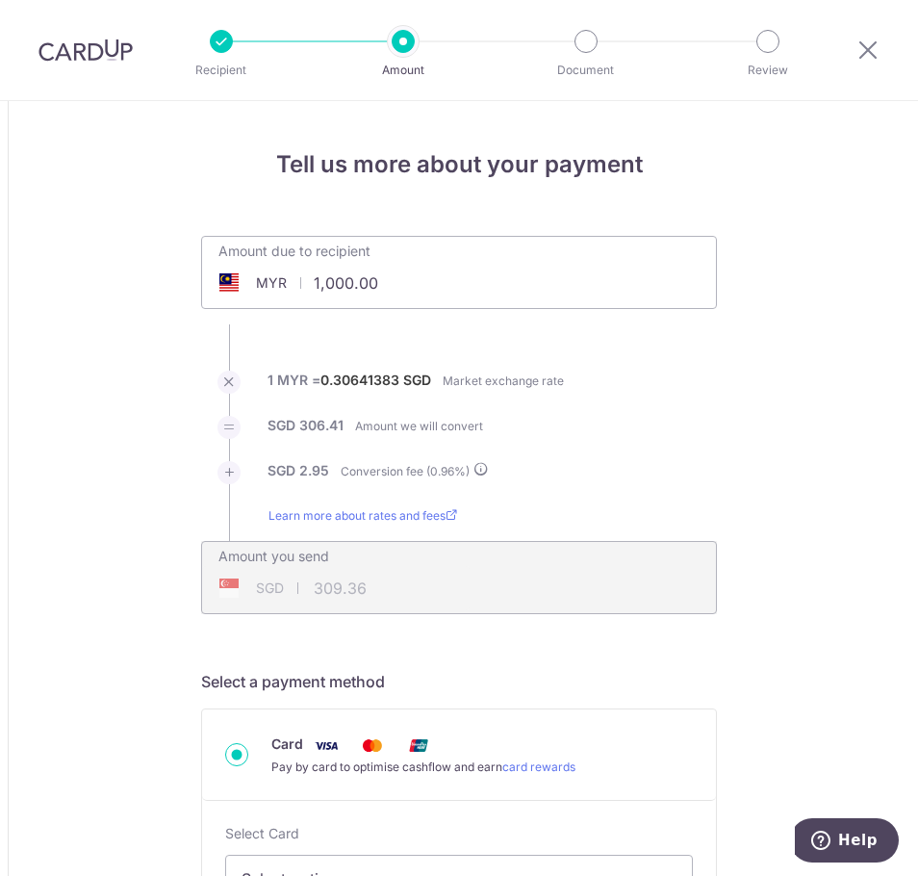
click at [390, 285] on input "1,000.00" at bounding box center [350, 283] width 297 height 44
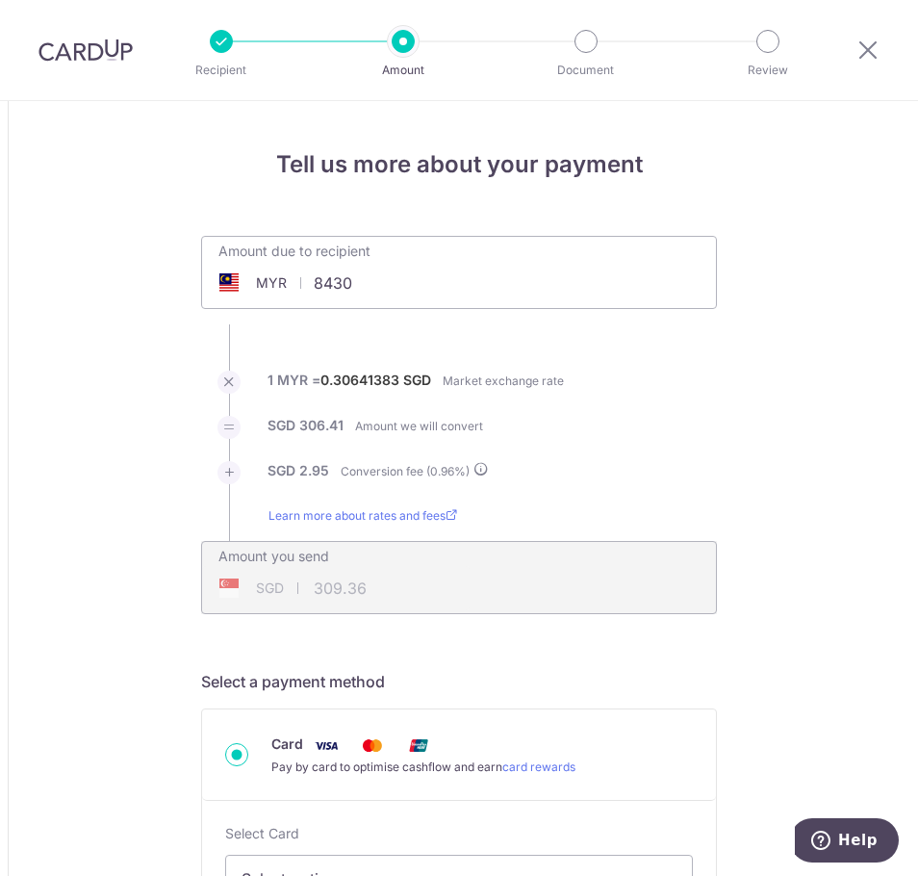
type input "8,430.00"
type input "2,607.86"
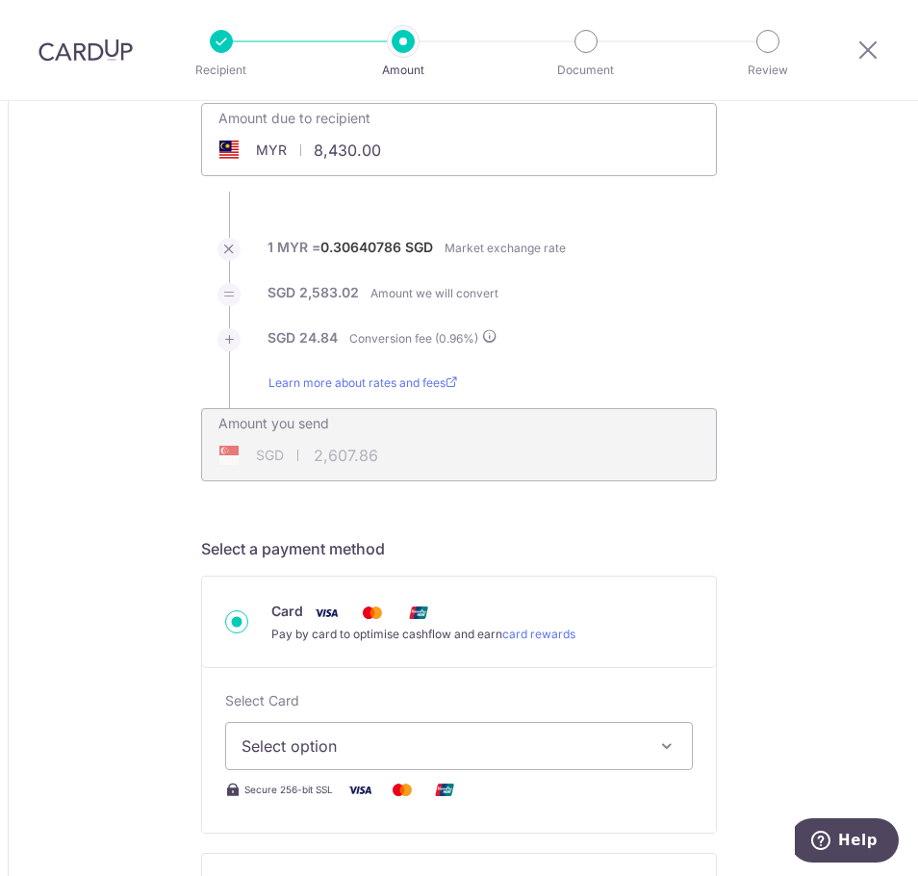
scroll to position [385, 0]
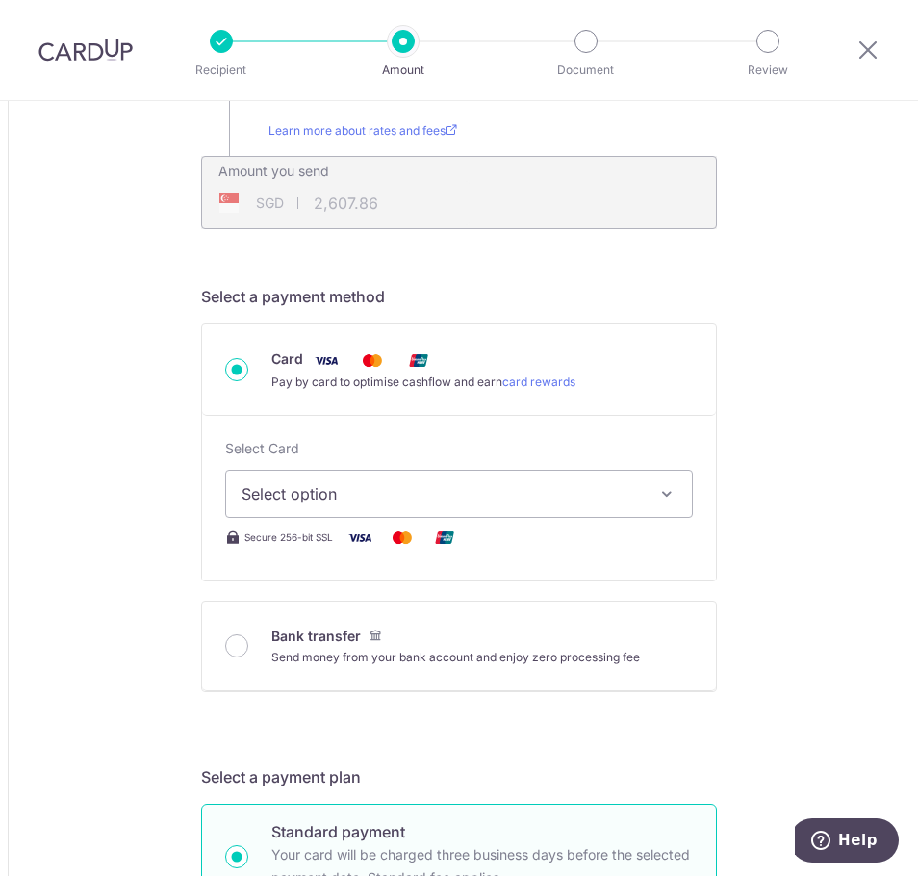
click at [632, 487] on span "Select option" at bounding box center [442, 493] width 400 height 23
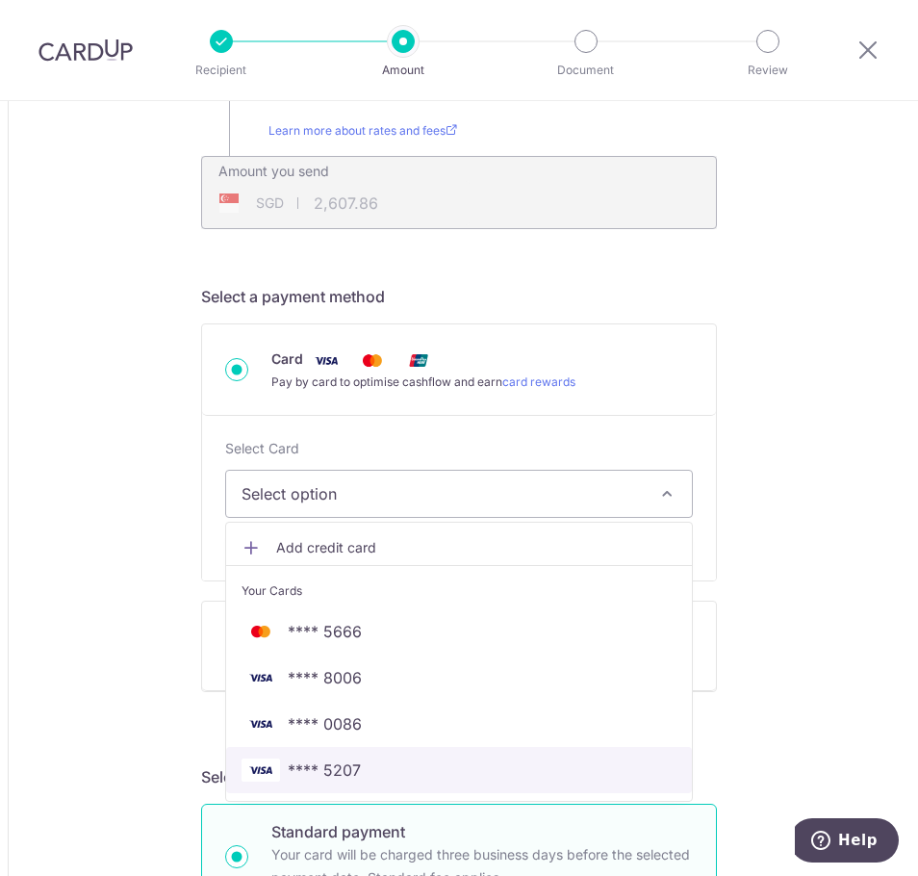
click at [426, 780] on span "**** 5207" at bounding box center [459, 770] width 435 height 23
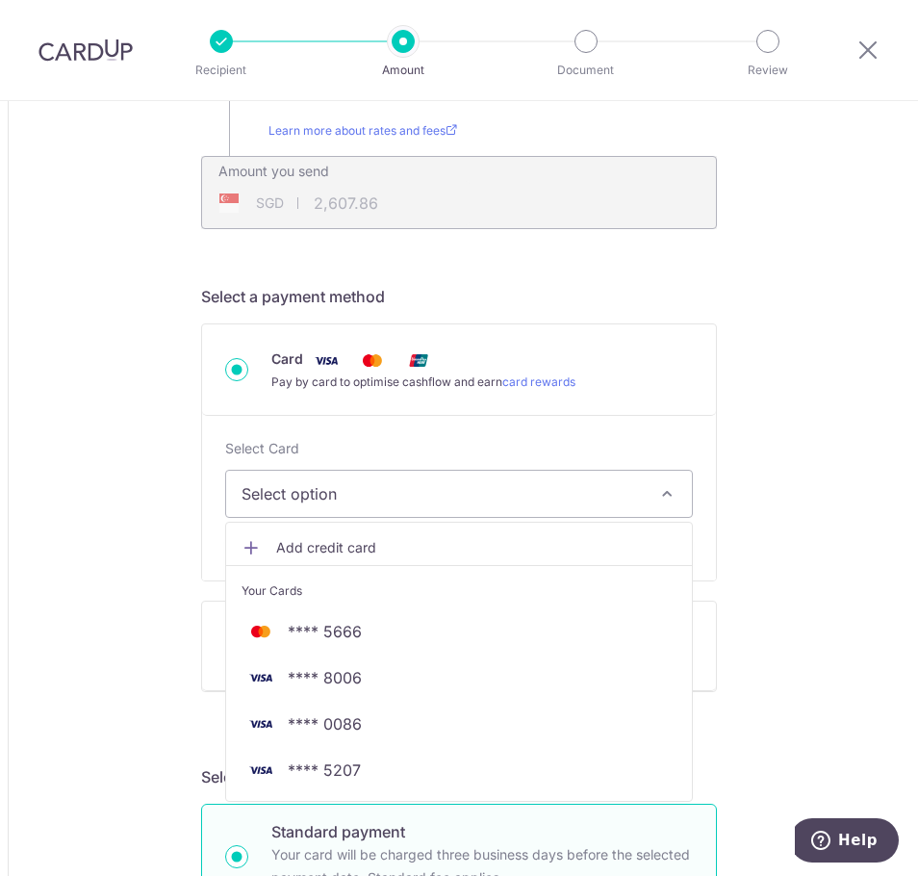
type input "8,430.00"
type input "2,607.90"
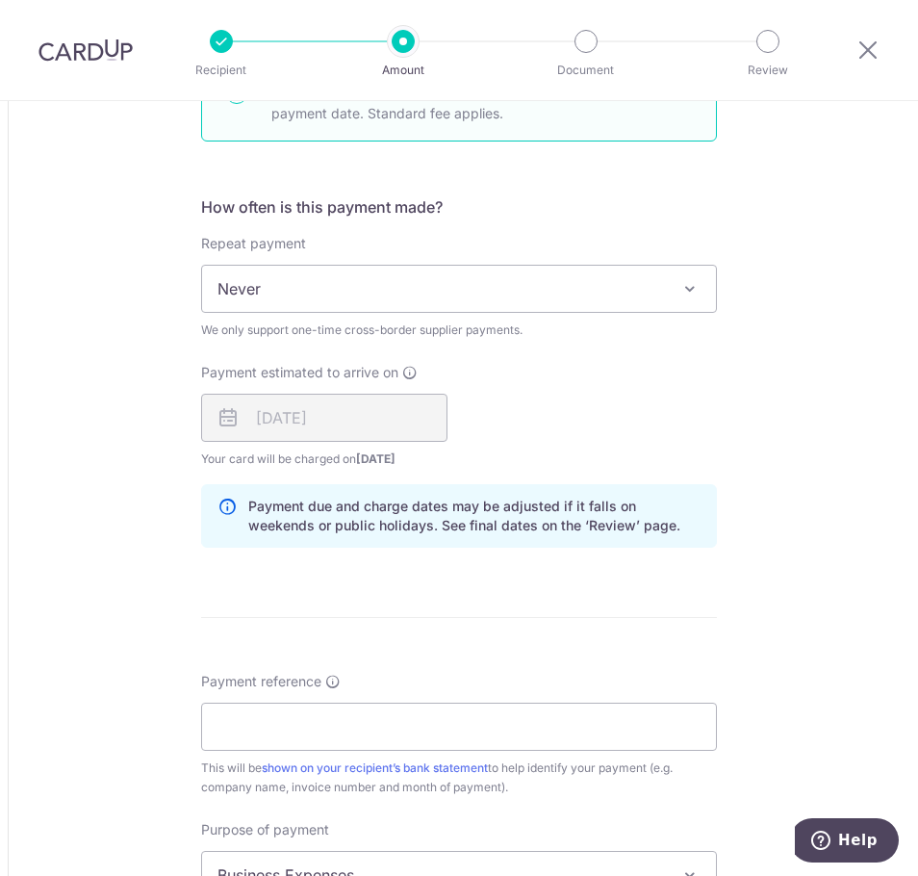
scroll to position [1251, 0]
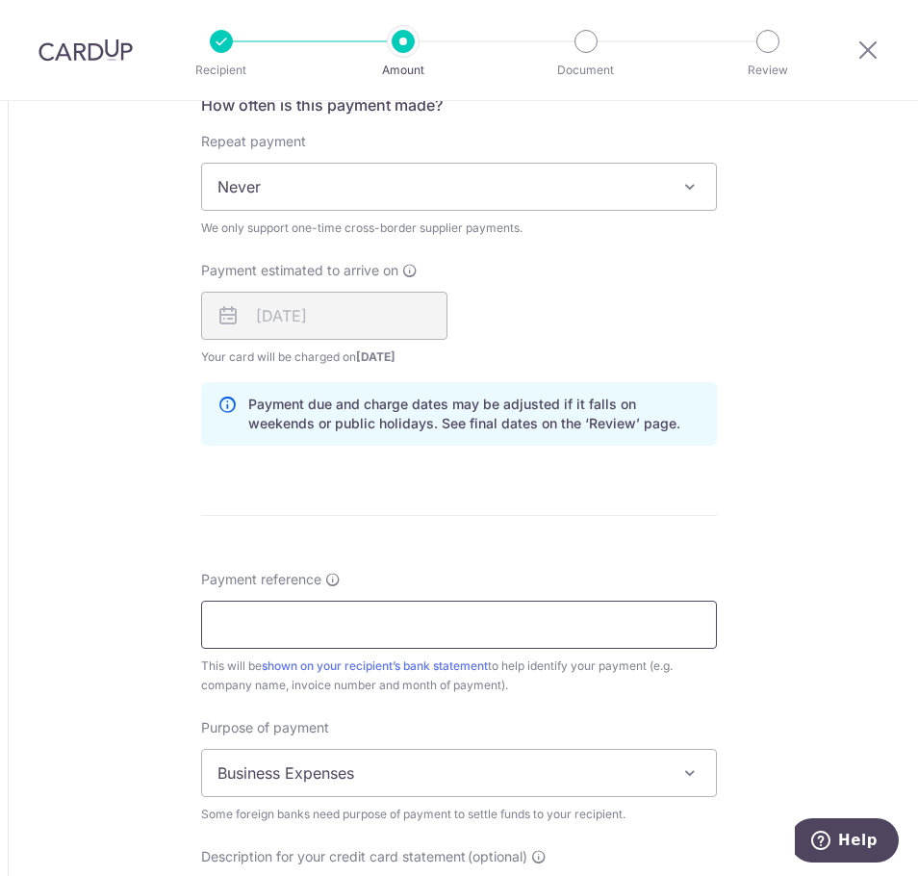
click at [245, 620] on input "Payment reference" at bounding box center [459, 625] width 516 height 48
paste input "# INV-000082"
click at [735, 507] on div "Tell us more about your payment Amount due to recipient MYR 8,430.00 8430 1 MYR…" at bounding box center [459, 152] width 918 height 2604
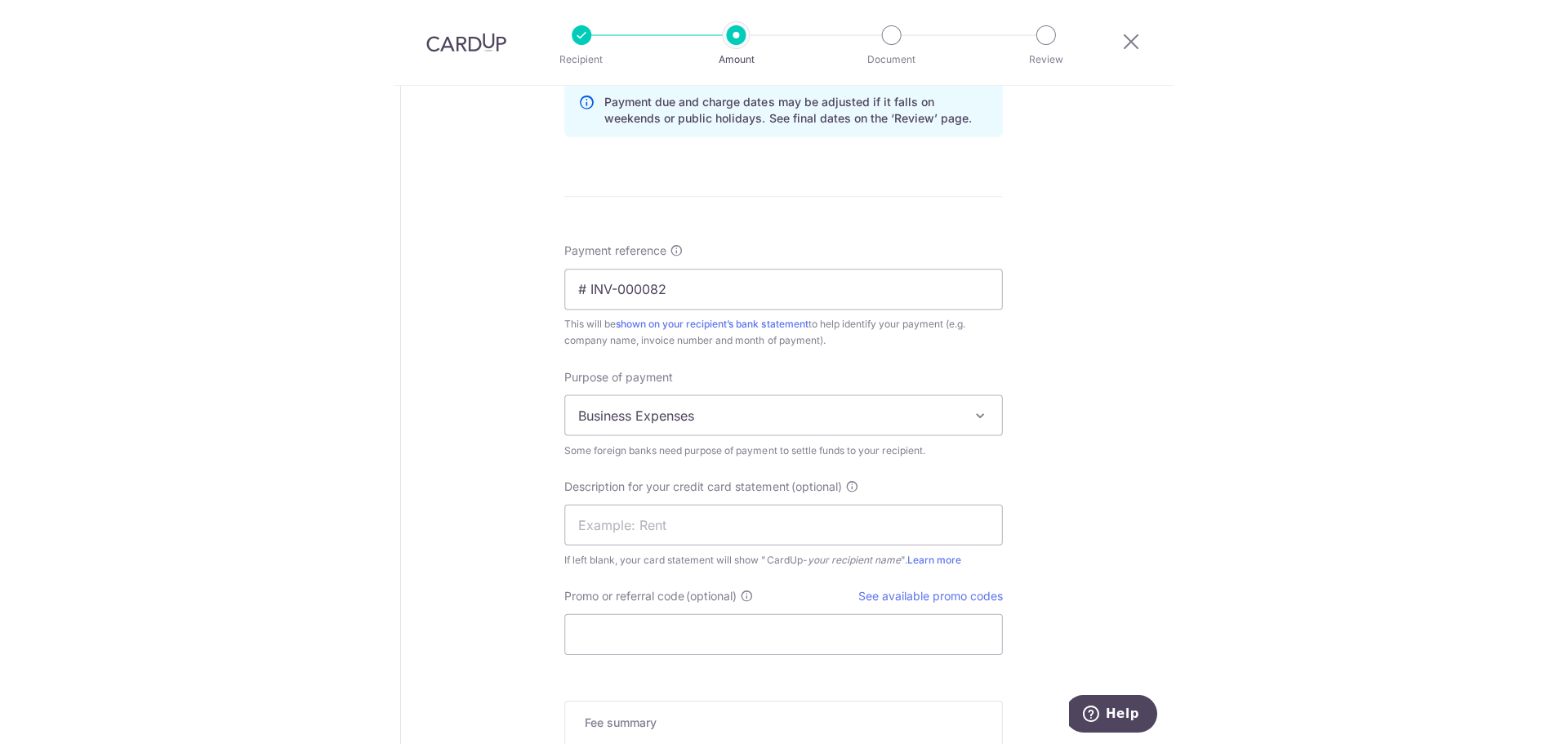
scroll to position [1389, 0]
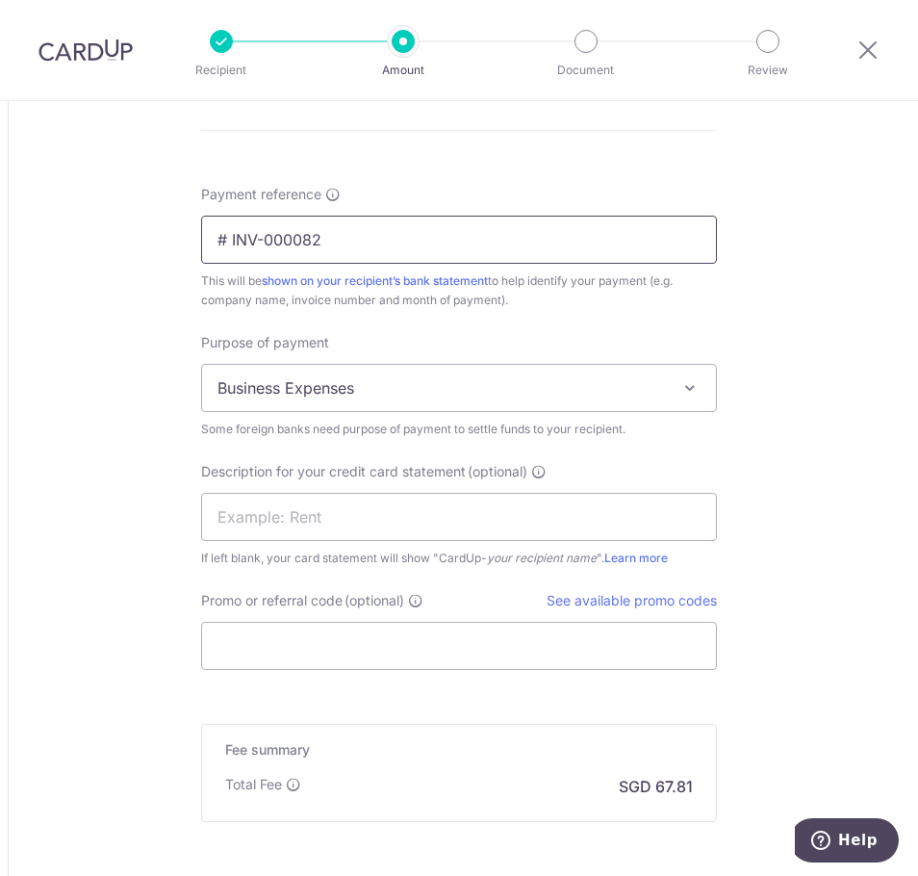
click at [223, 232] on input "# INV-000082" at bounding box center [459, 240] width 516 height 48
type input "INV-000082"
click at [435, 396] on span "Business Expenses" at bounding box center [459, 388] width 514 height 46
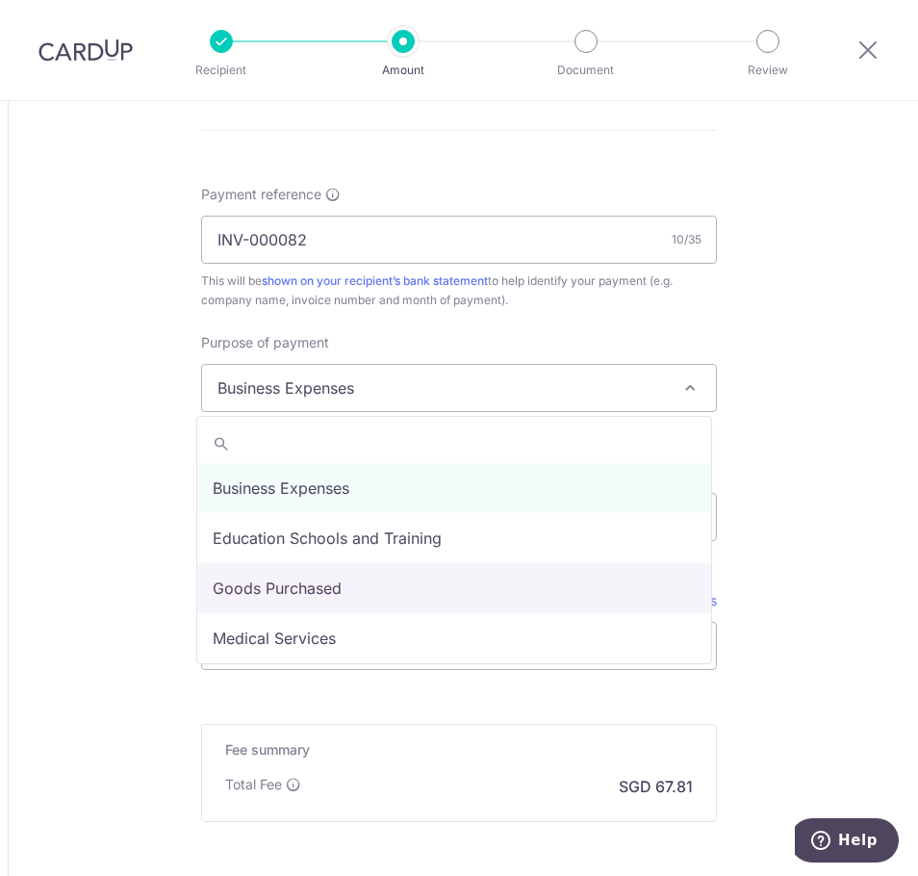
select select "Goods Purchased"
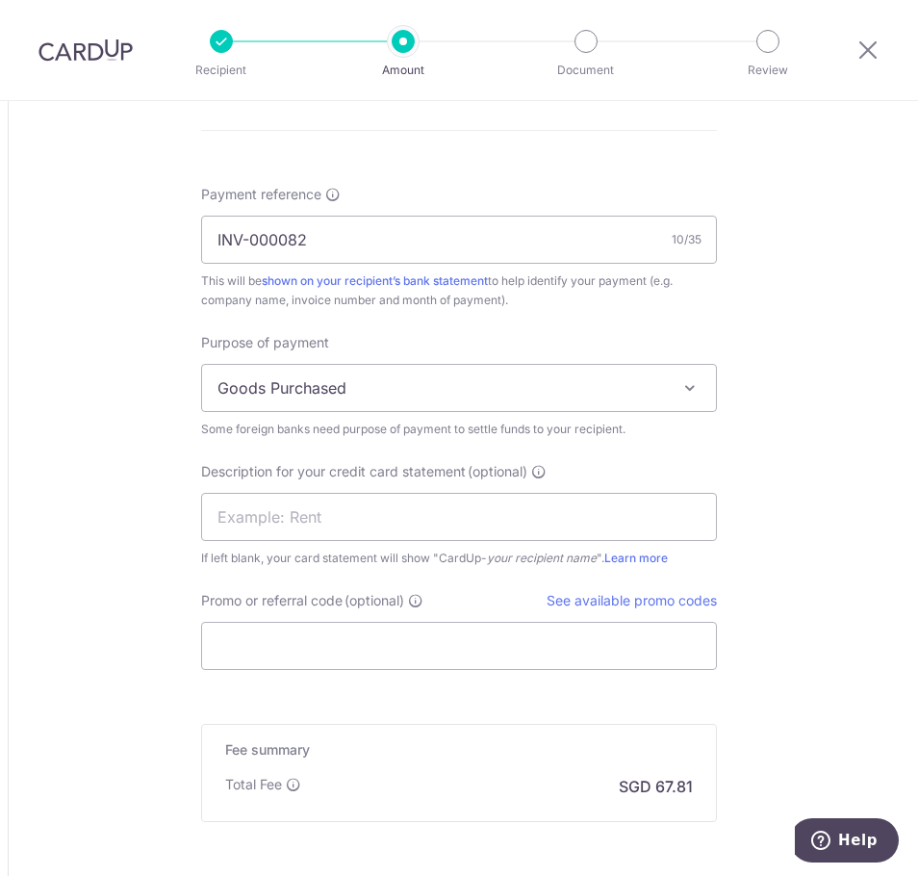
click at [669, 592] on link "See available promo codes" at bounding box center [632, 600] width 170 height 16
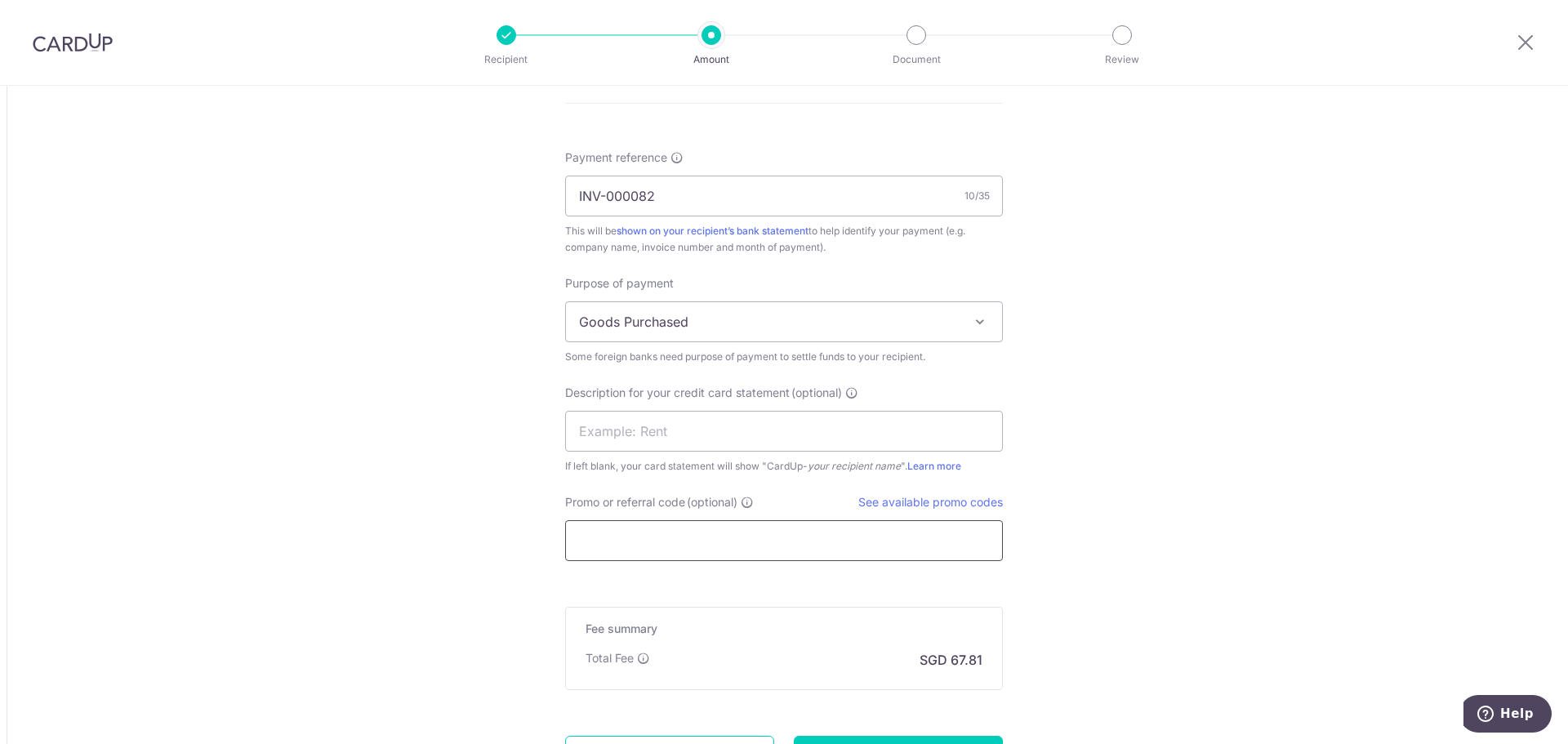
click at [636, 540] on input "Promo or referral code (optional)" at bounding box center [784, 540] width 438 height 41
paste input "BOFF185"
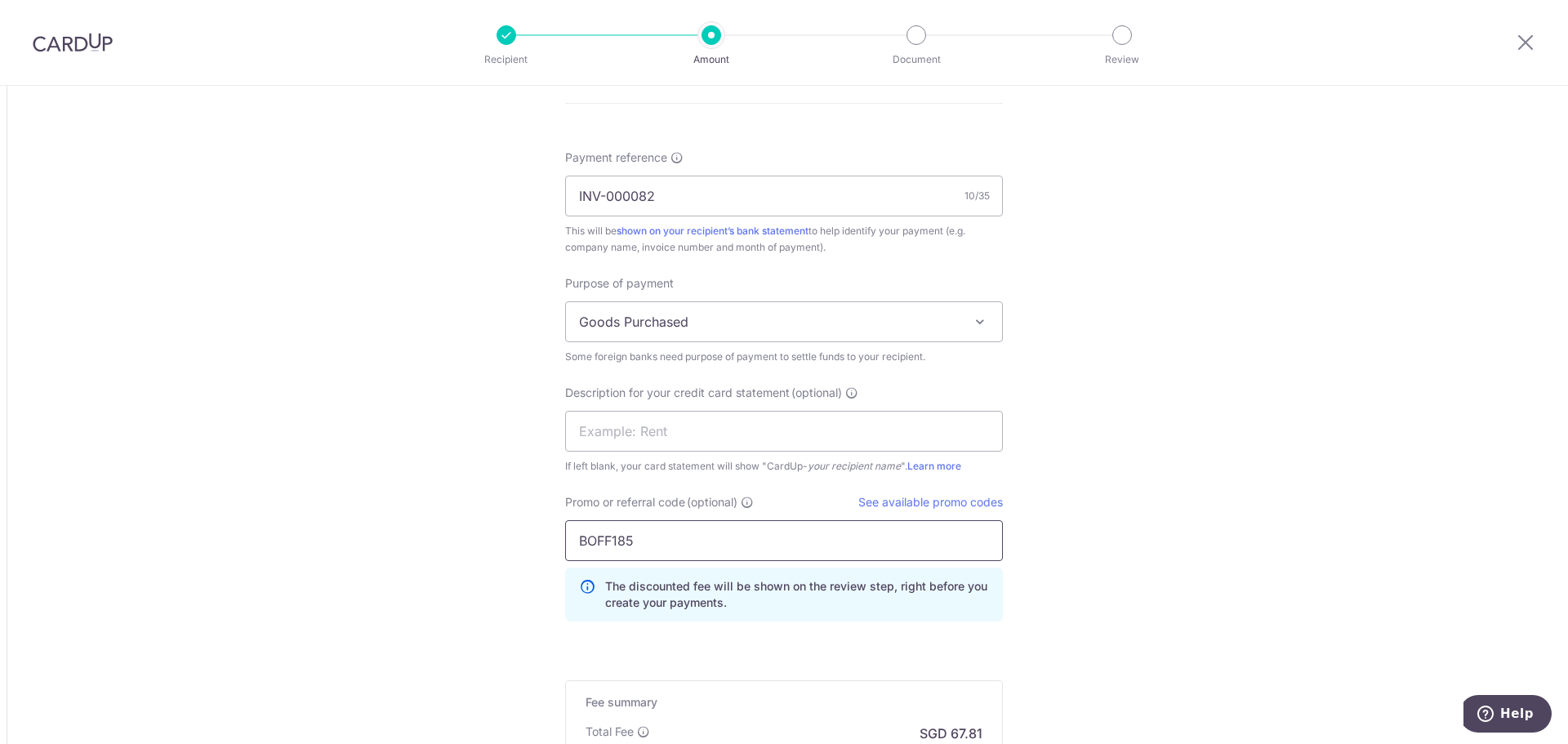
type input "BOFF185"
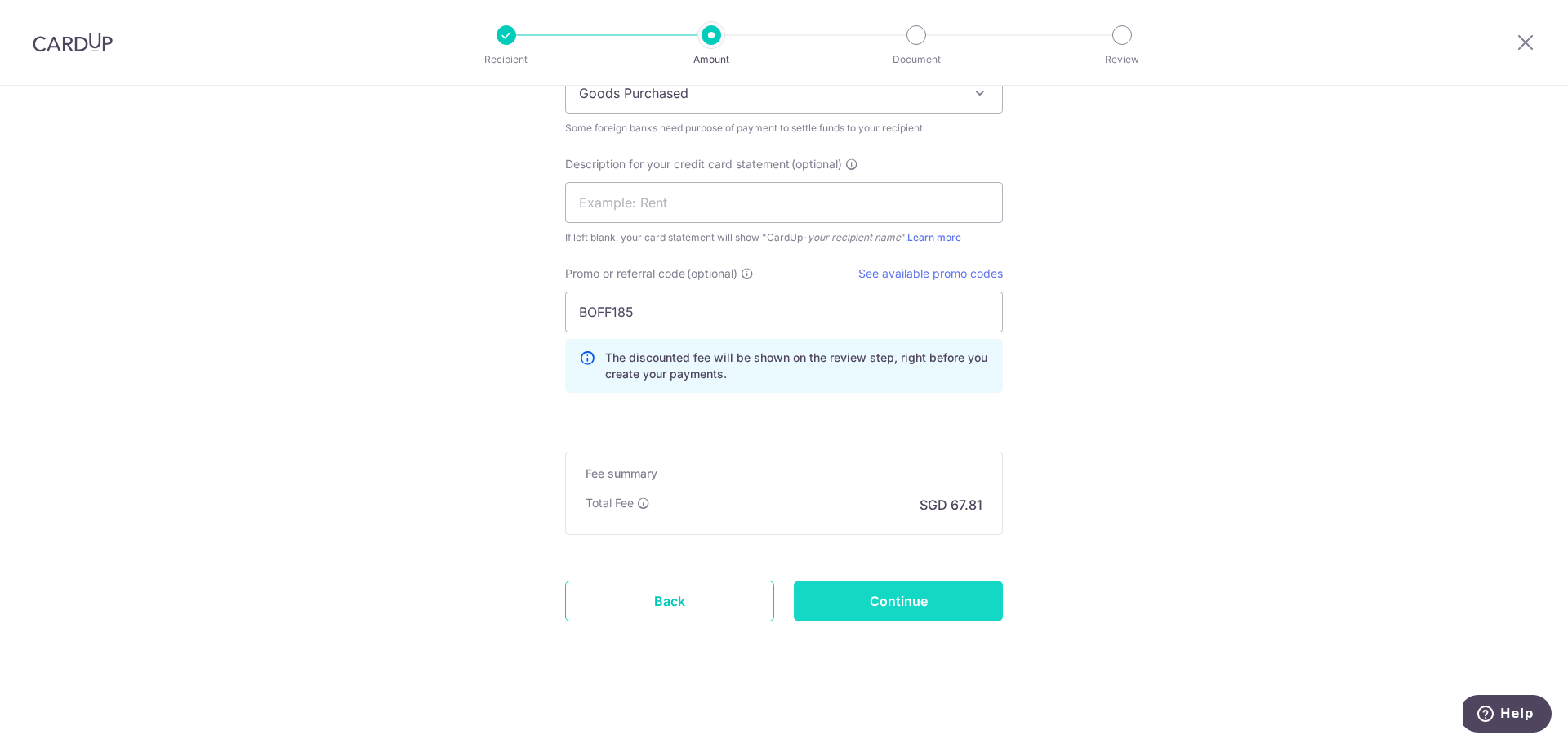
click at [778, 601] on input "Continue" at bounding box center [899, 601] width 209 height 41
type input "Create Schedule"
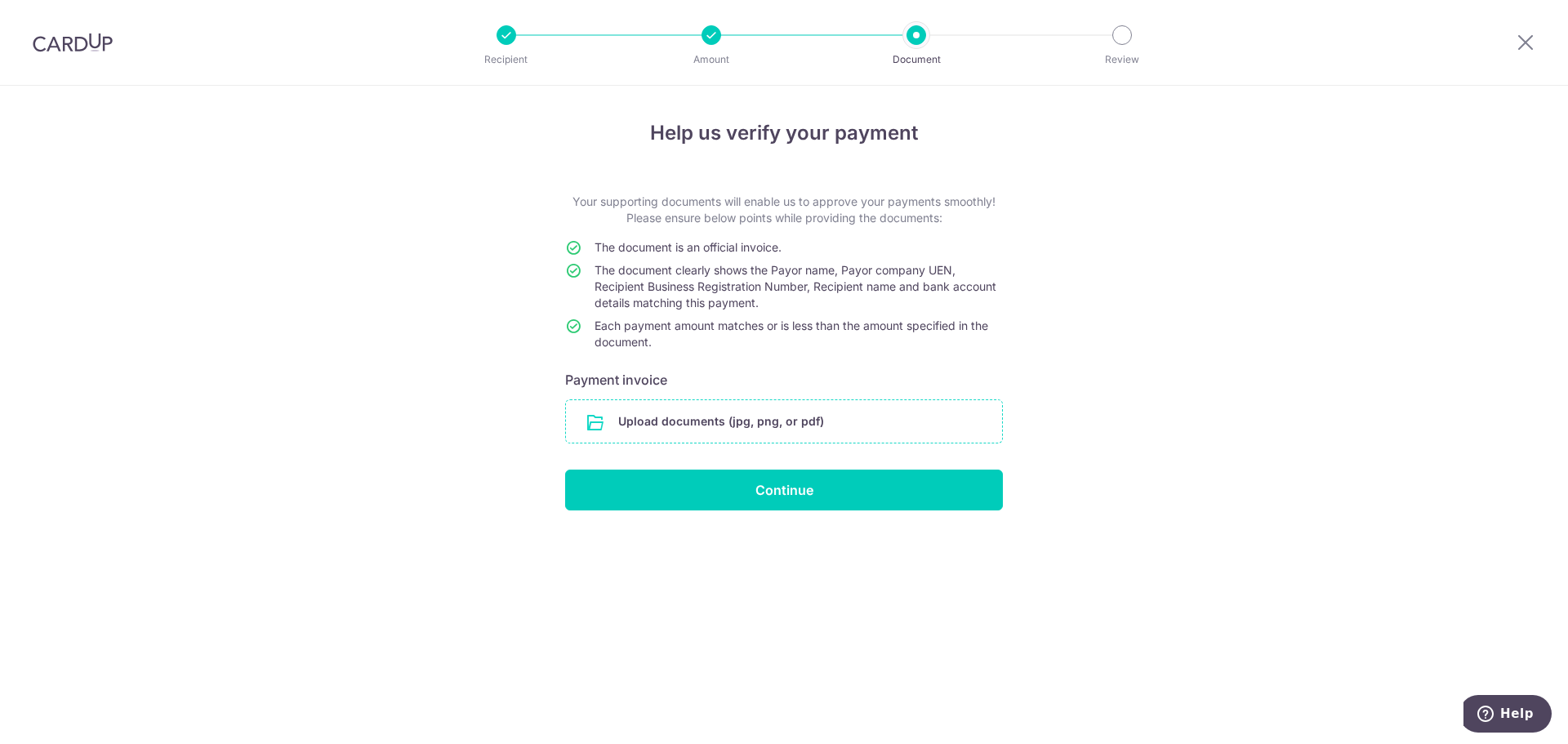
click at [754, 419] on input "file" at bounding box center [784, 422] width 436 height 42
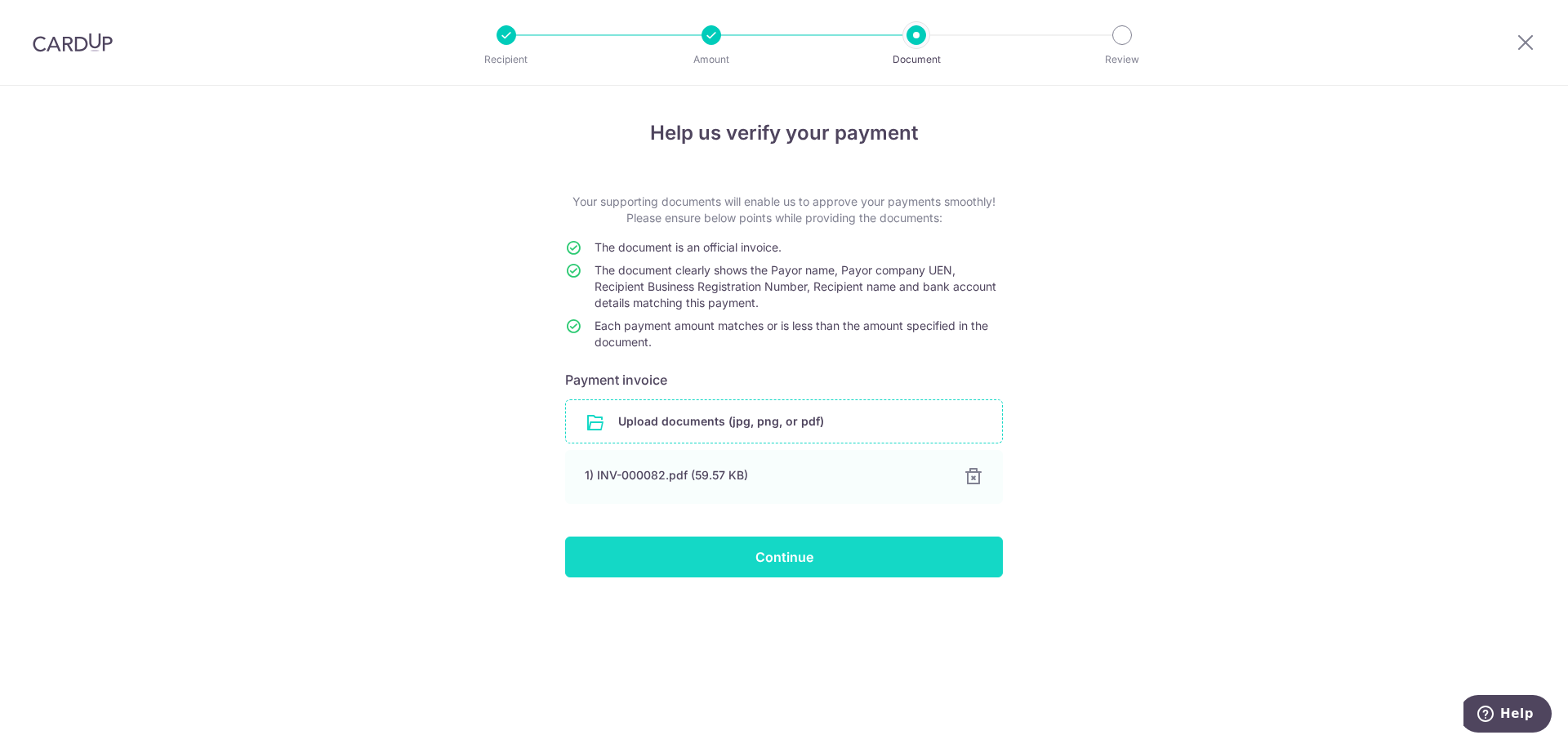
click at [781, 563] on input "Continue" at bounding box center [784, 557] width 438 height 41
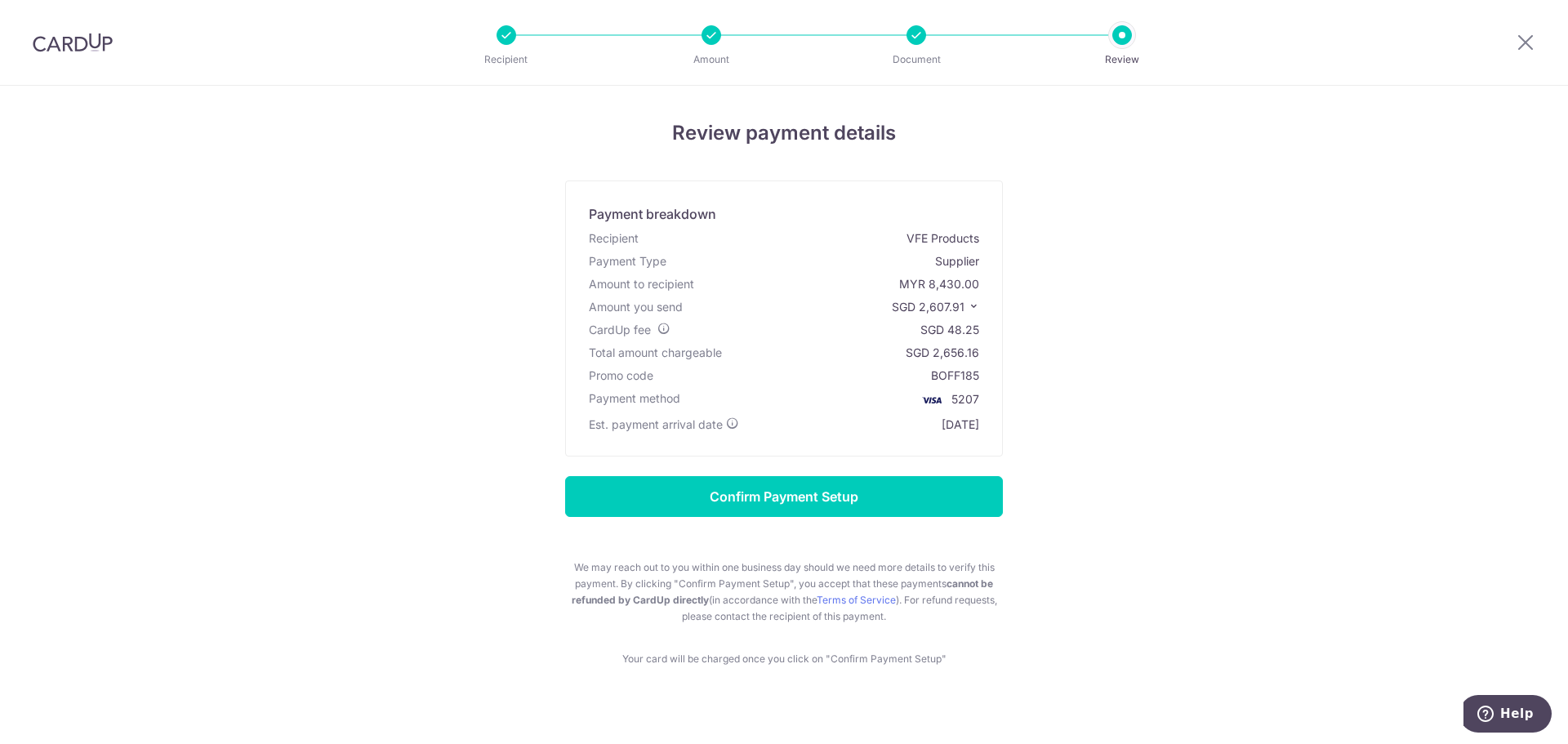
click at [448, 426] on div "Review payment details Payment breakdown Recipient VFE Products Payment Type Su…" at bounding box center [784, 393] width 955 height 549
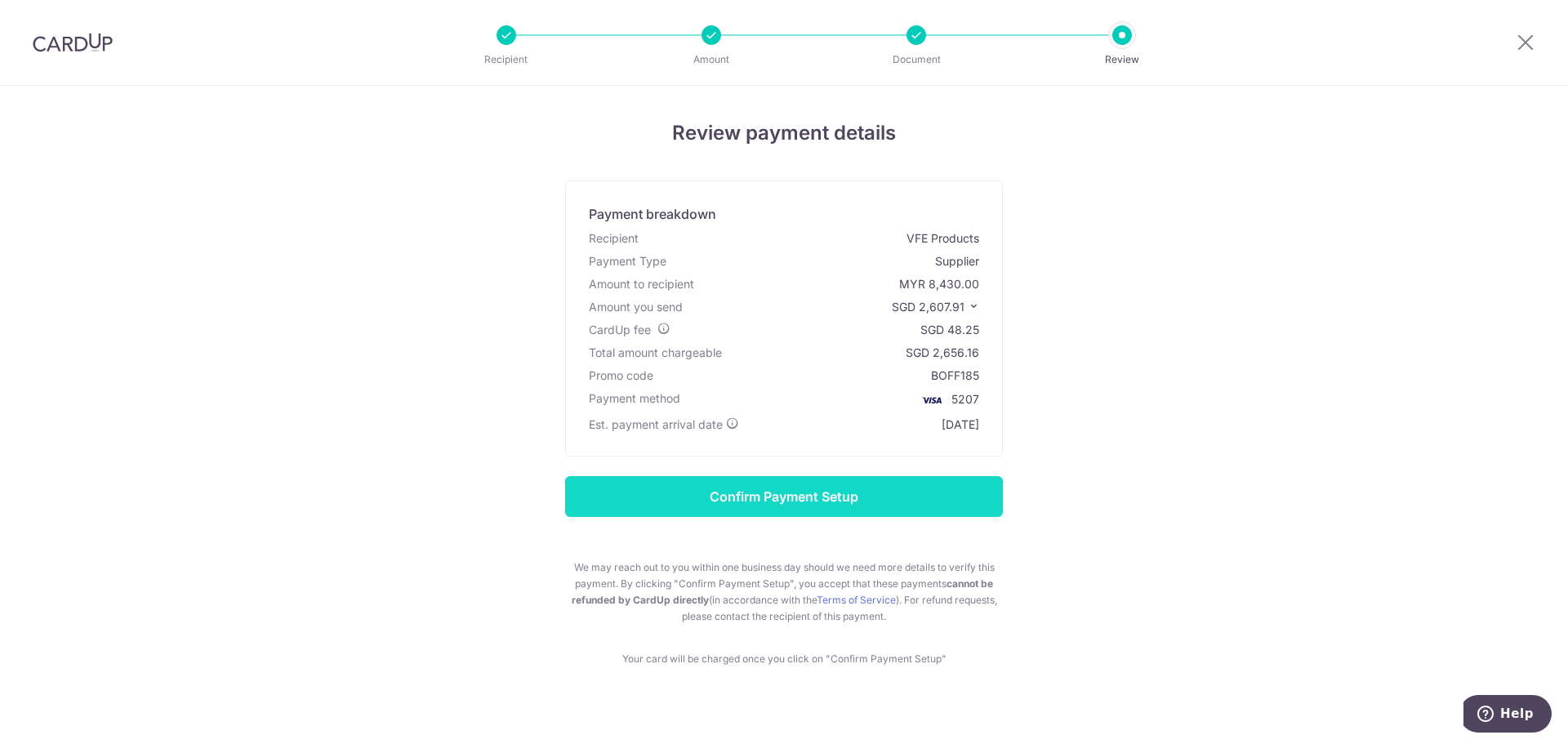
click at [921, 487] on input "Confirm Payment Setup" at bounding box center [784, 496] width 438 height 41
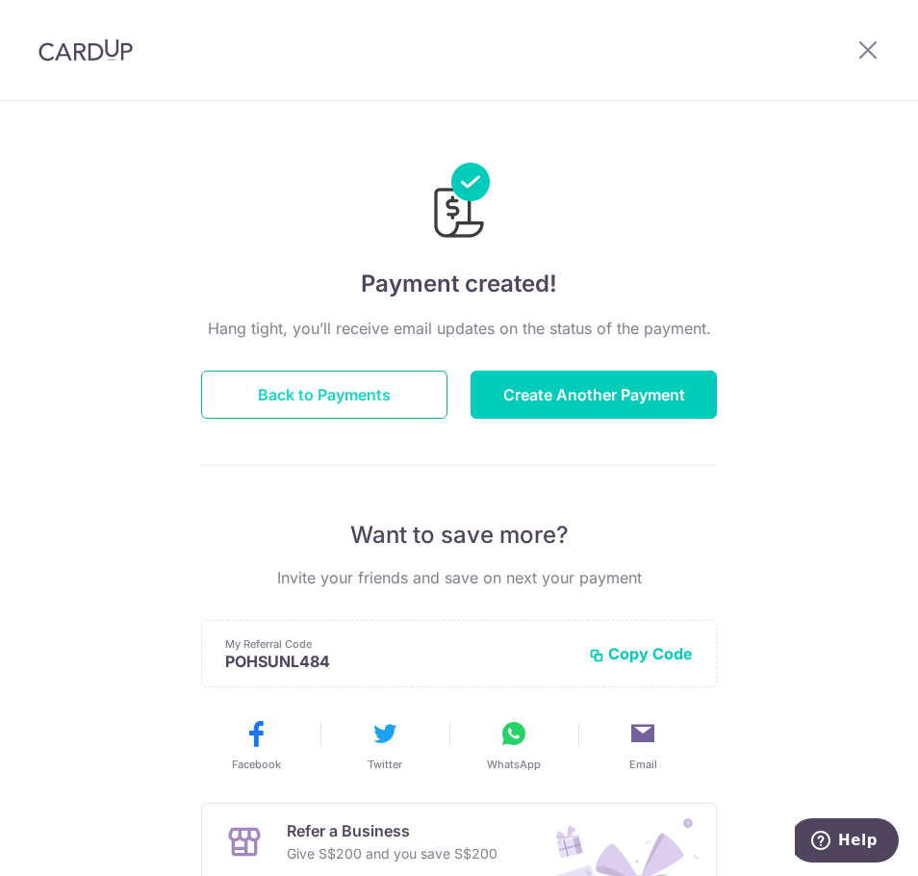
scroll to position [261, 0]
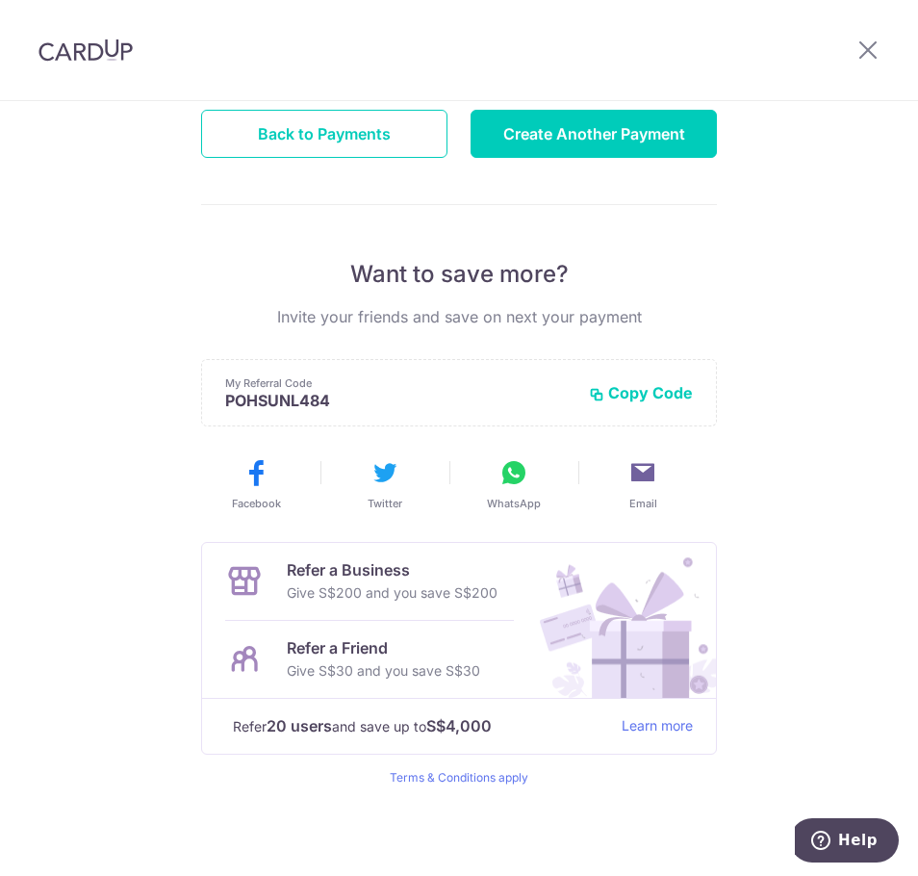
click at [852, 536] on div "Payment created! Hang tight, you’ll receive email updates on the status of the …" at bounding box center [459, 358] width 918 height 1036
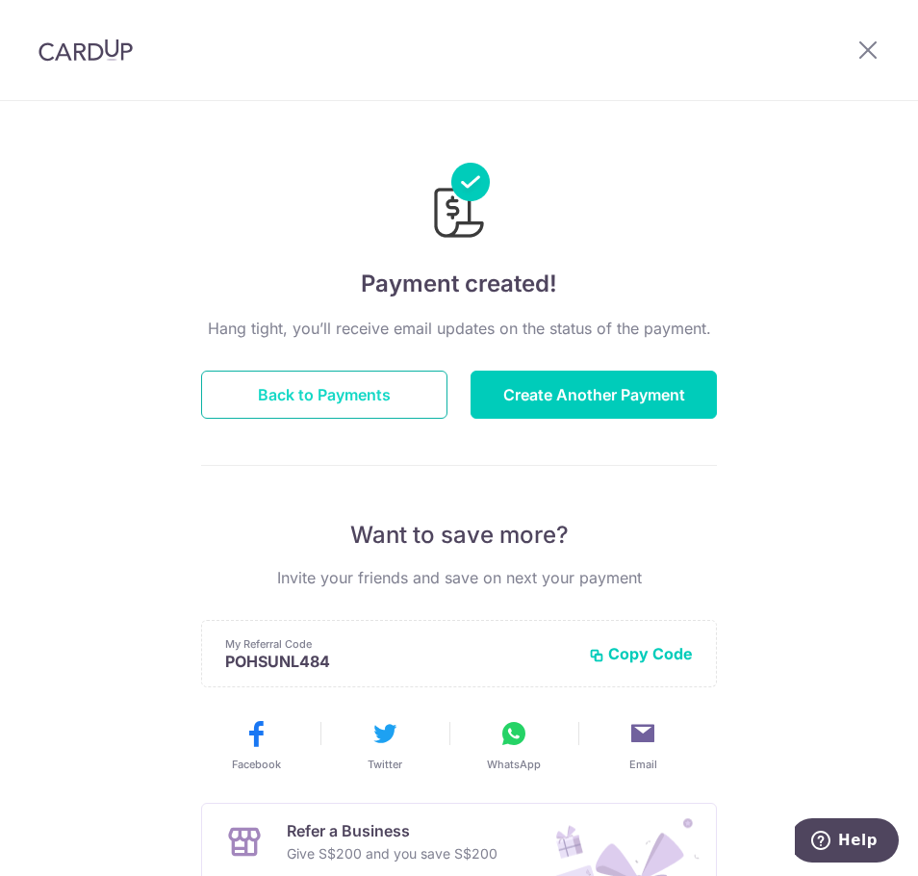
click at [323, 390] on button "Back to Payments" at bounding box center [324, 395] width 246 height 48
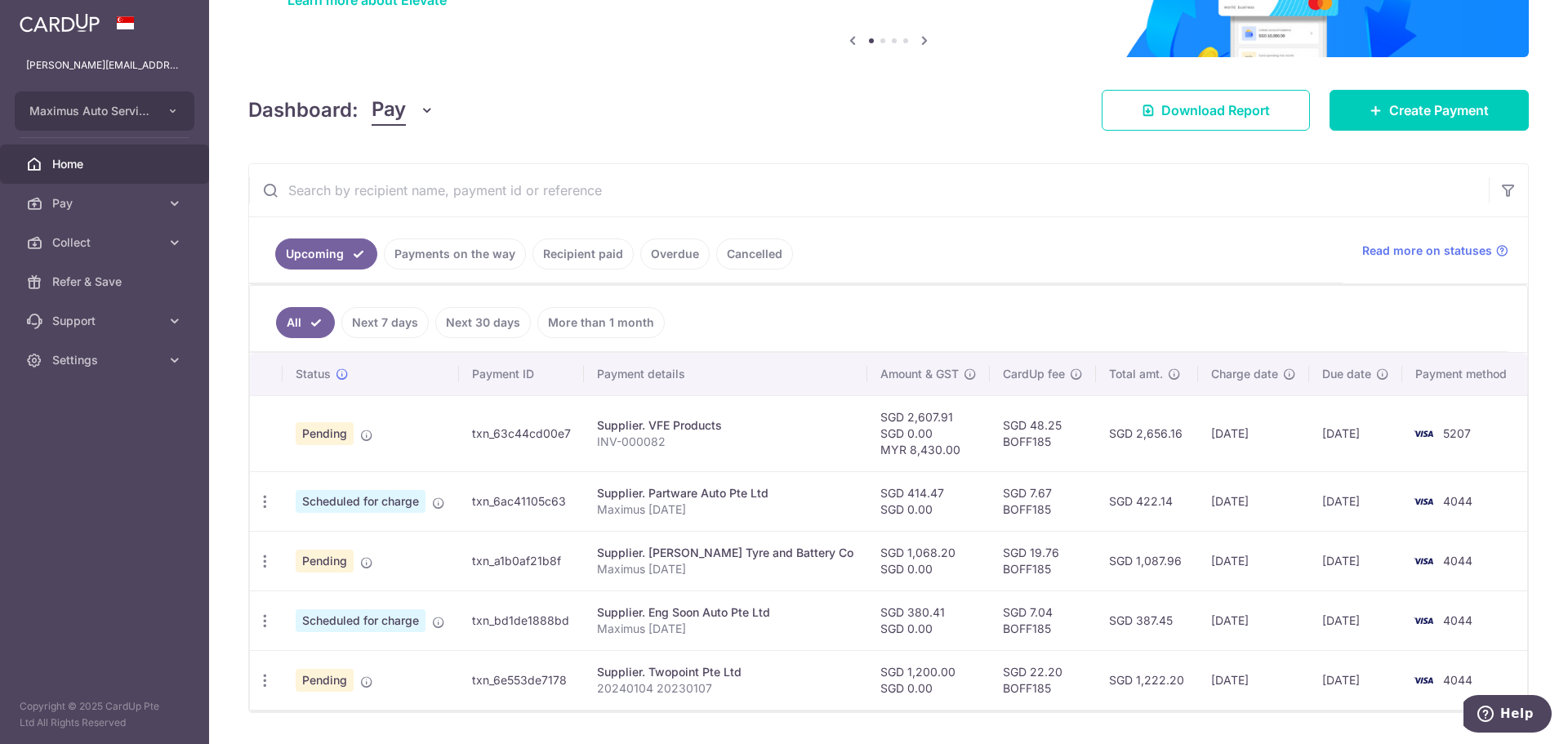
scroll to position [164, 0]
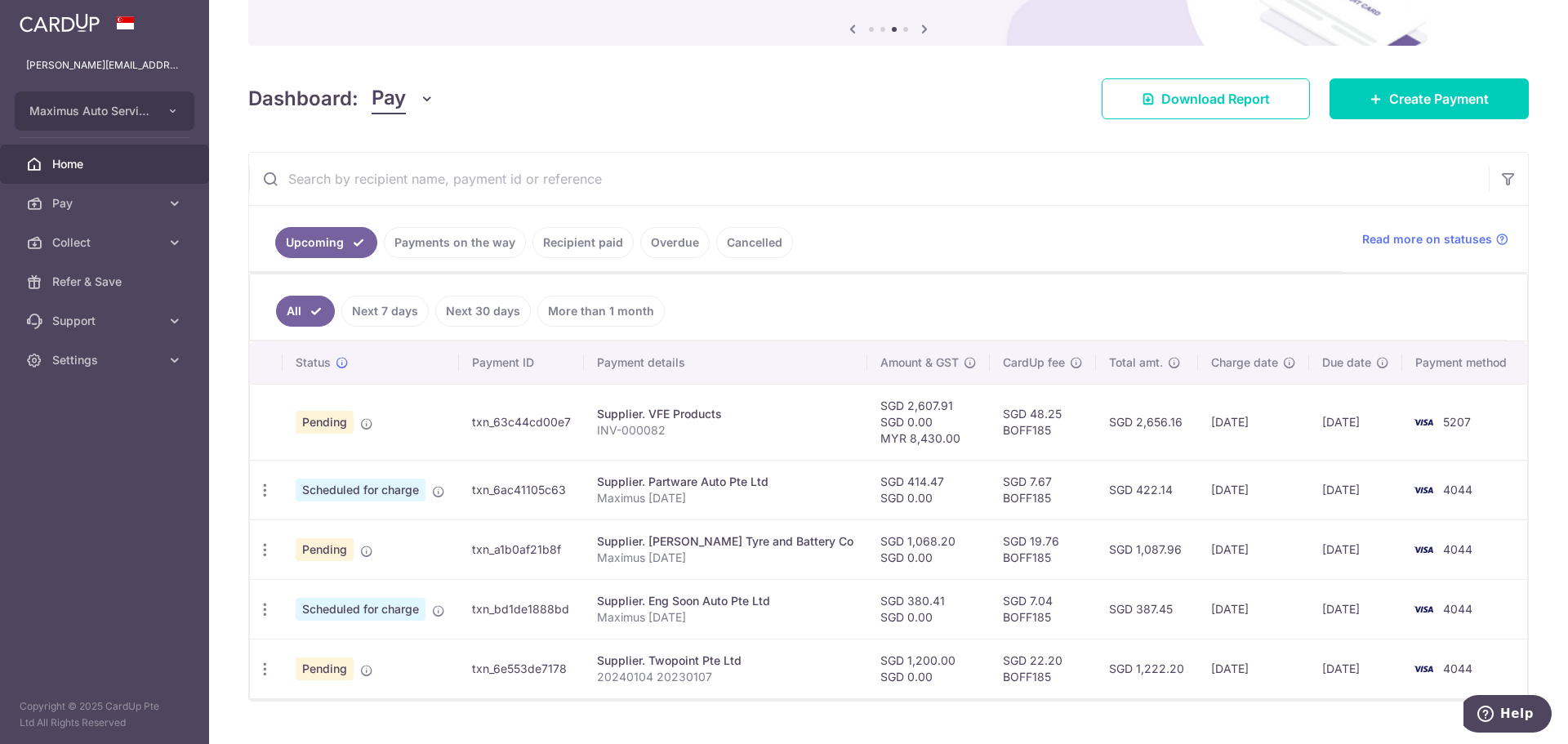
click at [664, 152] on div "Upcoming Payments on the way Recipient paid Overdue Cancelled Read more on stat…" at bounding box center [888, 427] width 1280 height 550
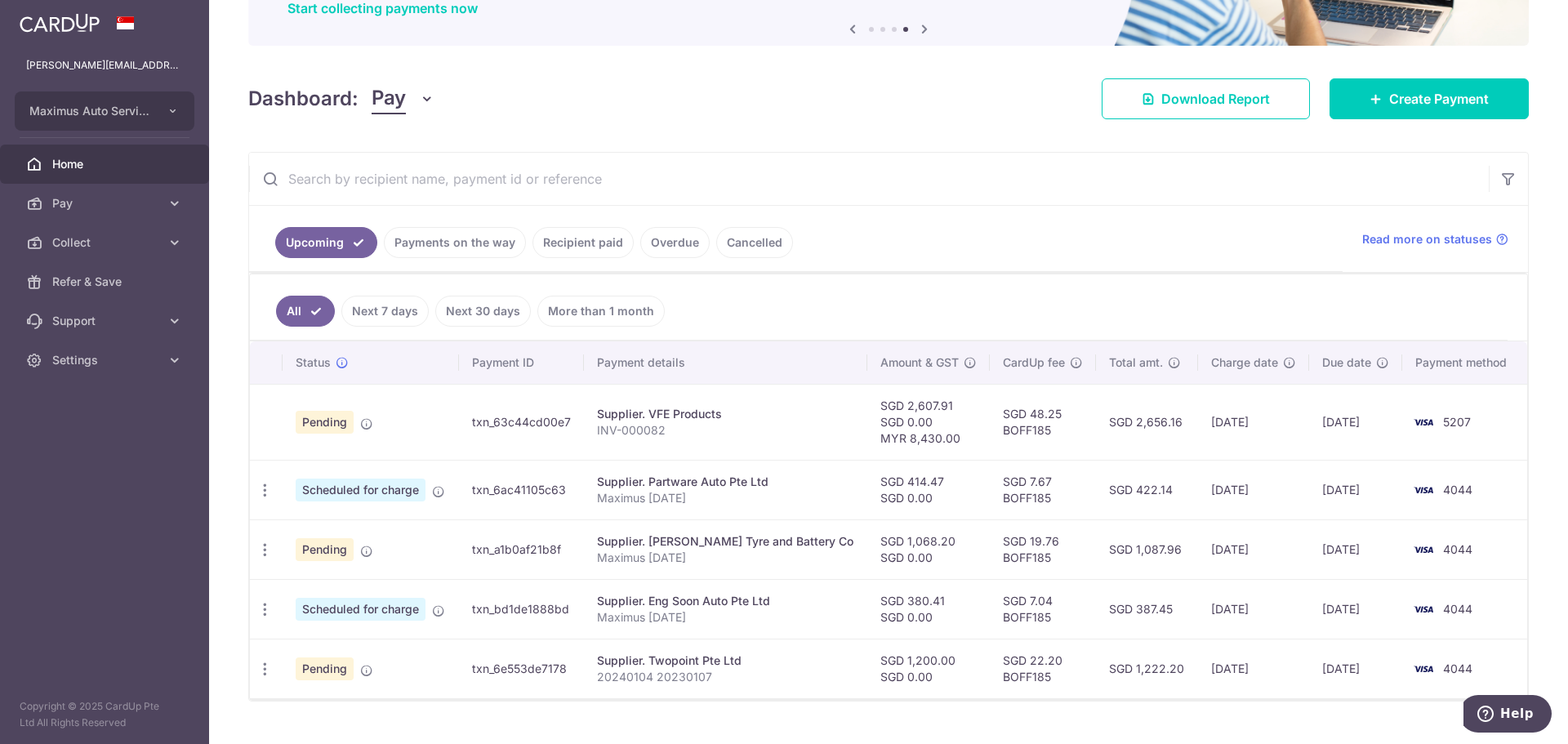
click at [81, 160] on span "Home" at bounding box center [106, 164] width 108 height 16
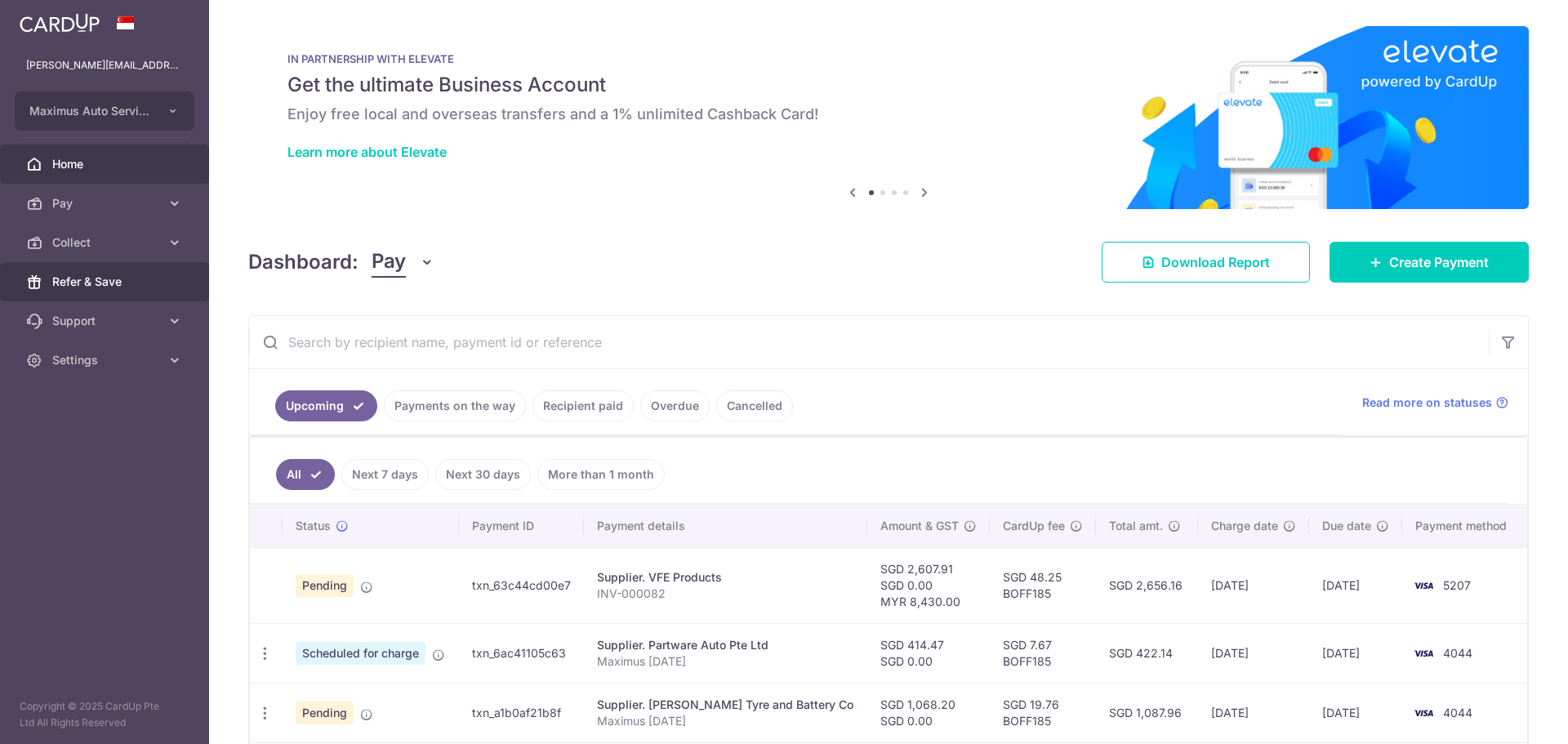
click at [98, 284] on span "Refer & Save" at bounding box center [106, 281] width 108 height 16
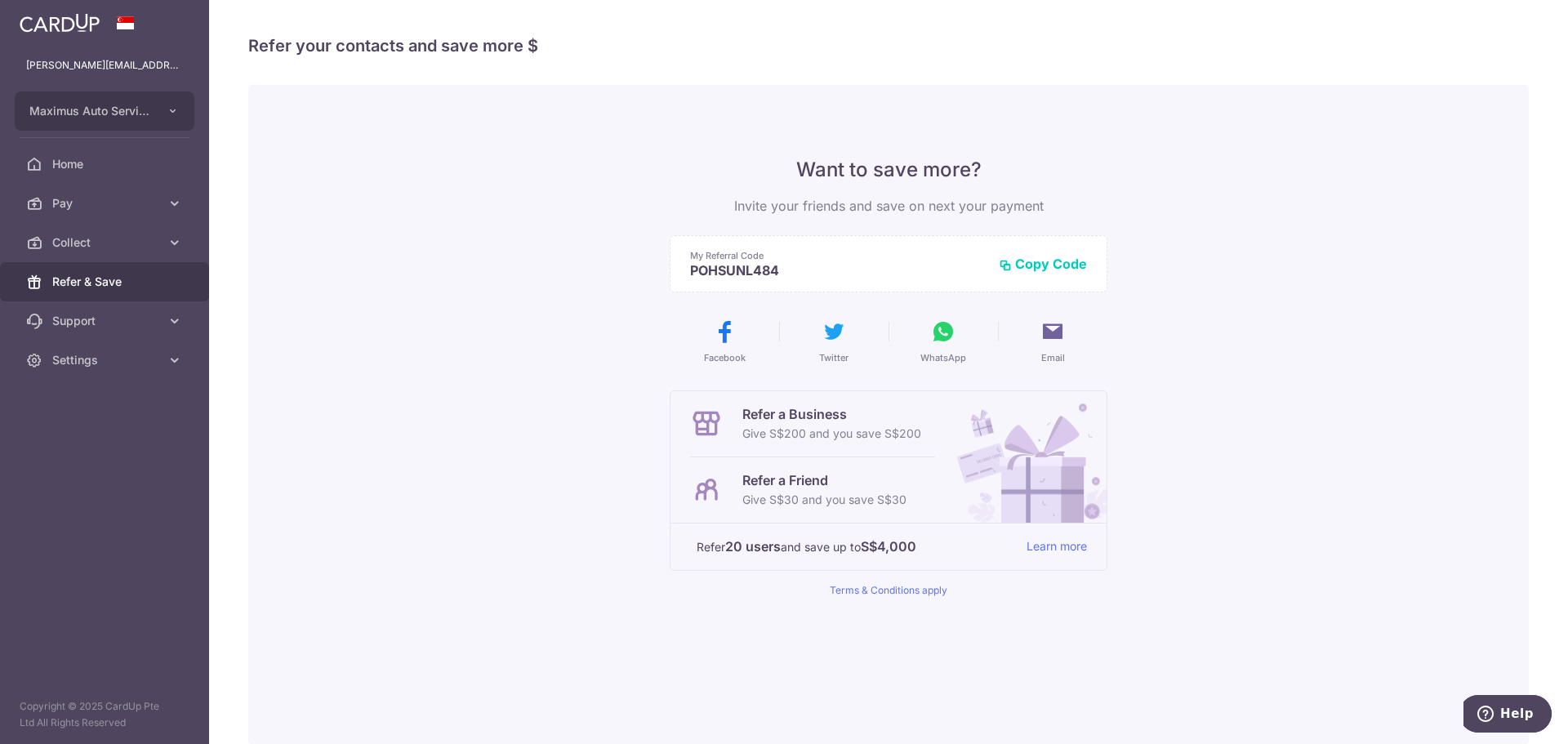
click at [1023, 266] on button "Copy Code" at bounding box center [1043, 263] width 88 height 16
click at [492, 380] on div "Want to save more? Invite your friends and save on next your payment My Referra…" at bounding box center [888, 414] width 1280 height 659
click at [70, 163] on span "Home" at bounding box center [106, 164] width 108 height 16
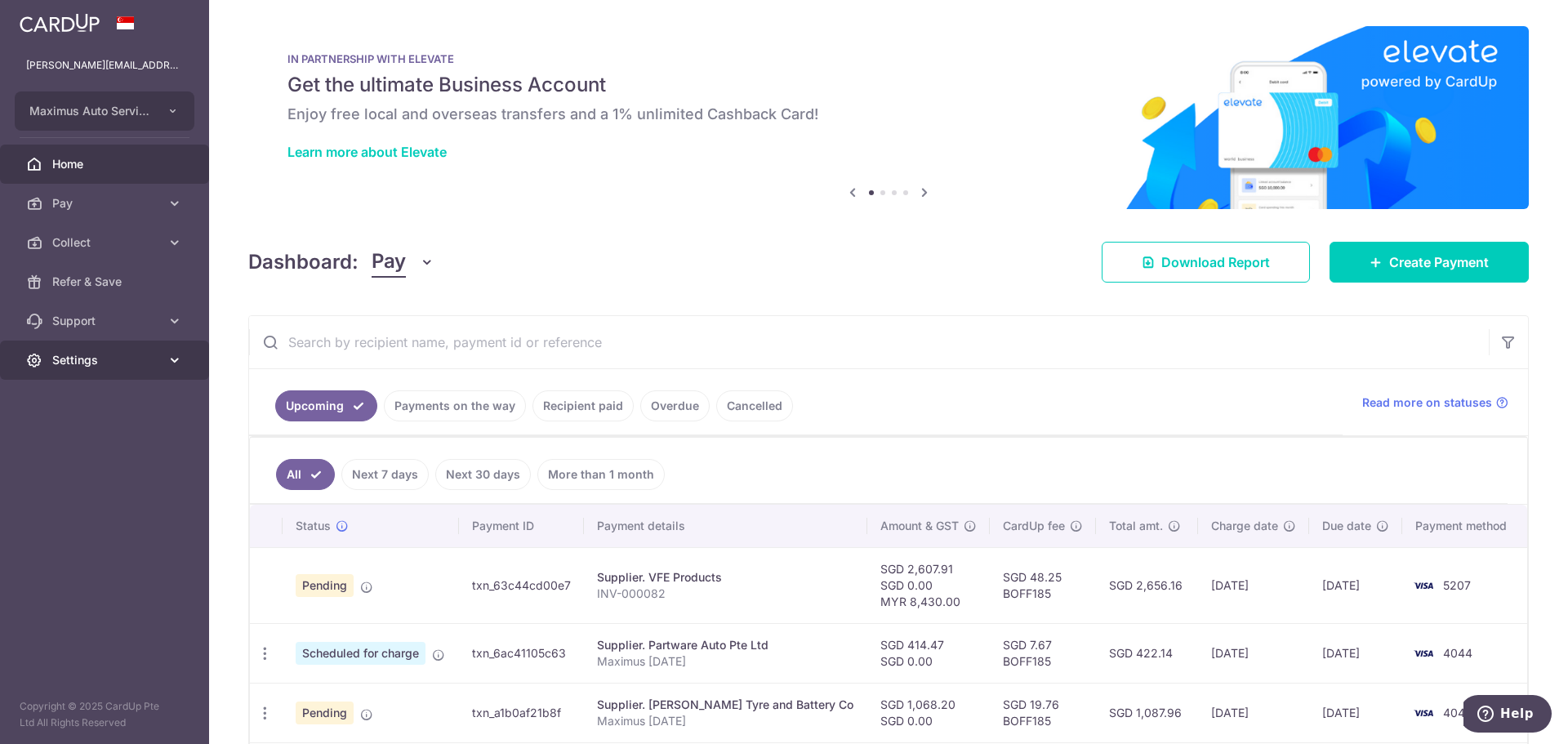
click at [100, 361] on span "Settings" at bounding box center [106, 360] width 108 height 16
click at [92, 427] on link "Logout" at bounding box center [104, 439] width 209 height 39
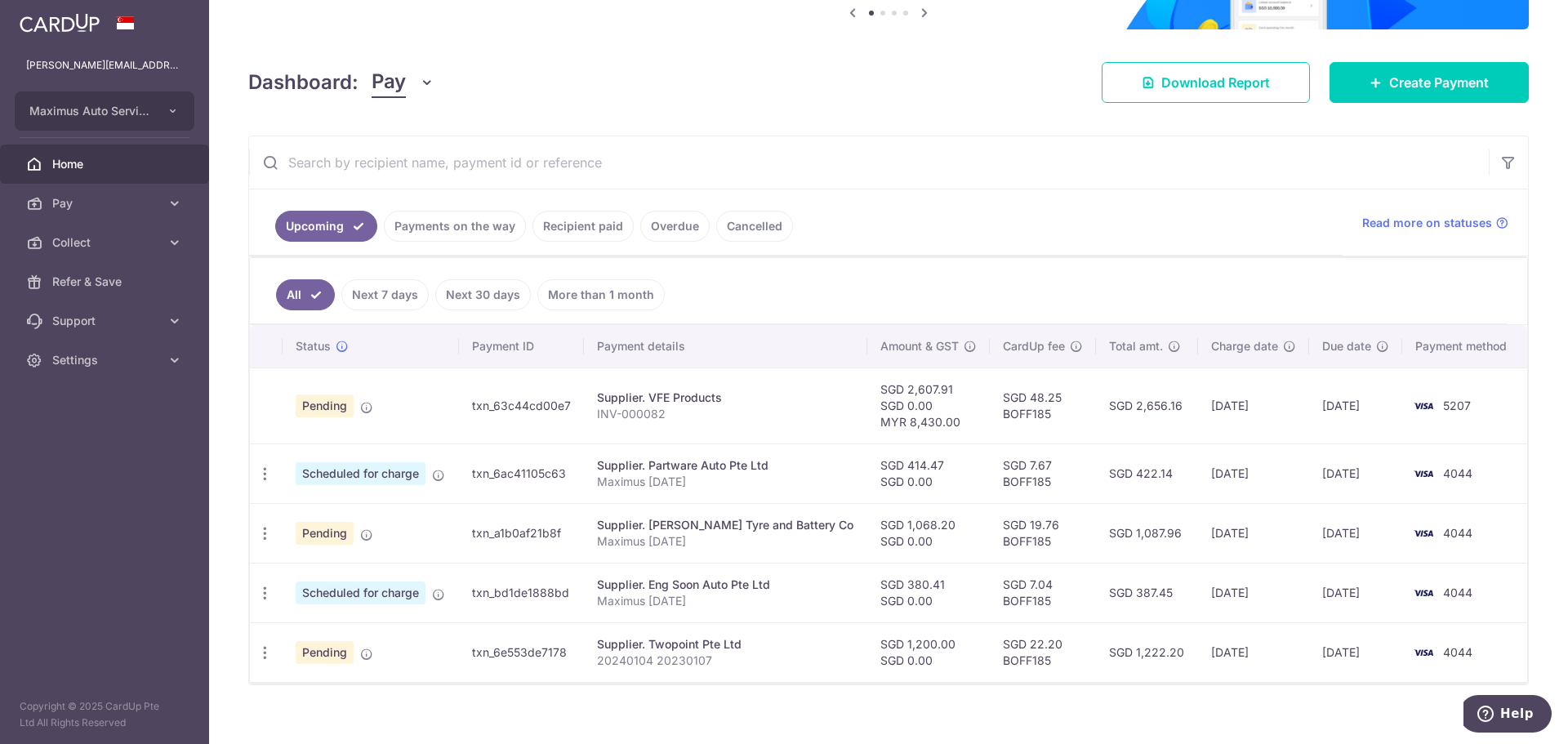
scroll to position [198, 0]
